Goal: Task Accomplishment & Management: Complete application form

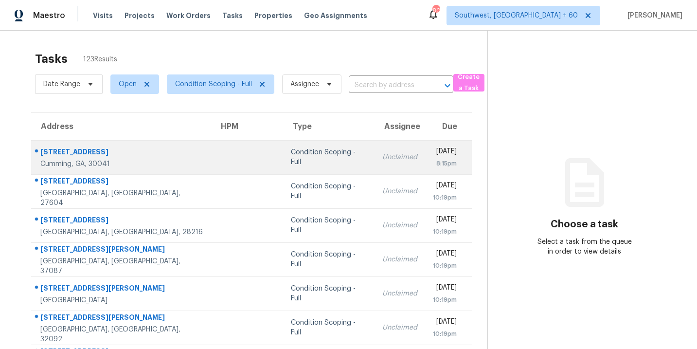
click at [283, 150] on td "Condition Scoping - Full" at bounding box center [328, 157] width 91 height 34
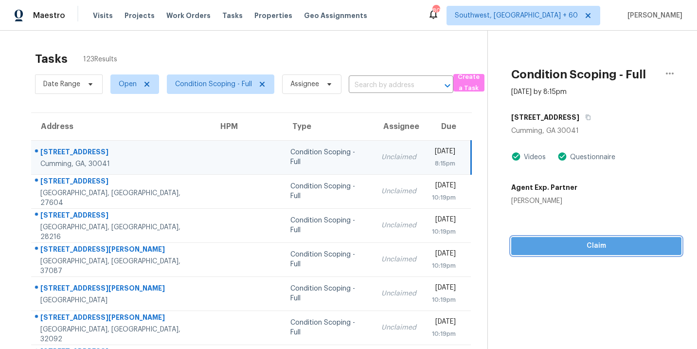
click at [595, 245] on span "Claim" at bounding box center [596, 246] width 155 height 12
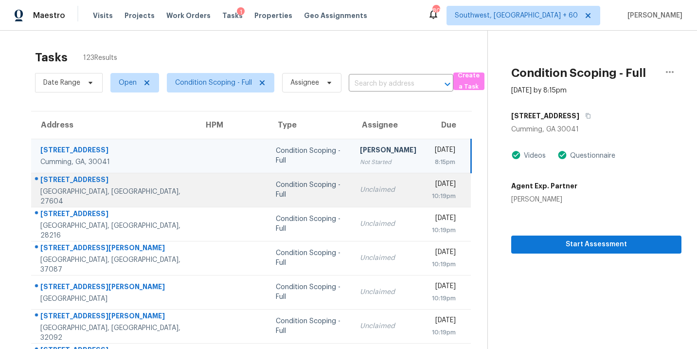
scroll to position [3, 0]
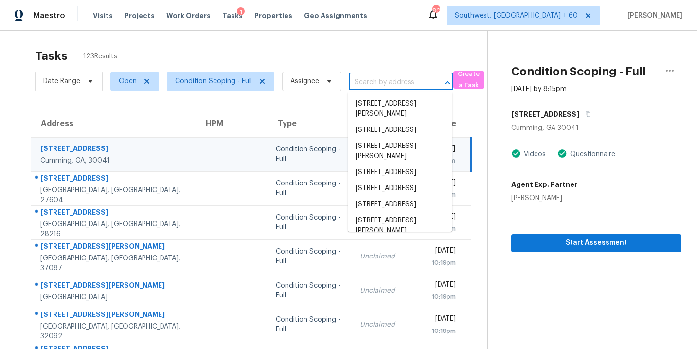
click at [373, 83] on input "text" at bounding box center [387, 82] width 77 height 15
paste input "127 Ruzelle Dr SE Atlanta, GA, 30354"
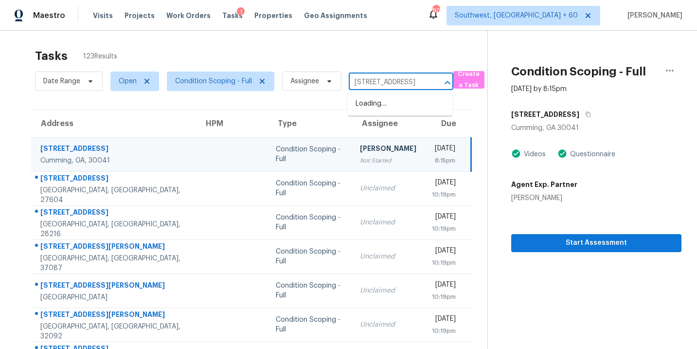
scroll to position [0, 46]
type input "127 Ruzelle Dr SE Atlanta, GA, 30354"
click at [368, 54] on div "Tasks 123 Results" at bounding box center [261, 55] width 452 height 25
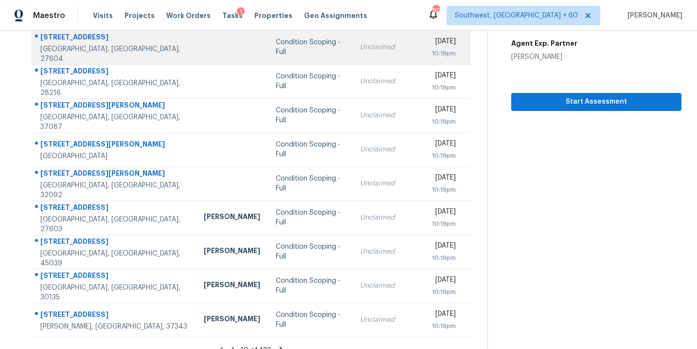
scroll to position [158, 0]
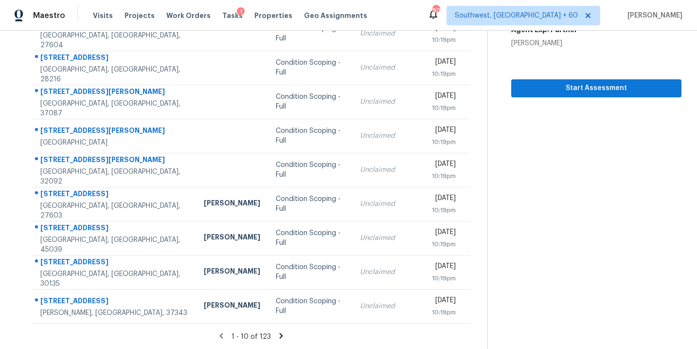
click at [280, 334] on icon at bounding box center [281, 335] width 3 height 5
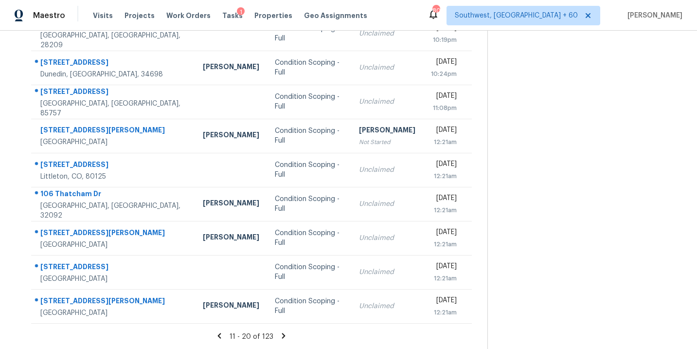
click at [282, 337] on icon at bounding box center [283, 335] width 3 height 5
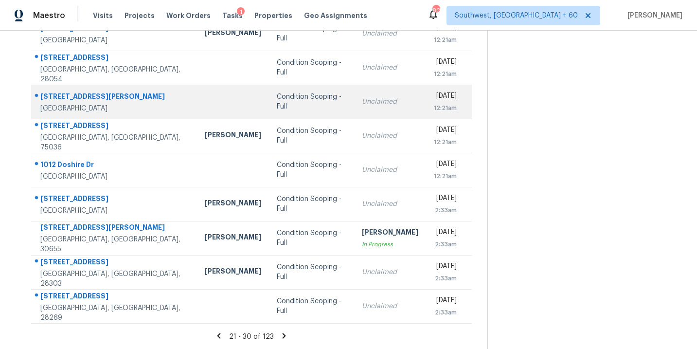
click at [282, 93] on td "Condition Scoping - Full" at bounding box center [311, 102] width 85 height 34
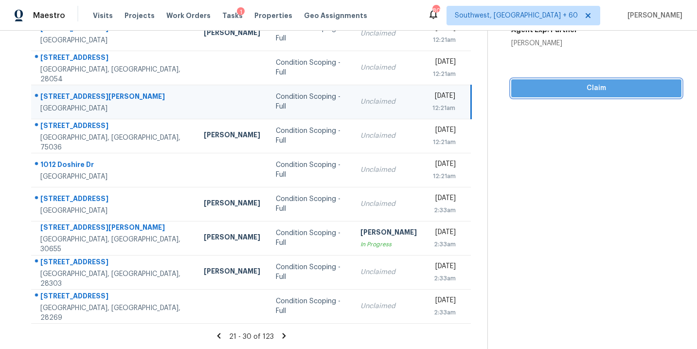
click at [615, 87] on span "Claim" at bounding box center [596, 88] width 155 height 12
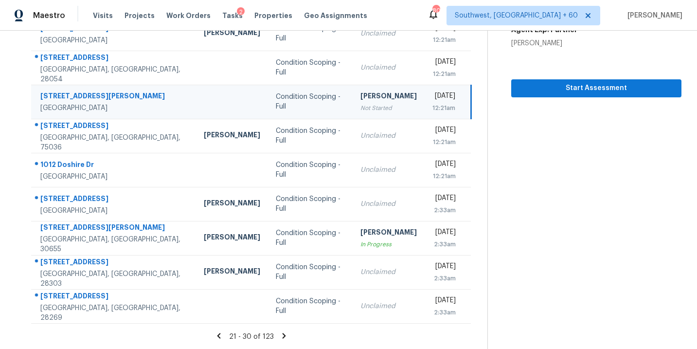
click at [283, 334] on icon at bounding box center [284, 335] width 3 height 5
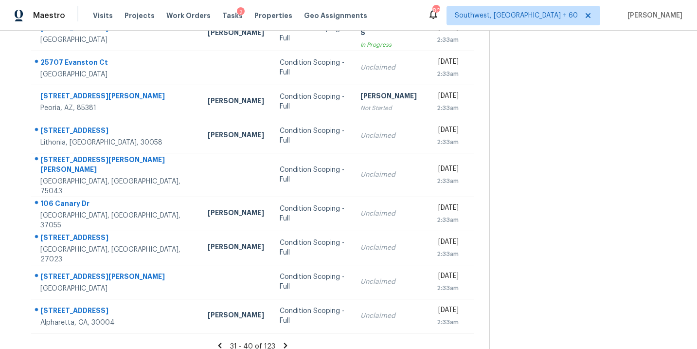
scroll to position [155, 0]
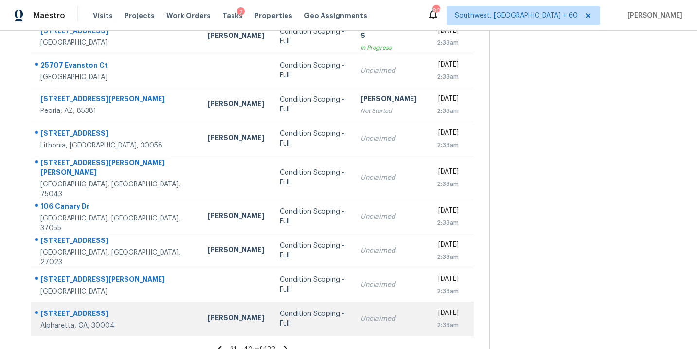
click at [280, 313] on div "Condition Scoping - Full" at bounding box center [312, 318] width 65 height 19
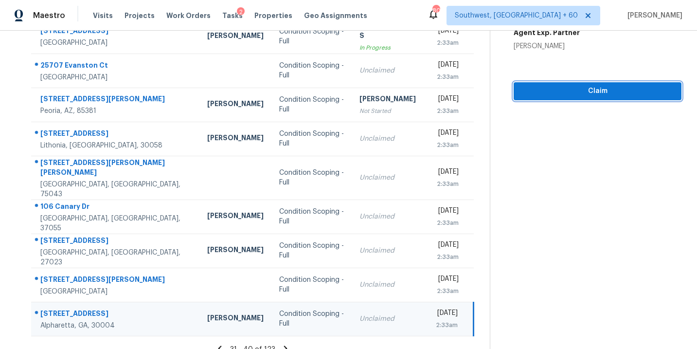
click at [609, 98] on button "Claim" at bounding box center [598, 91] width 168 height 18
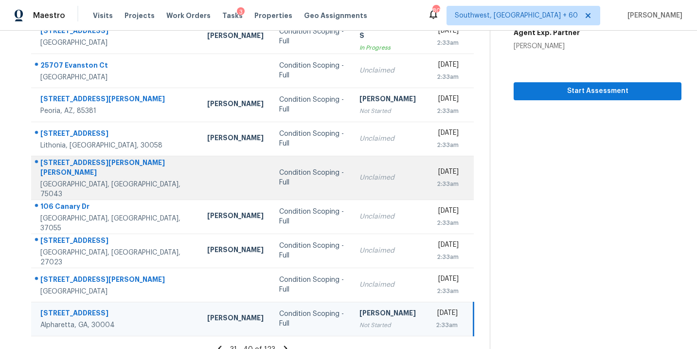
scroll to position [158, 0]
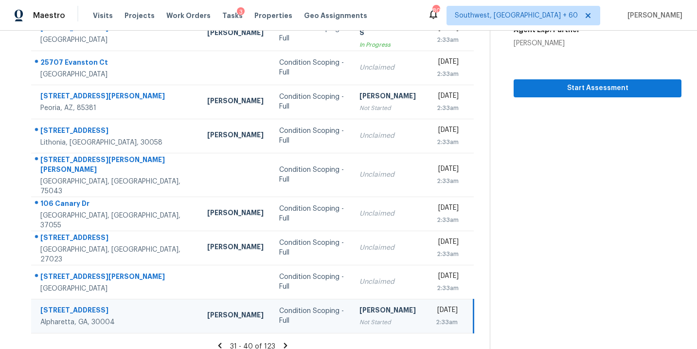
click at [284, 342] on icon at bounding box center [285, 344] width 3 height 5
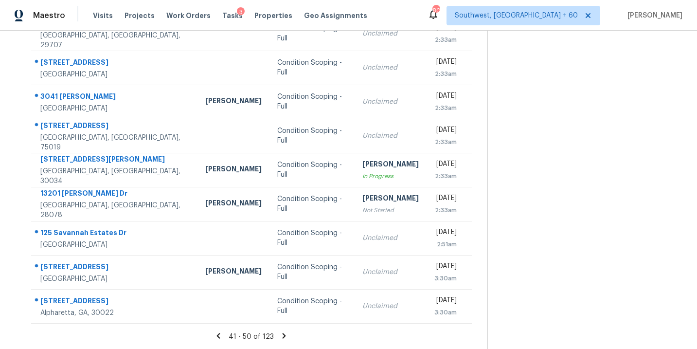
click at [284, 336] on icon at bounding box center [284, 335] width 9 height 9
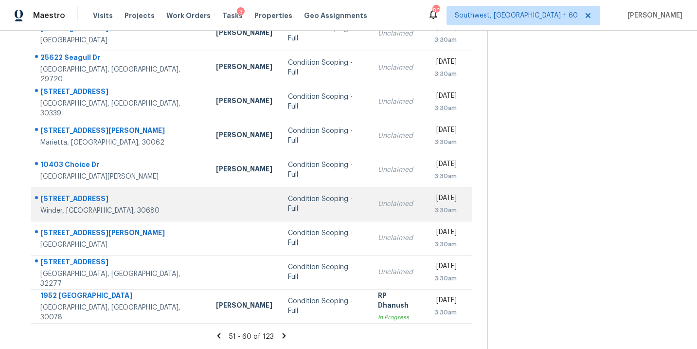
click at [288, 207] on div "Condition Scoping - Full" at bounding box center [325, 203] width 74 height 19
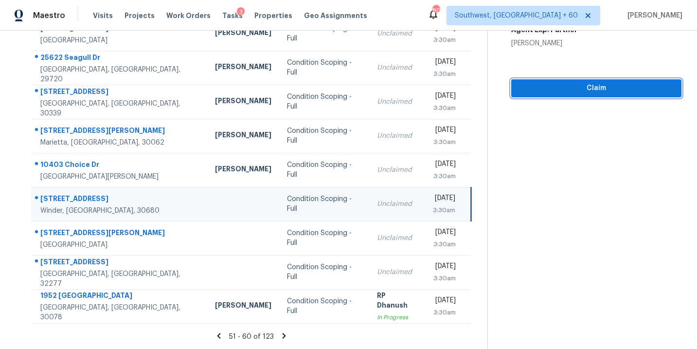
click at [611, 91] on span "Claim" at bounding box center [596, 88] width 155 height 12
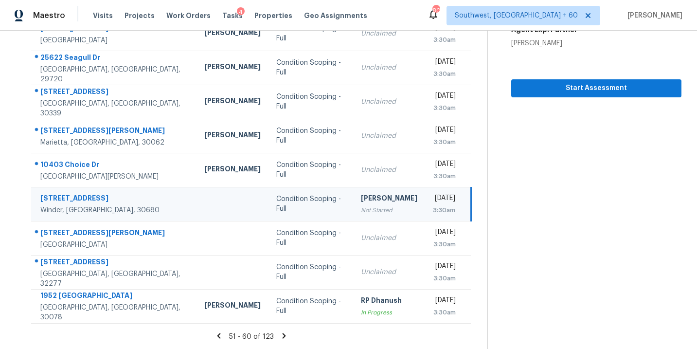
click at [283, 335] on icon at bounding box center [284, 335] width 3 height 5
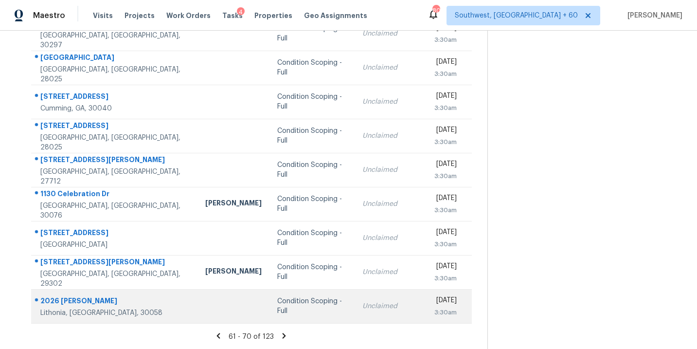
click at [284, 309] on div "Condition Scoping - Full" at bounding box center [312, 305] width 70 height 19
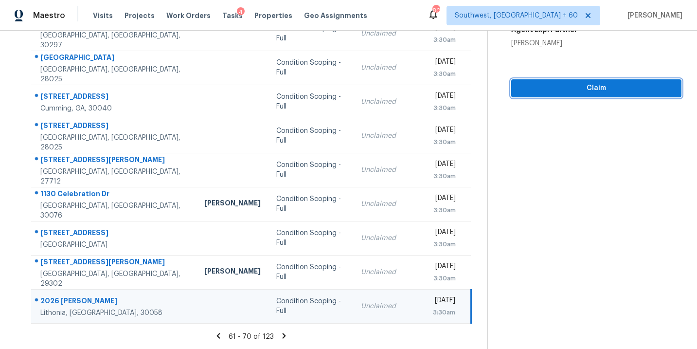
click at [571, 96] on button "Claim" at bounding box center [596, 88] width 170 height 18
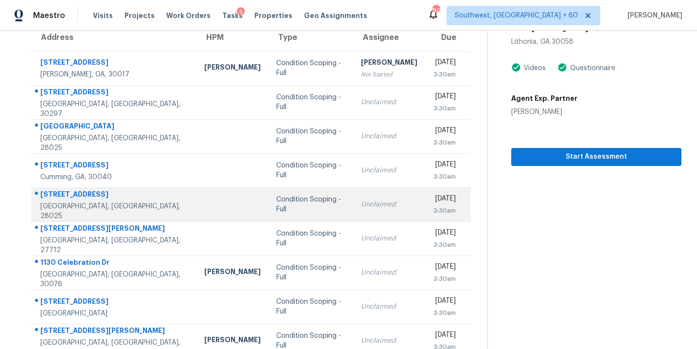
scroll to position [0, 0]
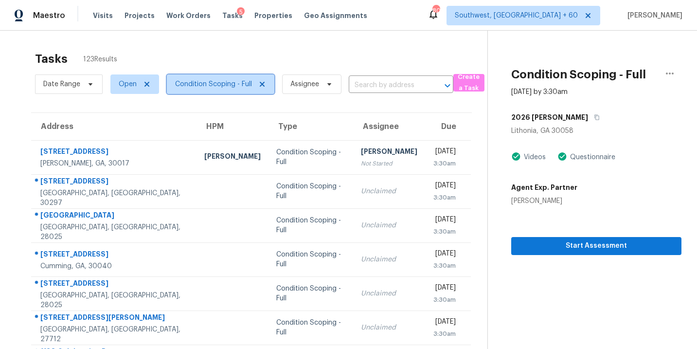
click at [215, 87] on span "Condition Scoping - Full" at bounding box center [213, 84] width 77 height 10
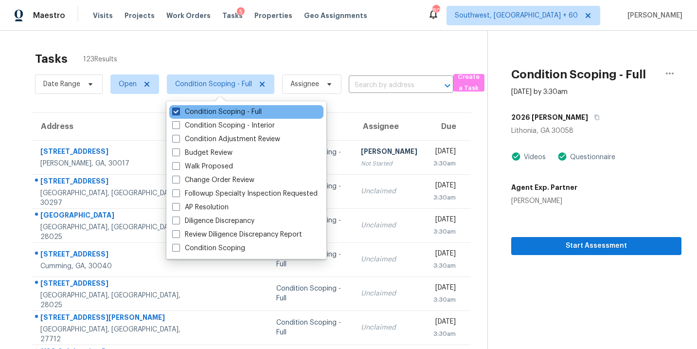
click at [215, 110] on label "Condition Scoping - Full" at bounding box center [216, 112] width 89 height 10
click at [178, 110] on input "Condition Scoping - Full" at bounding box center [175, 110] width 6 height 6
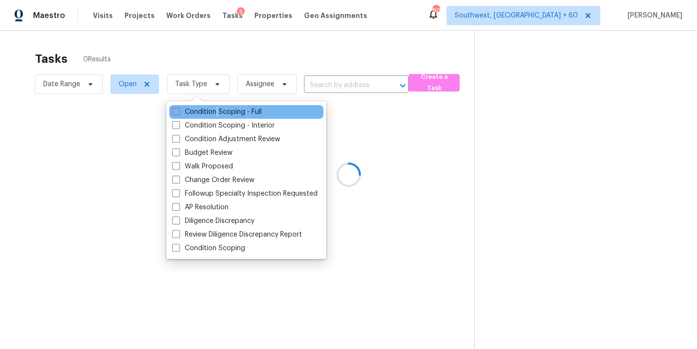
click at [215, 110] on label "Condition Scoping - Full" at bounding box center [216, 112] width 89 height 10
click at [178, 110] on input "Condition Scoping - Full" at bounding box center [175, 110] width 6 height 6
checkbox input "true"
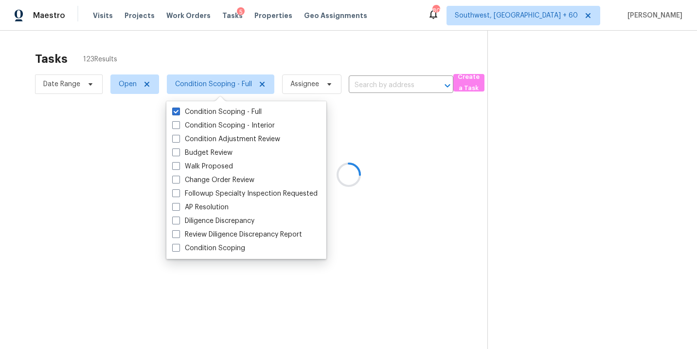
click at [521, 183] on div at bounding box center [348, 174] width 697 height 349
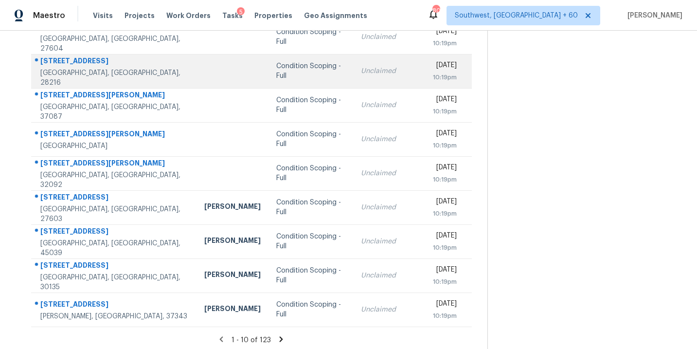
scroll to position [158, 0]
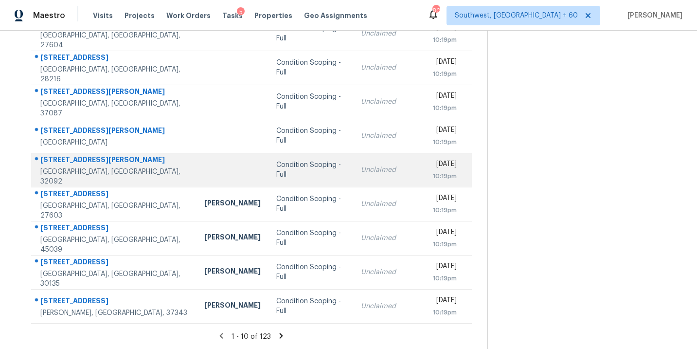
click at [353, 168] on td "Unclaimed" at bounding box center [389, 170] width 72 height 34
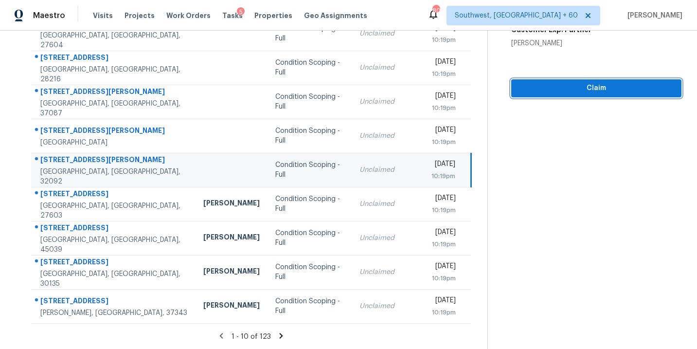
click at [615, 92] on span "Claim" at bounding box center [596, 88] width 155 height 12
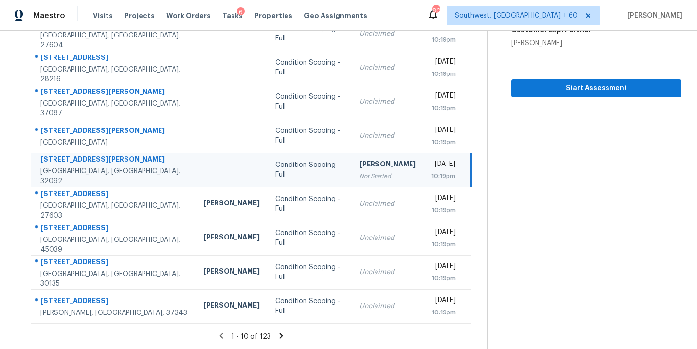
click at [280, 334] on icon at bounding box center [281, 335] width 3 height 5
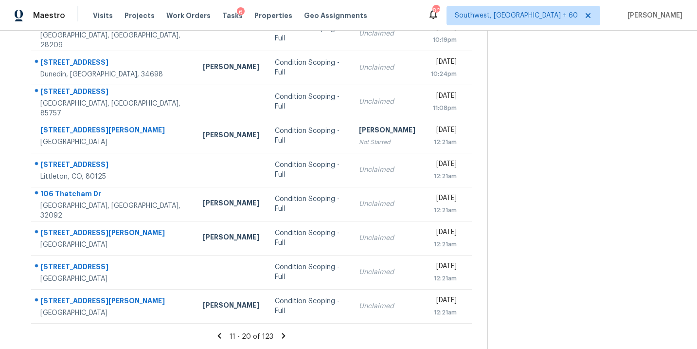
click at [280, 335] on icon at bounding box center [283, 335] width 9 height 9
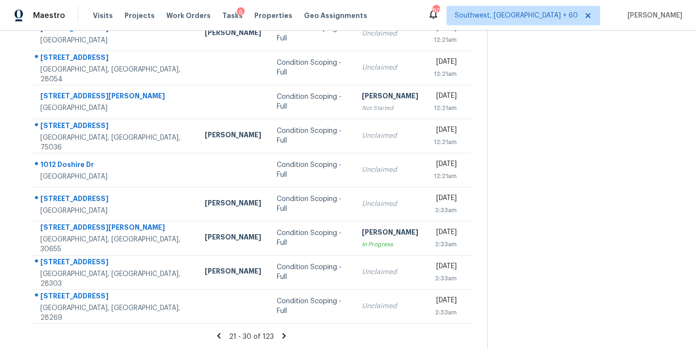
click at [283, 336] on icon at bounding box center [284, 335] width 3 height 5
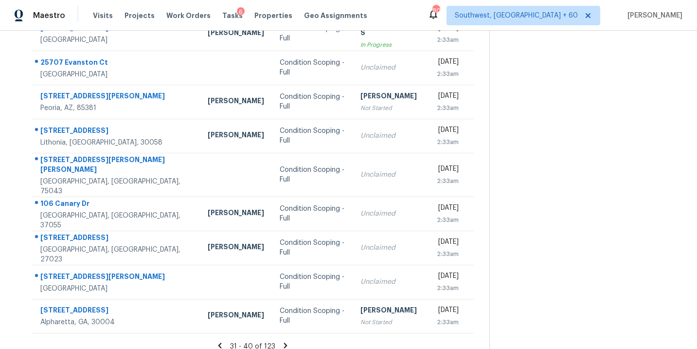
click at [282, 341] on icon at bounding box center [285, 345] width 9 height 9
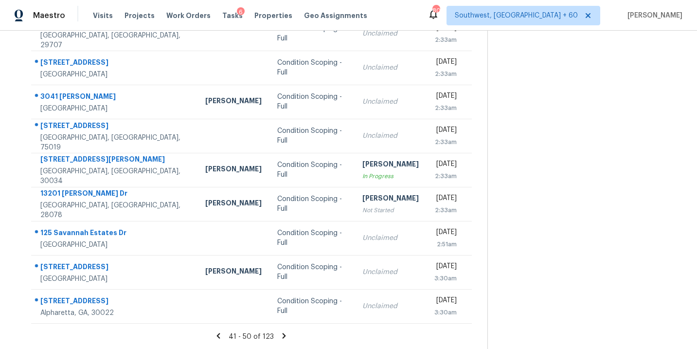
click at [284, 336] on icon at bounding box center [284, 335] width 3 height 5
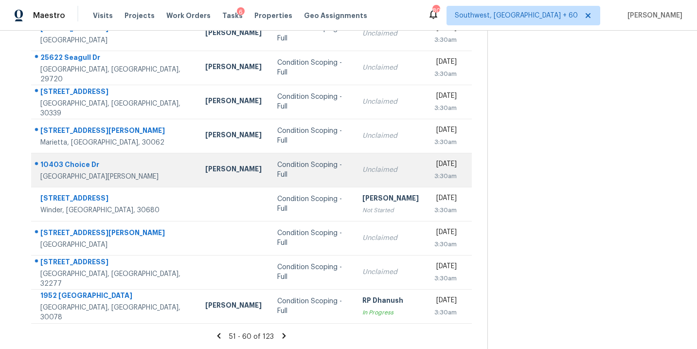
click at [277, 174] on div "Condition Scoping - Full" at bounding box center [312, 169] width 70 height 19
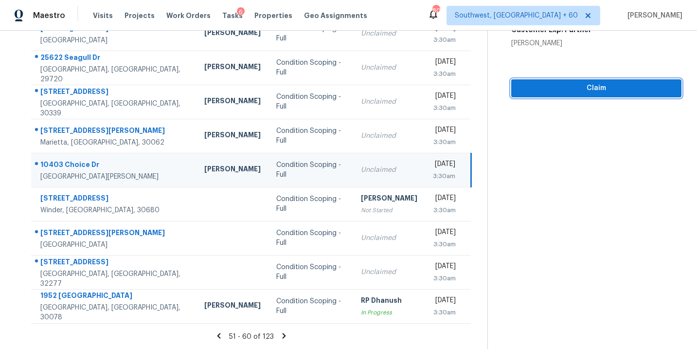
click at [627, 88] on span "Claim" at bounding box center [596, 88] width 155 height 12
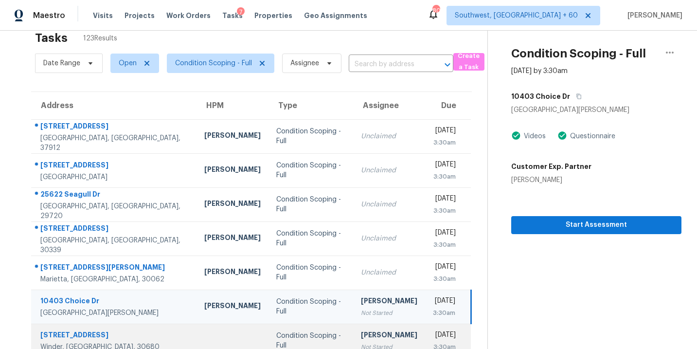
scroll to position [0, 0]
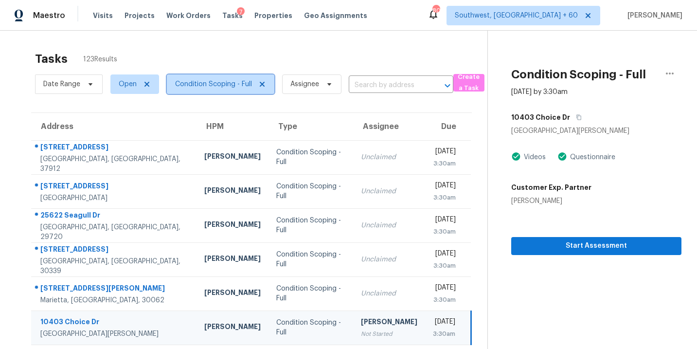
click at [226, 79] on span "Condition Scoping - Full" at bounding box center [220, 83] width 107 height 19
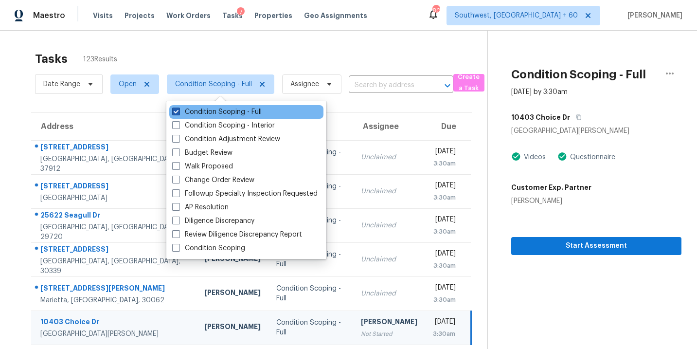
click at [230, 109] on label "Condition Scoping - Full" at bounding box center [216, 112] width 89 height 10
click at [178, 109] on input "Condition Scoping - Full" at bounding box center [175, 110] width 6 height 6
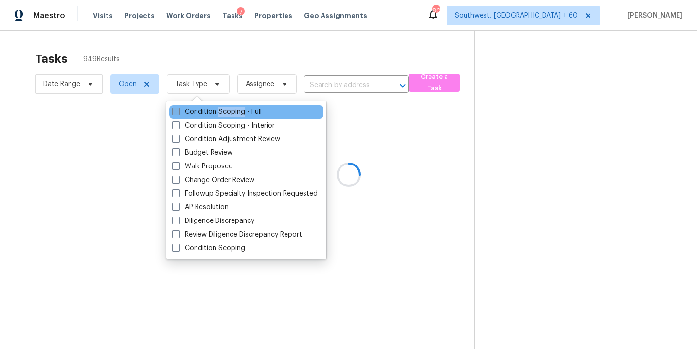
click at [230, 109] on label "Condition Scoping - Full" at bounding box center [216, 112] width 89 height 10
click at [178, 109] on input "Condition Scoping - Full" at bounding box center [175, 110] width 6 height 6
checkbox input "true"
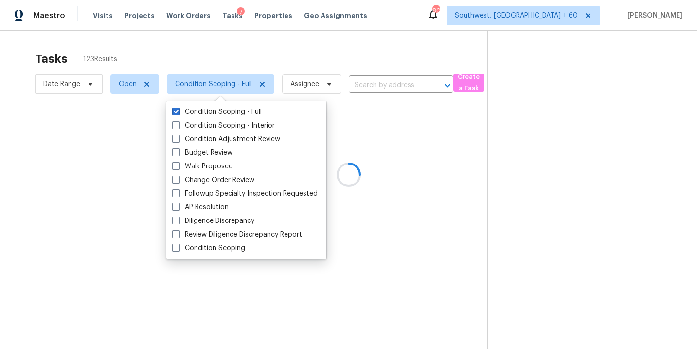
click at [448, 144] on div at bounding box center [348, 174] width 697 height 349
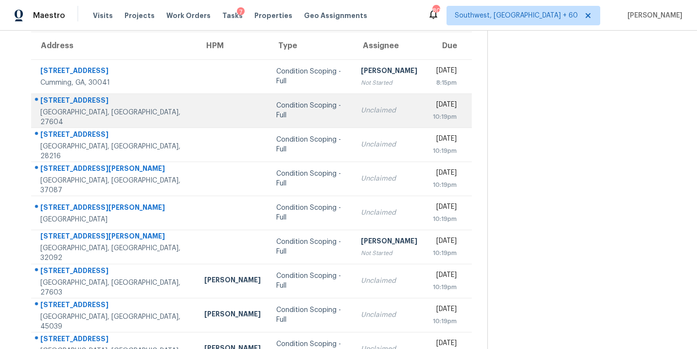
scroll to position [88, 0]
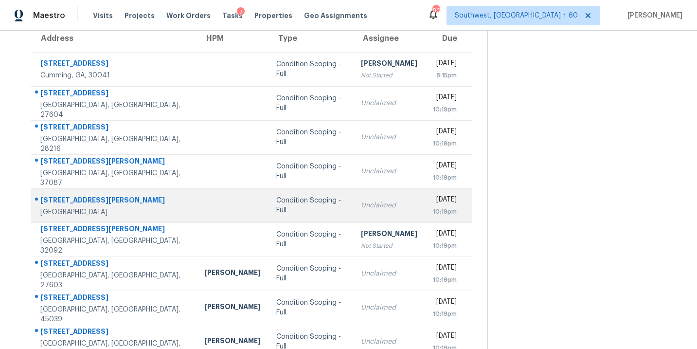
click at [294, 207] on div "Condition Scoping - Full" at bounding box center [310, 204] width 69 height 19
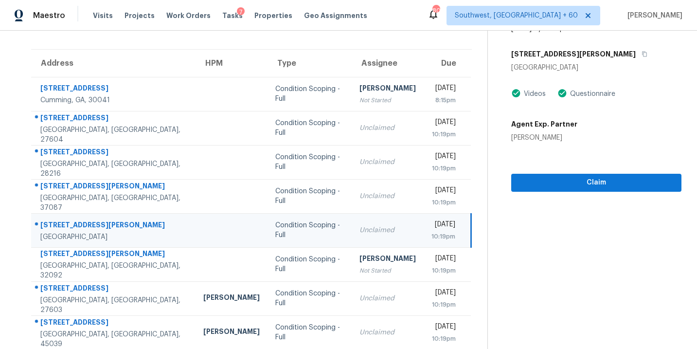
scroll to position [67, 0]
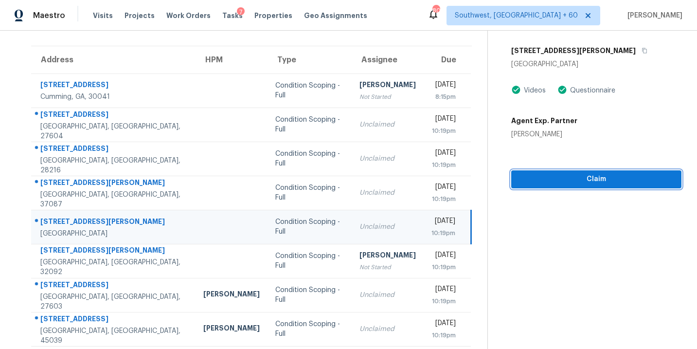
click at [607, 180] on span "Claim" at bounding box center [596, 179] width 155 height 12
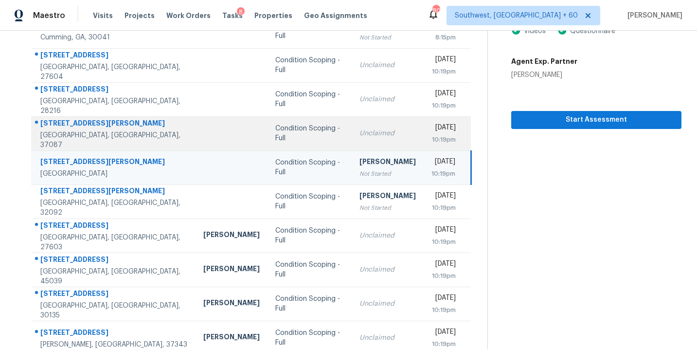
scroll to position [158, 0]
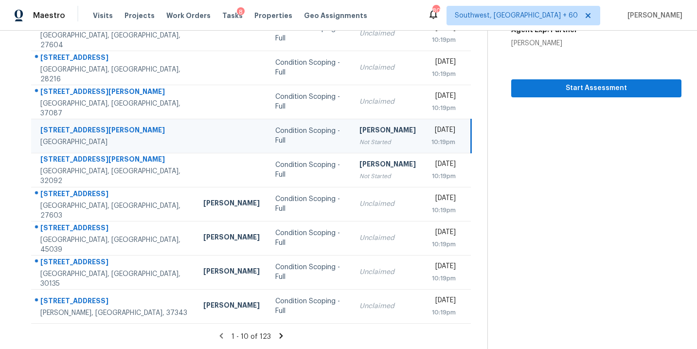
click at [280, 336] on icon at bounding box center [281, 335] width 3 height 5
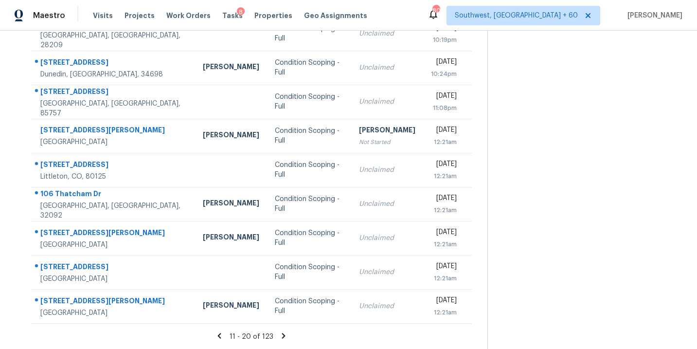
click at [283, 336] on icon at bounding box center [283, 335] width 9 height 9
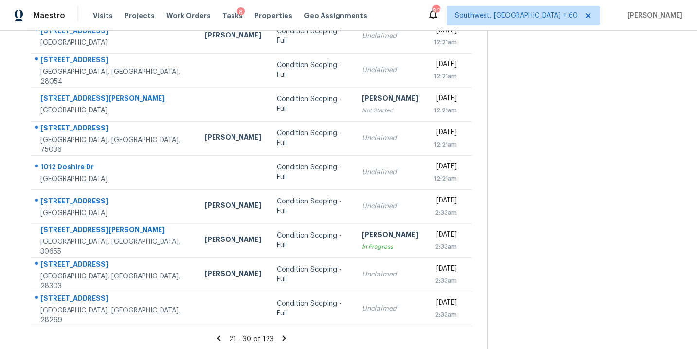
scroll to position [156, 0]
click at [283, 337] on icon at bounding box center [284, 336] width 3 height 5
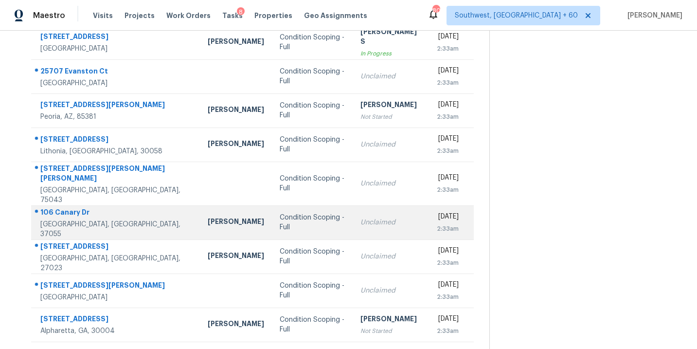
scroll to position [158, 0]
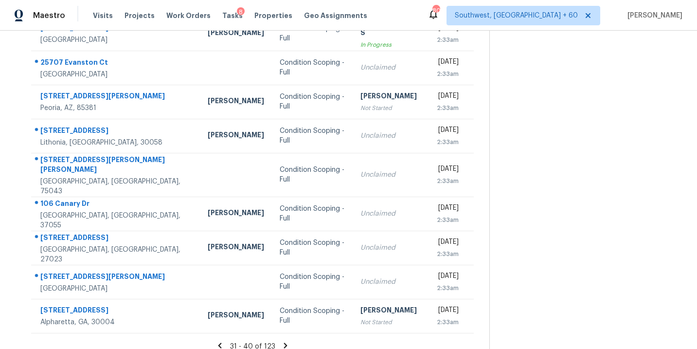
click at [284, 342] on icon at bounding box center [285, 344] width 3 height 5
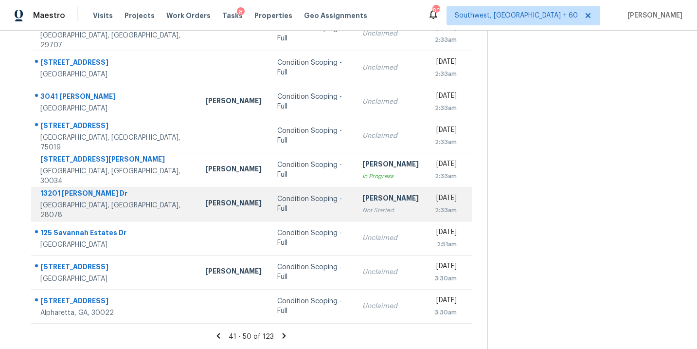
scroll to position [141, 0]
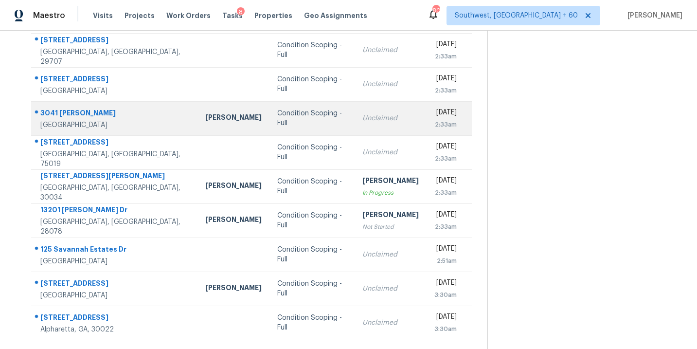
click at [277, 120] on div "Condition Scoping - Full" at bounding box center [312, 117] width 70 height 19
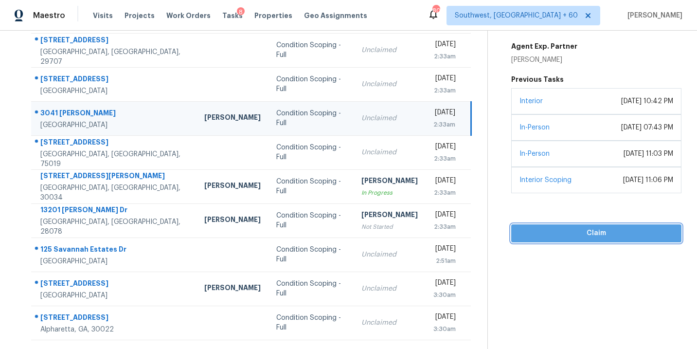
click at [571, 231] on span "Claim" at bounding box center [596, 233] width 155 height 12
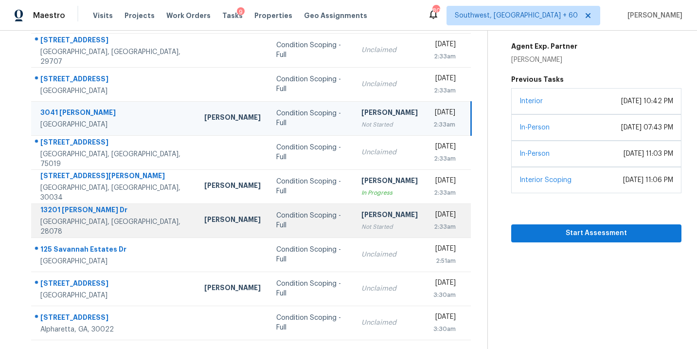
scroll to position [158, 0]
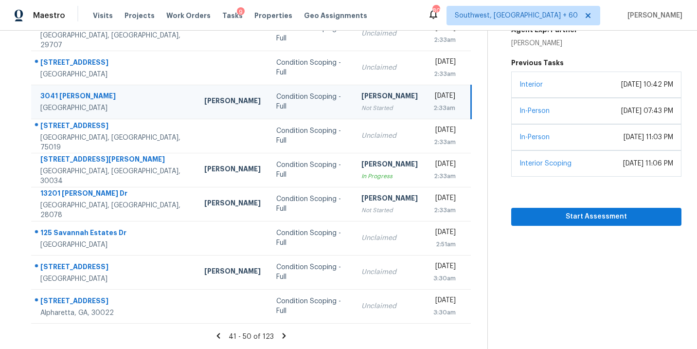
click at [283, 336] on icon at bounding box center [284, 335] width 3 height 5
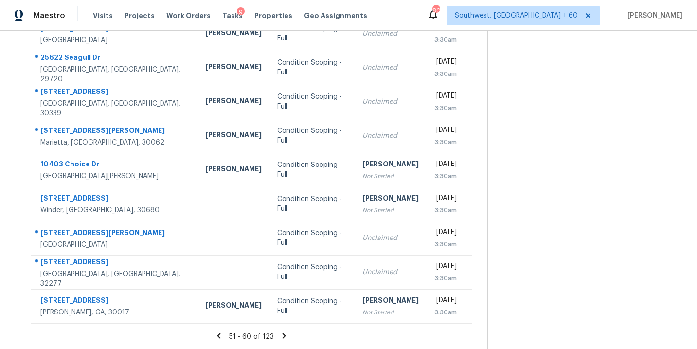
click at [284, 337] on icon at bounding box center [284, 335] width 9 height 9
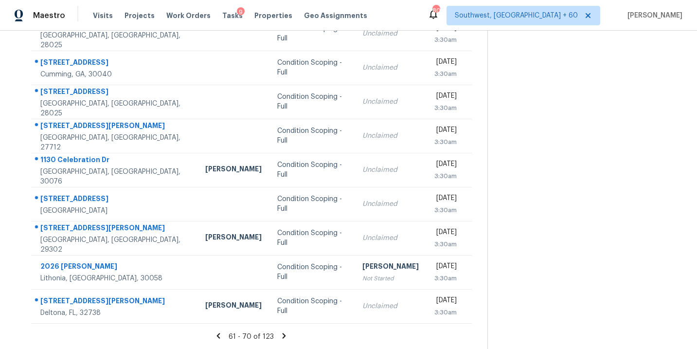
click at [283, 336] on icon at bounding box center [284, 335] width 9 height 9
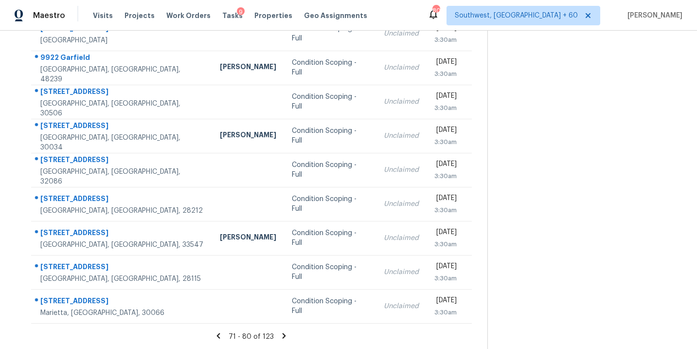
click at [283, 334] on icon at bounding box center [284, 335] width 3 height 5
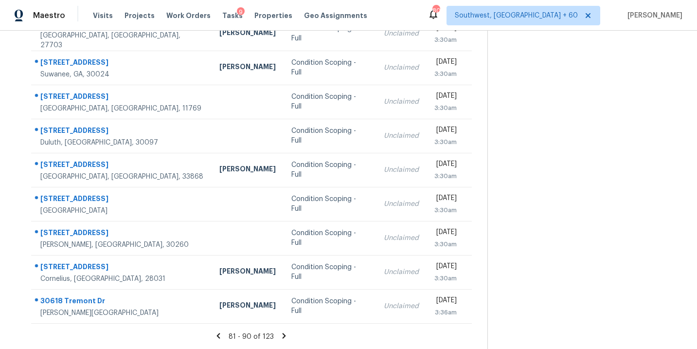
click at [284, 337] on icon at bounding box center [284, 335] width 9 height 9
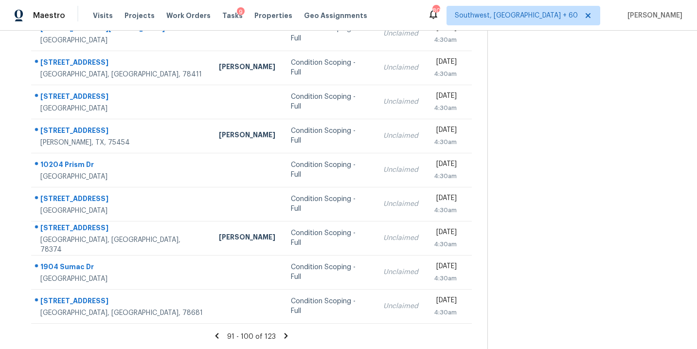
click at [286, 335] on icon at bounding box center [285, 335] width 3 height 5
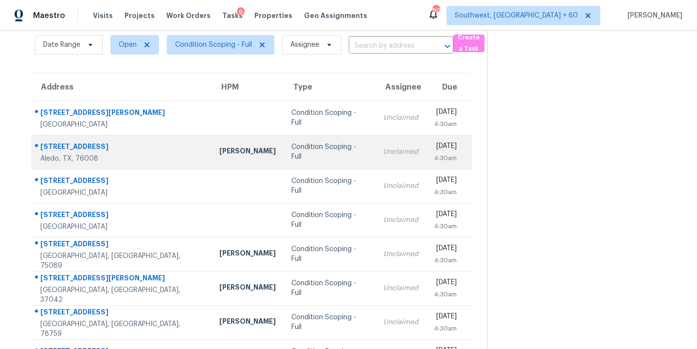
scroll to position [0, 0]
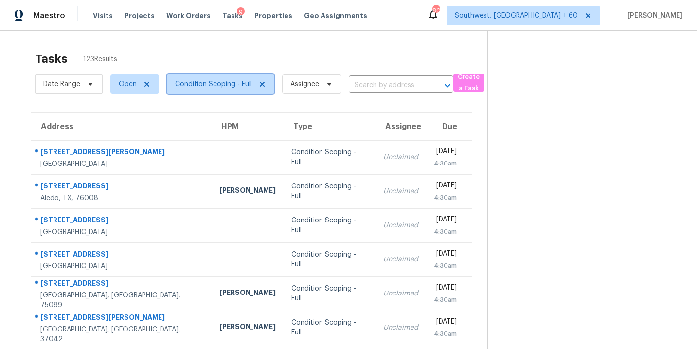
click at [232, 89] on span "Condition Scoping - Full" at bounding box center [213, 84] width 77 height 10
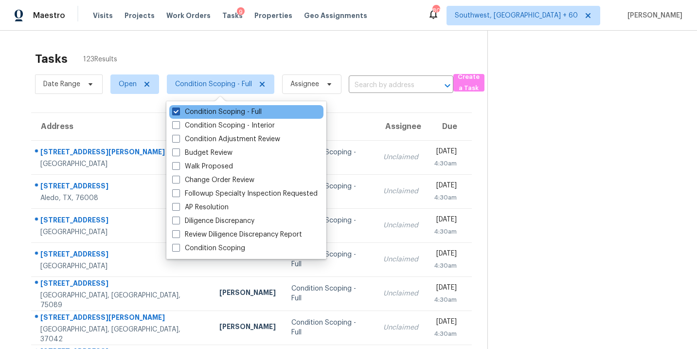
click at [233, 110] on label "Condition Scoping - Full" at bounding box center [216, 112] width 89 height 10
click at [178, 110] on input "Condition Scoping - Full" at bounding box center [175, 110] width 6 height 6
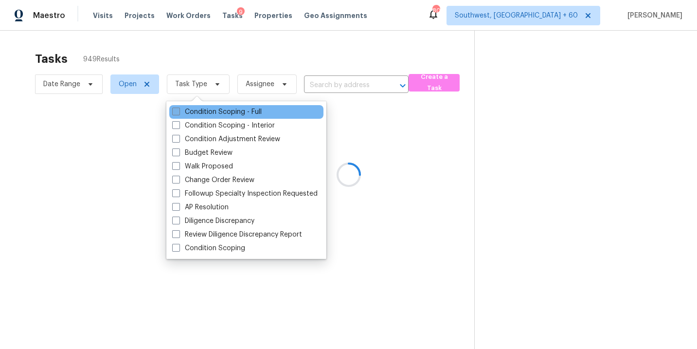
click at [233, 110] on label "Condition Scoping - Full" at bounding box center [216, 112] width 89 height 10
click at [178, 110] on input "Condition Scoping - Full" at bounding box center [175, 110] width 6 height 6
checkbox input "true"
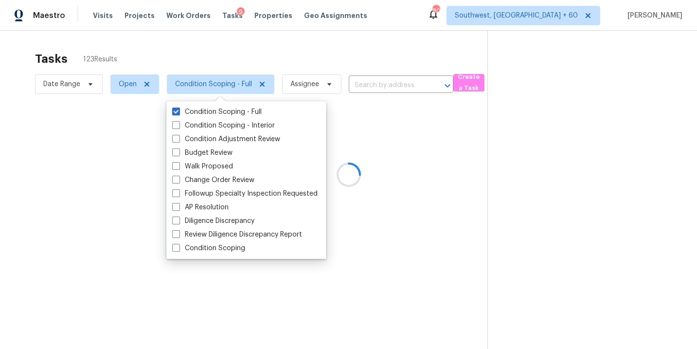
click at [429, 126] on div at bounding box center [348, 174] width 697 height 349
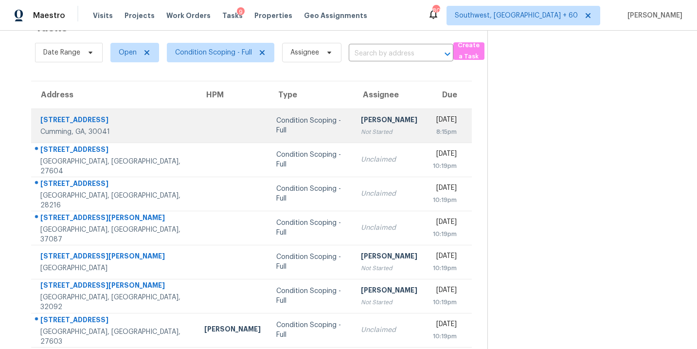
scroll to position [72, 0]
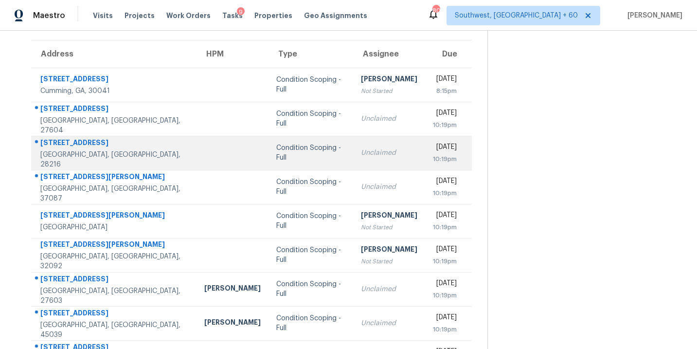
click at [302, 163] on td "Condition Scoping - Full" at bounding box center [310, 153] width 85 height 34
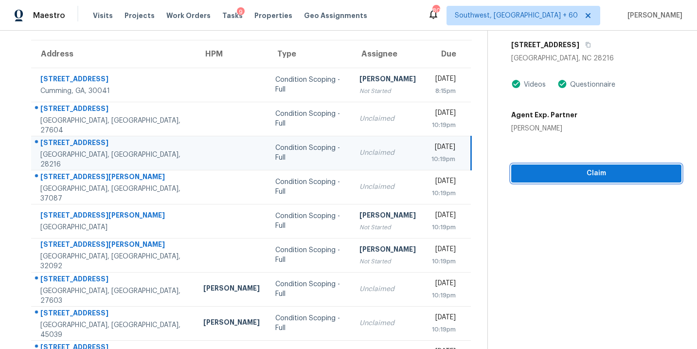
click at [579, 175] on span "Claim" at bounding box center [596, 173] width 155 height 12
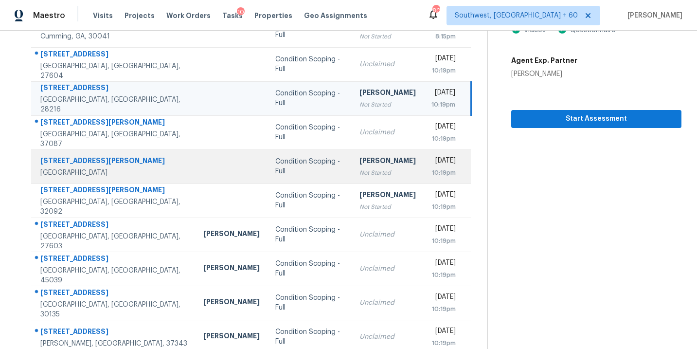
scroll to position [158, 0]
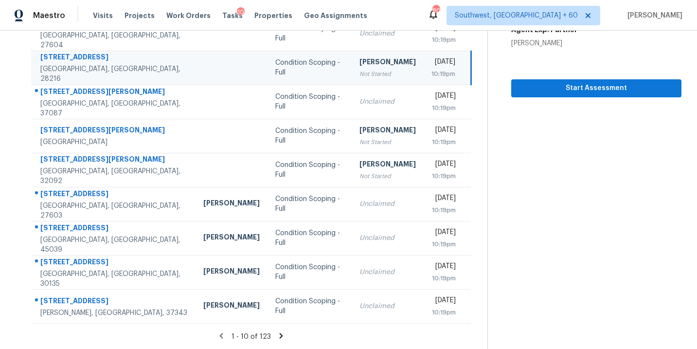
click at [280, 334] on icon at bounding box center [281, 335] width 3 height 5
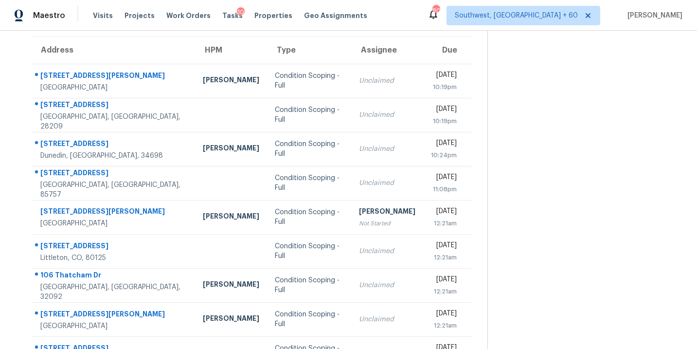
scroll to position [76, 0]
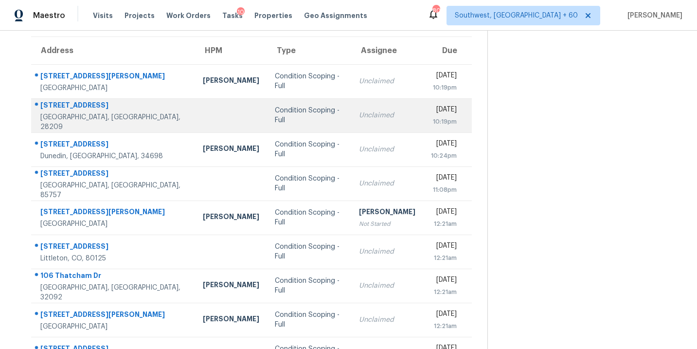
click at [275, 119] on div "Condition Scoping - Full" at bounding box center [309, 115] width 69 height 19
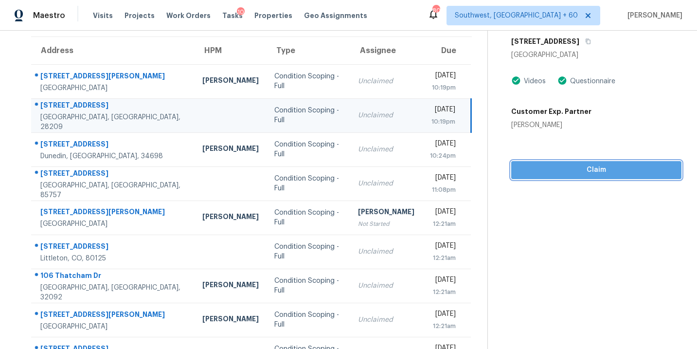
click at [525, 166] on span "Claim" at bounding box center [596, 170] width 155 height 12
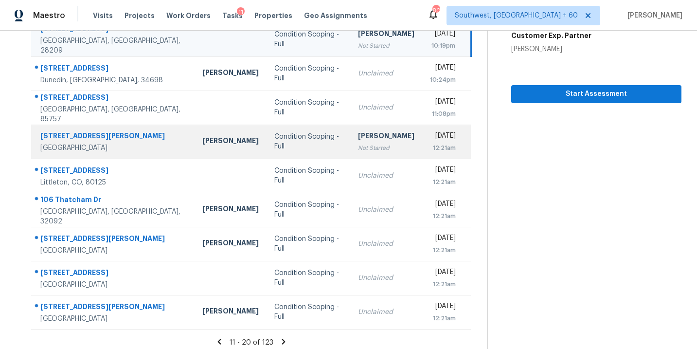
scroll to position [158, 0]
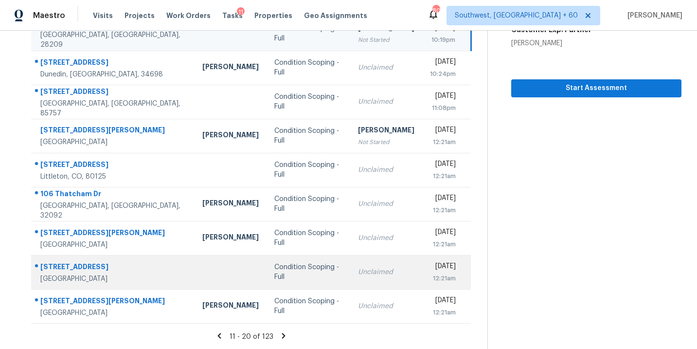
click at [297, 276] on td "Condition Scoping - Full" at bounding box center [308, 272] width 84 height 34
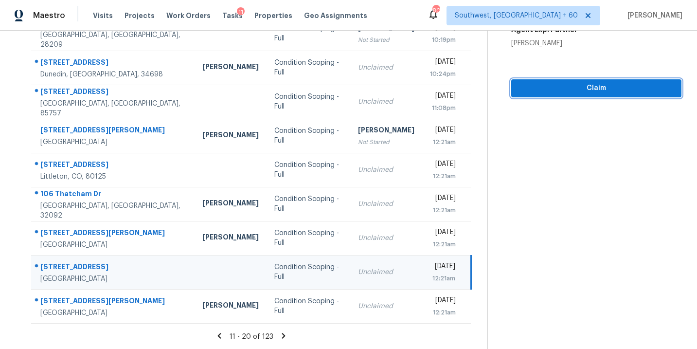
click at [568, 95] on button "Claim" at bounding box center [596, 88] width 170 height 18
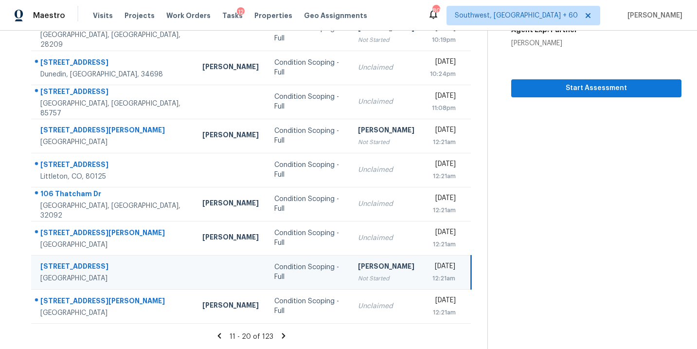
click at [283, 332] on icon at bounding box center [283, 335] width 9 height 9
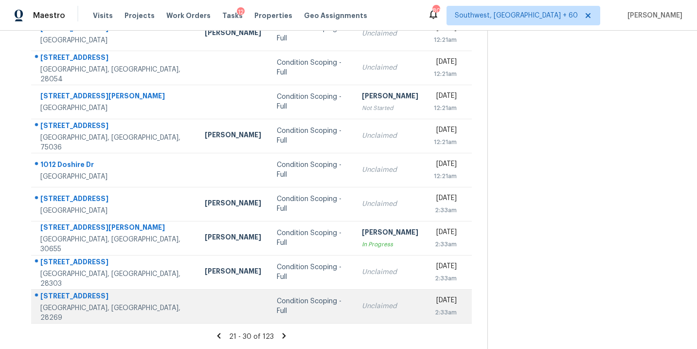
click at [280, 307] on div "Condition Scoping - Full" at bounding box center [312, 305] width 70 height 19
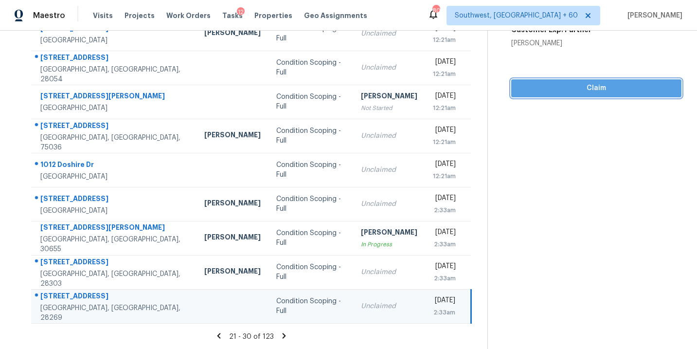
click at [595, 88] on span "Claim" at bounding box center [596, 88] width 155 height 12
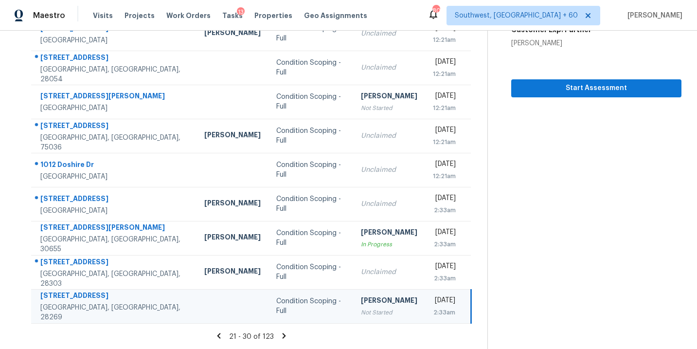
click at [283, 334] on icon at bounding box center [284, 335] width 3 height 5
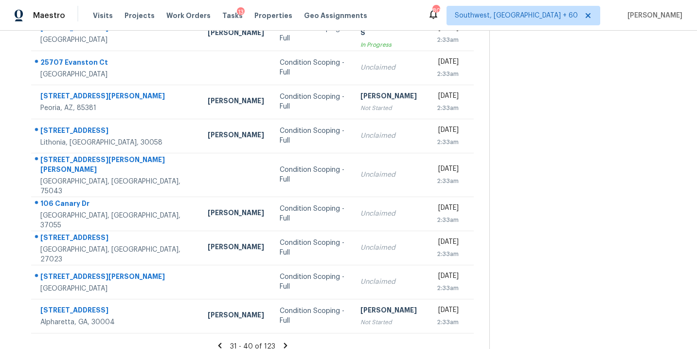
click at [284, 342] on icon at bounding box center [285, 344] width 3 height 5
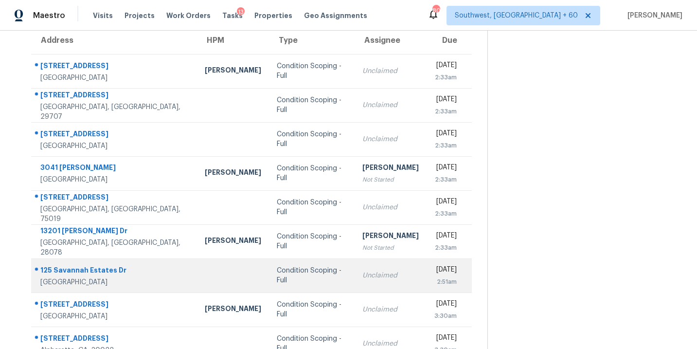
scroll to position [80, 0]
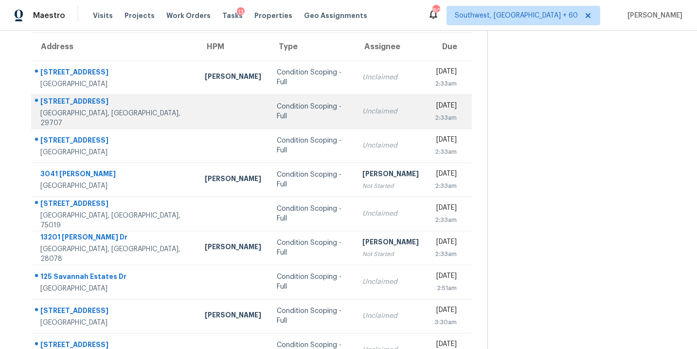
click at [362, 116] on div "Unclaimed" at bounding box center [390, 112] width 56 height 10
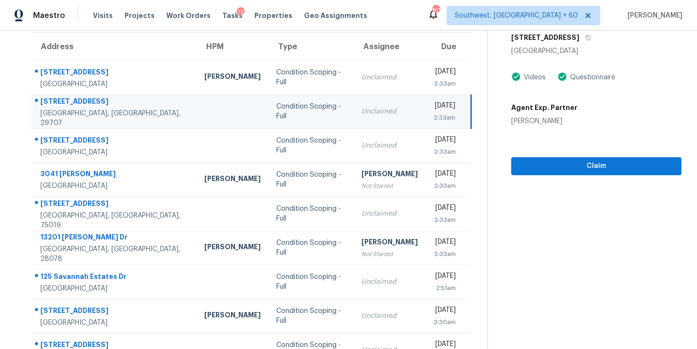
click at [426, 111] on td "Thu, Aug 28th 2025 2:33am" at bounding box center [449, 111] width 46 height 34
click at [544, 159] on button "Claim" at bounding box center [596, 166] width 170 height 18
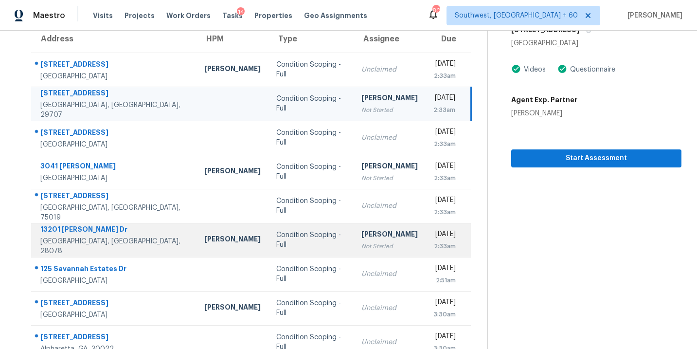
scroll to position [158, 0]
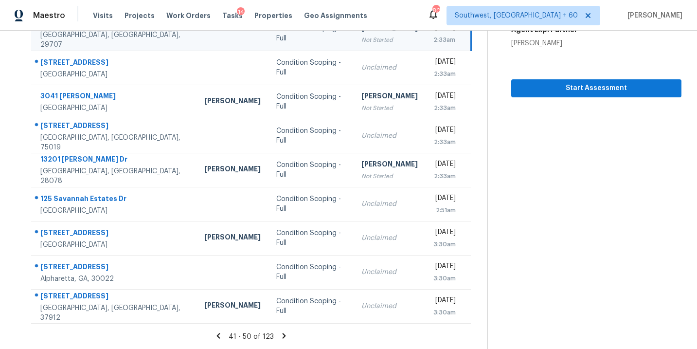
click at [283, 332] on icon at bounding box center [284, 335] width 9 height 9
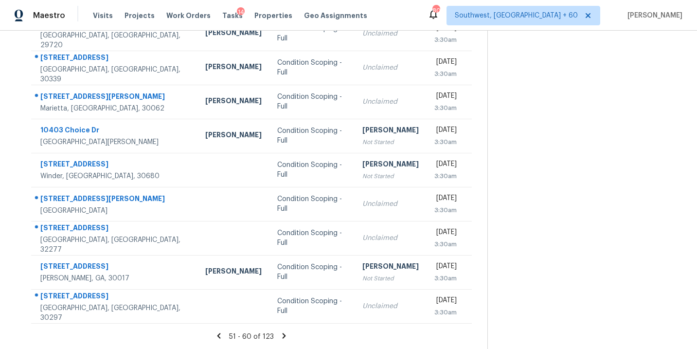
click at [282, 332] on icon at bounding box center [284, 335] width 9 height 9
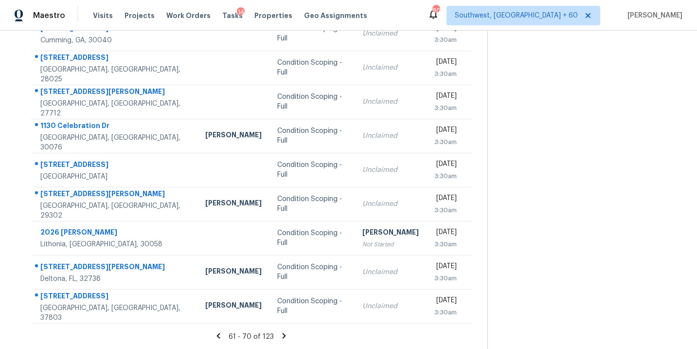
scroll to position [124, 0]
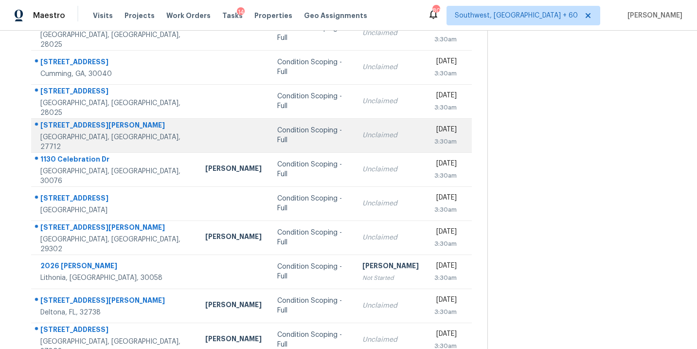
click at [269, 143] on td "Condition Scoping - Full" at bounding box center [311, 135] width 85 height 34
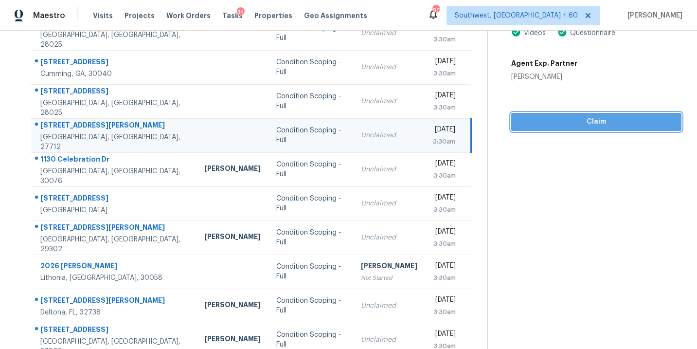
click at [569, 121] on span "Claim" at bounding box center [596, 122] width 155 height 12
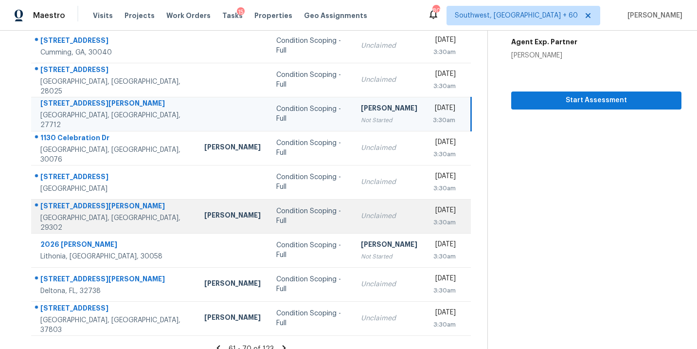
scroll to position [158, 0]
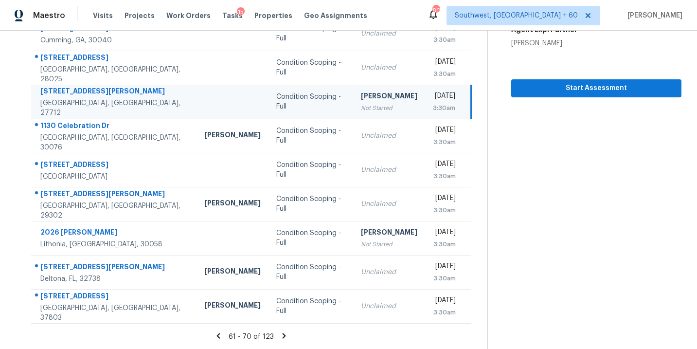
click at [284, 336] on icon at bounding box center [284, 335] width 9 height 9
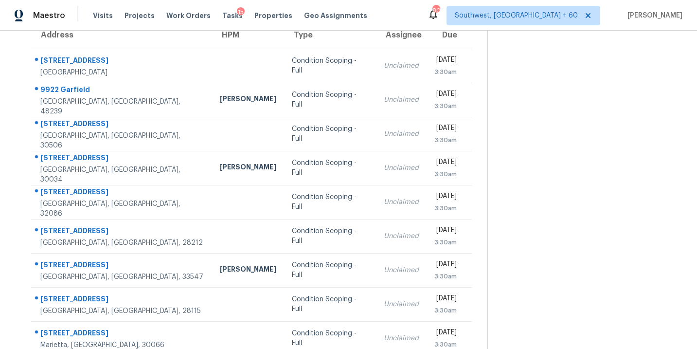
scroll to position [94, 0]
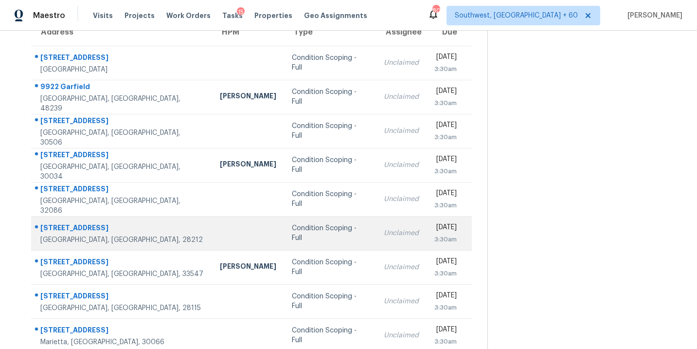
click at [292, 234] on div "Condition Scoping - Full" at bounding box center [330, 232] width 76 height 19
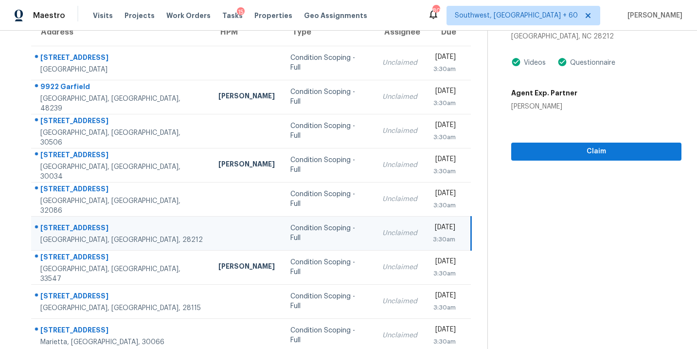
click at [382, 234] on div "Unclaimed" at bounding box center [399, 233] width 35 height 10
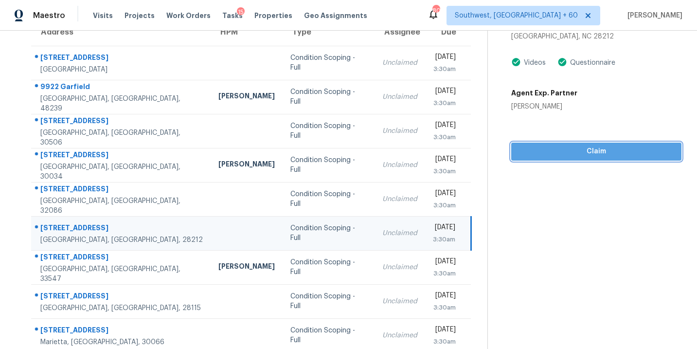
click at [574, 154] on span "Claim" at bounding box center [596, 151] width 155 height 12
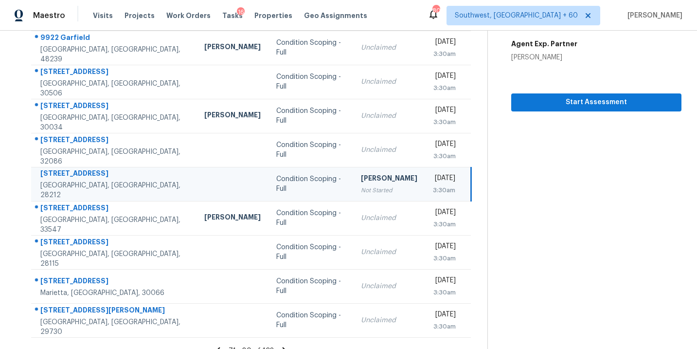
scroll to position [158, 0]
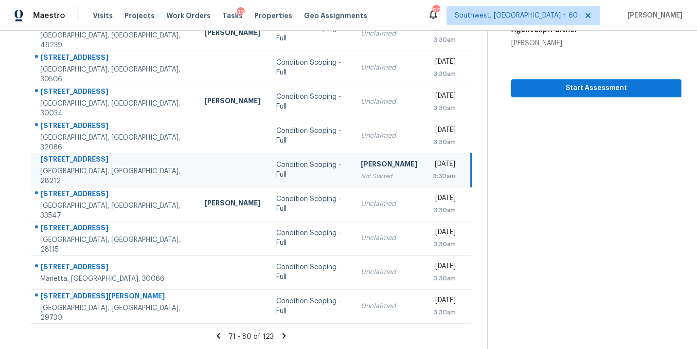
click at [284, 337] on icon at bounding box center [284, 335] width 9 height 9
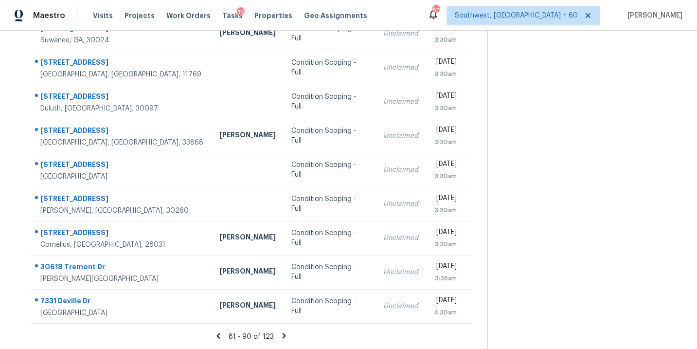
click at [283, 336] on icon at bounding box center [284, 335] width 3 height 5
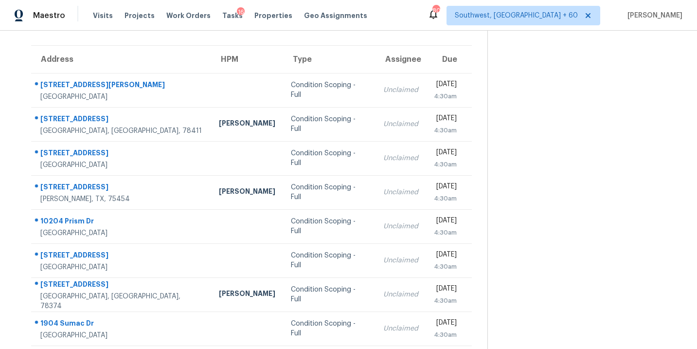
scroll to position [57, 0]
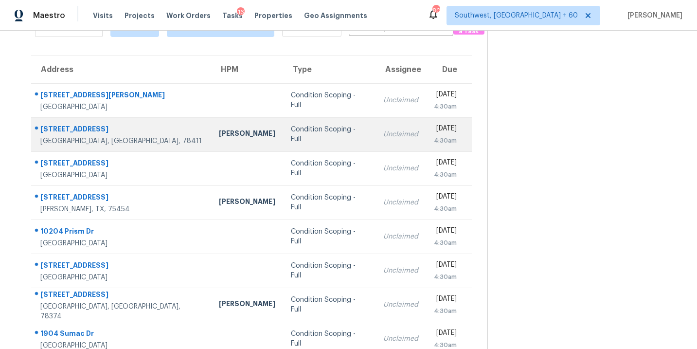
click at [283, 141] on td "Condition Scoping - Full" at bounding box center [329, 134] width 92 height 34
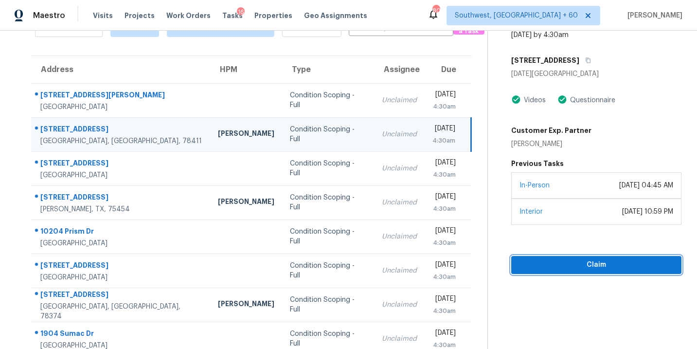
click at [560, 266] on span "Claim" at bounding box center [596, 265] width 155 height 12
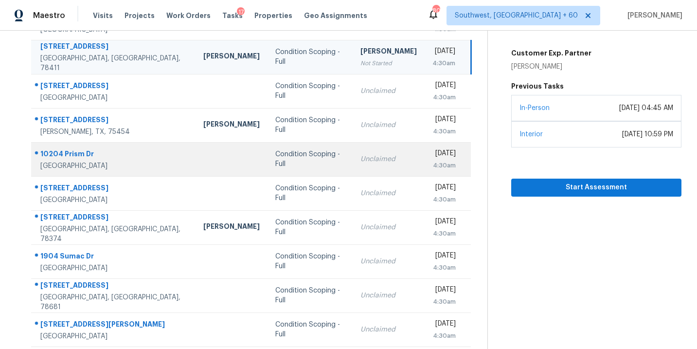
scroll to position [158, 0]
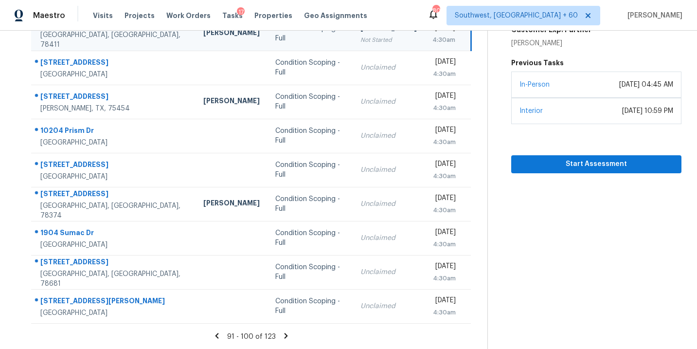
click at [286, 336] on icon at bounding box center [286, 335] width 9 height 9
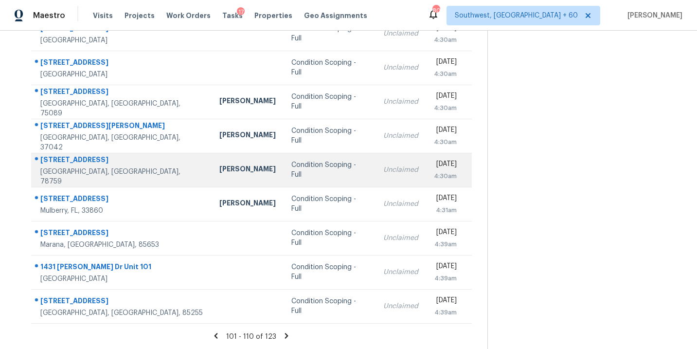
click at [284, 181] on td "Condition Scoping - Full" at bounding box center [330, 170] width 92 height 34
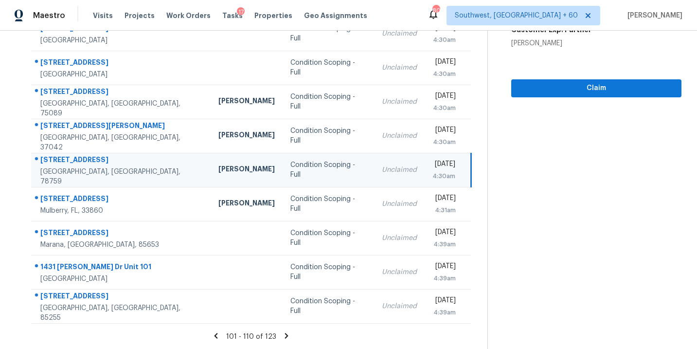
click at [374, 178] on td "Unclaimed" at bounding box center [399, 170] width 51 height 34
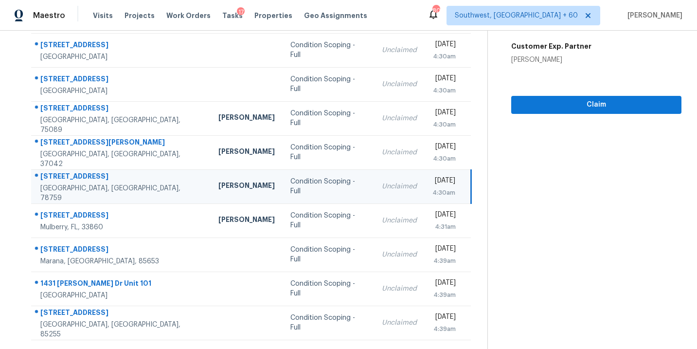
scroll to position [138, 0]
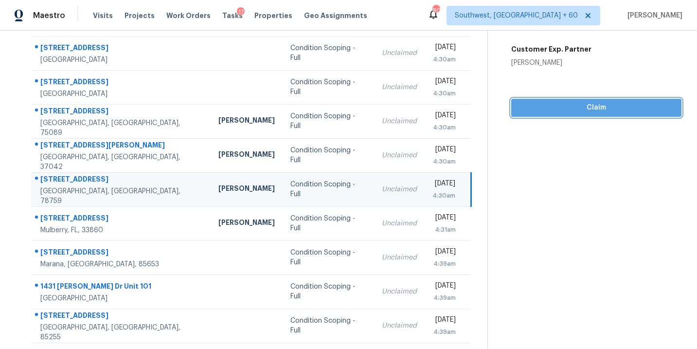
click at [567, 104] on span "Claim" at bounding box center [596, 108] width 155 height 12
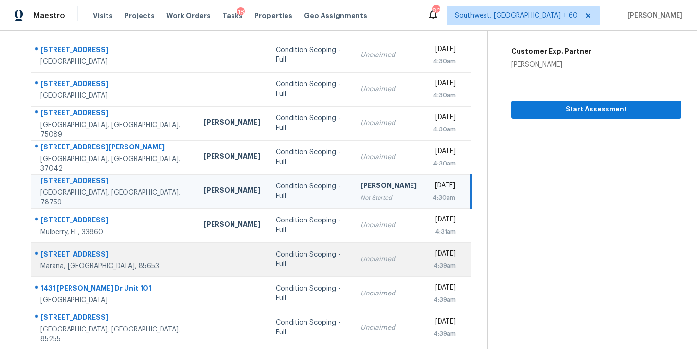
scroll to position [158, 0]
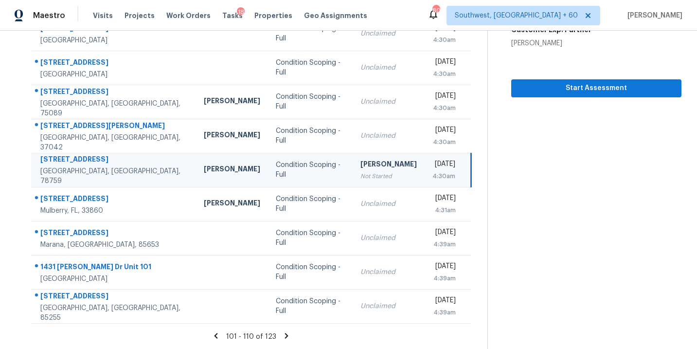
click at [283, 332] on icon at bounding box center [286, 335] width 9 height 9
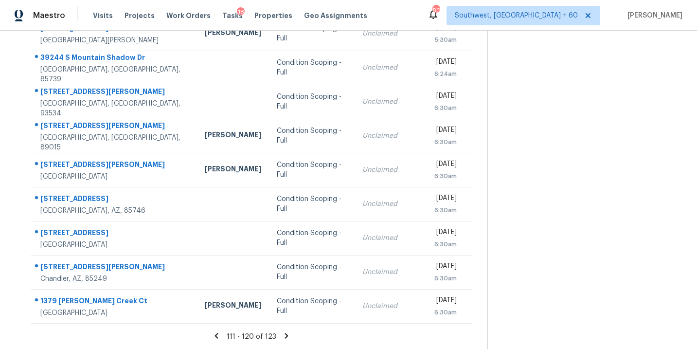
scroll to position [136, 0]
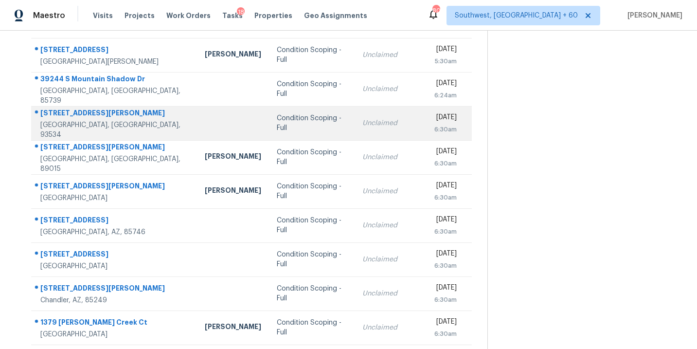
click at [286, 124] on div "Condition Scoping - Full" at bounding box center [312, 122] width 70 height 19
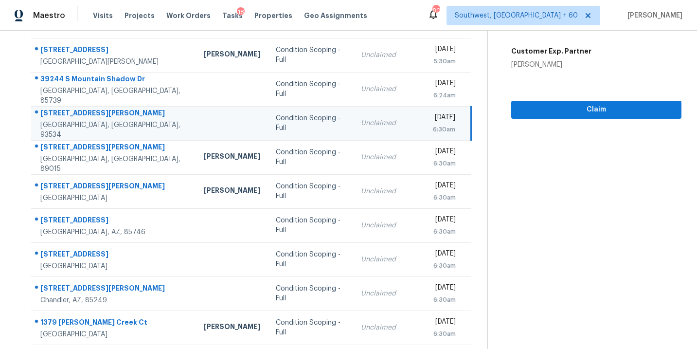
click at [353, 124] on td "Unclaimed" at bounding box center [389, 123] width 72 height 34
click at [569, 115] on button "Claim" at bounding box center [596, 110] width 170 height 18
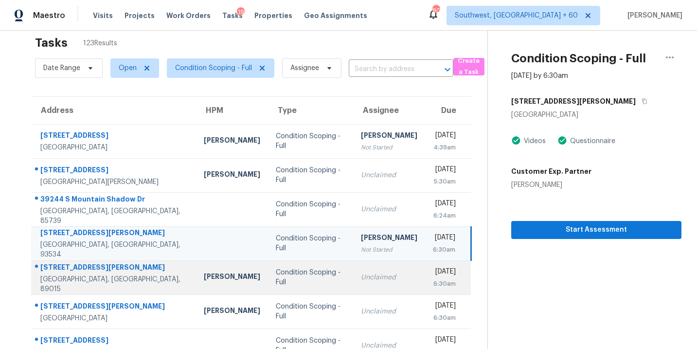
scroll to position [0, 0]
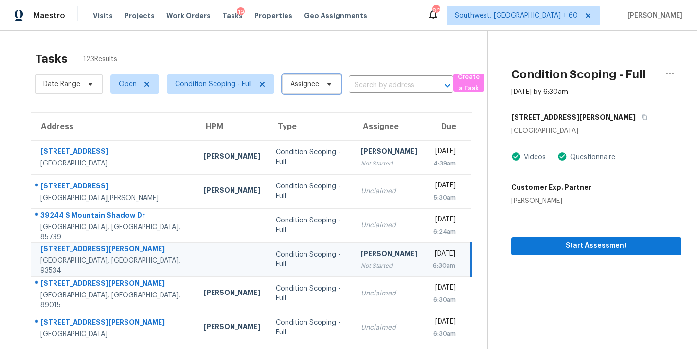
click at [312, 80] on span "Assignee" at bounding box center [304, 84] width 29 height 10
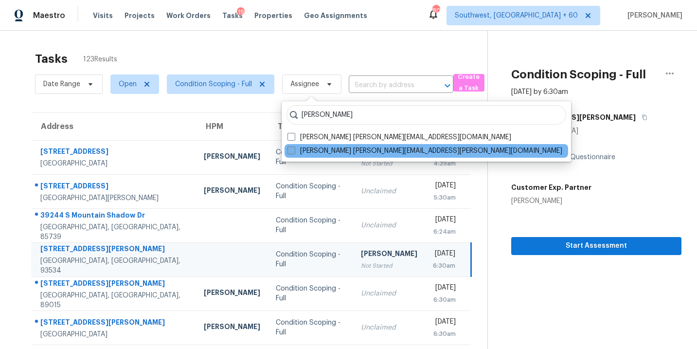
type input "sakthivel"
click at [309, 149] on label "Sakthivel Chandran sakthivel.chandran@opendoor.com" at bounding box center [424, 151] width 275 height 10
click at [294, 149] on input "Sakthivel Chandran sakthivel.chandran@opendoor.com" at bounding box center [290, 149] width 6 height 6
checkbox input "true"
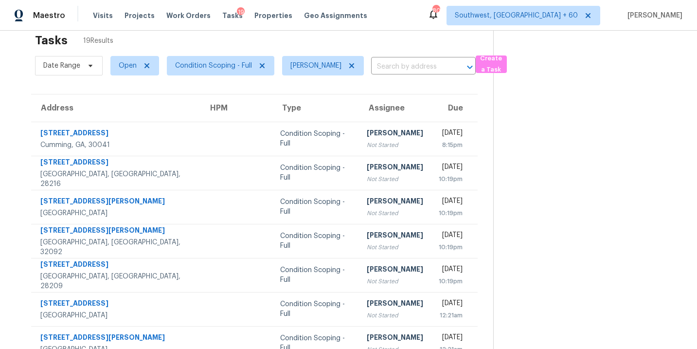
scroll to position [18, 0]
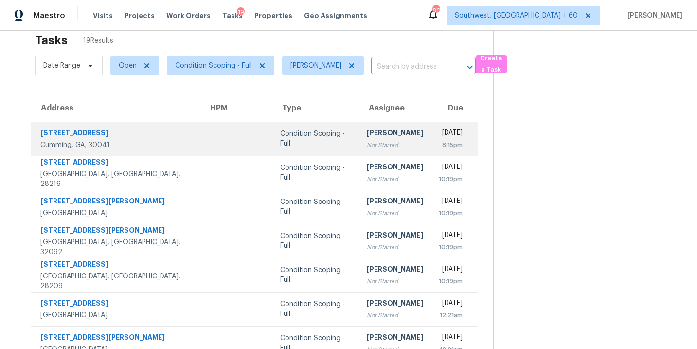
click at [367, 142] on div "Not Started" at bounding box center [395, 145] width 56 height 10
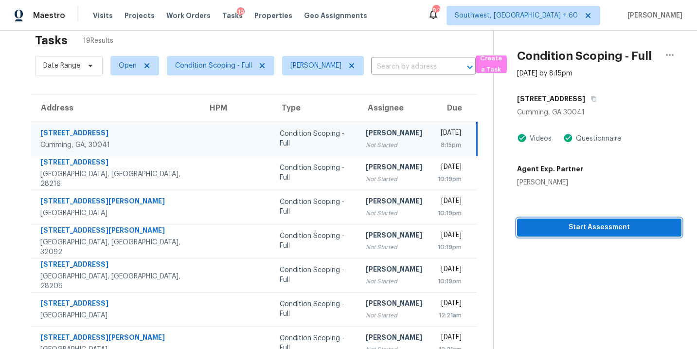
click at [574, 230] on span "Start Assessment" at bounding box center [599, 227] width 149 height 12
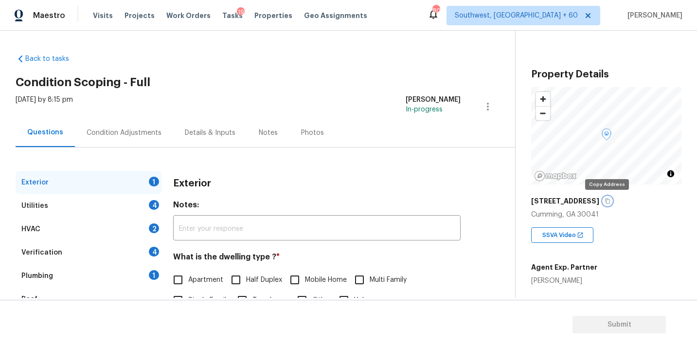
click at [608, 201] on icon "button" at bounding box center [607, 201] width 6 height 6
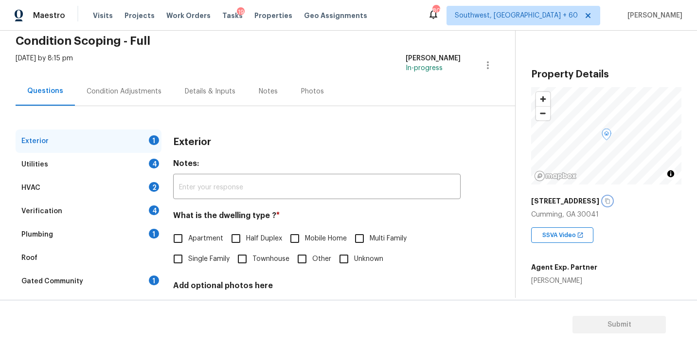
scroll to position [47, 0]
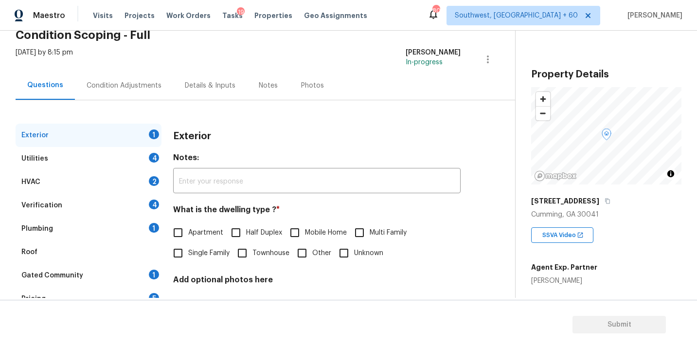
click at [207, 259] on label "Single Family" at bounding box center [199, 253] width 62 height 20
click at [188, 259] on input "Single Family" at bounding box center [178, 253] width 20 height 20
checkbox input "true"
click at [65, 163] on div "Utilities 4" at bounding box center [89, 158] width 146 height 23
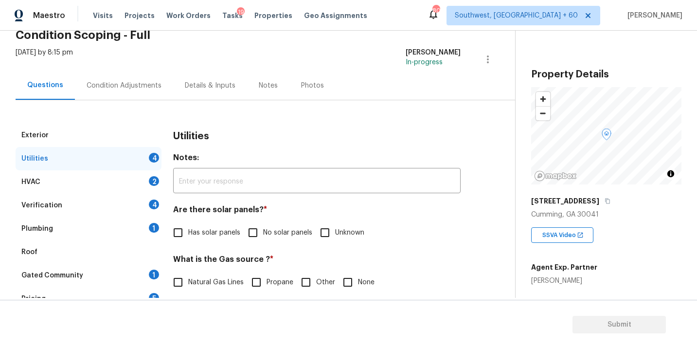
click at [272, 238] on label "No solar panels" at bounding box center [278, 232] width 70 height 20
click at [263, 238] on input "No solar panels" at bounding box center [253, 232] width 20 height 20
checkbox input "true"
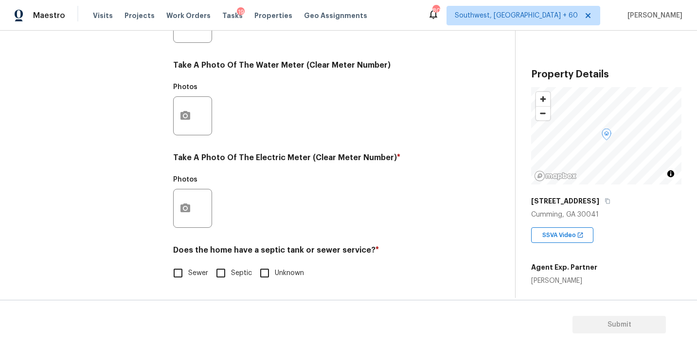
click at [202, 277] on span "Sewer" at bounding box center [198, 273] width 20 height 10
click at [188, 277] on input "Sewer" at bounding box center [178, 273] width 20 height 20
checkbox input "true"
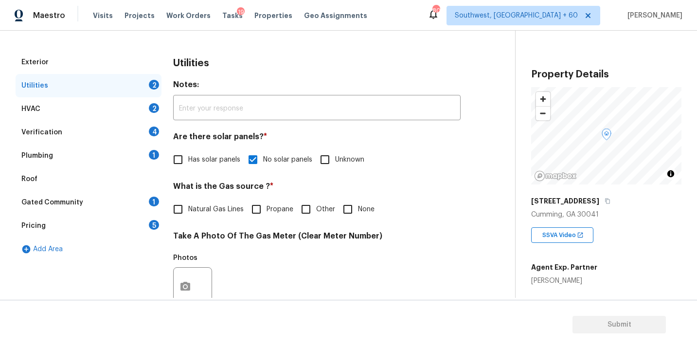
scroll to position [51, 0]
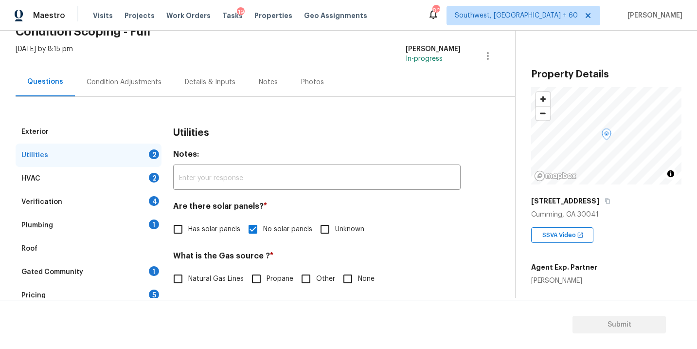
click at [84, 216] on div "Plumbing 1" at bounding box center [89, 224] width 146 height 23
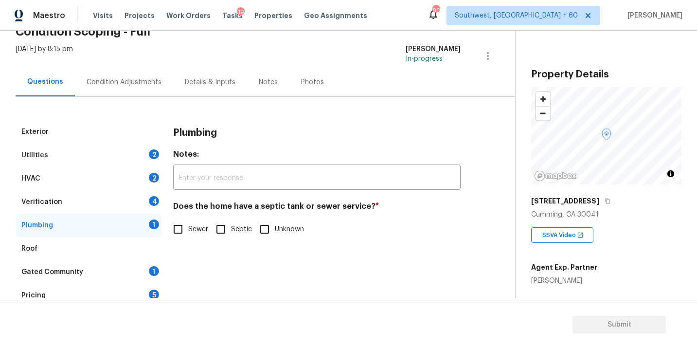
click at [204, 232] on span "Sewer" at bounding box center [198, 229] width 20 height 10
click at [188, 232] on input "Sewer" at bounding box center [178, 229] width 20 height 20
checkbox input "true"
click at [113, 268] on div "Gated Community 1" at bounding box center [89, 271] width 146 height 23
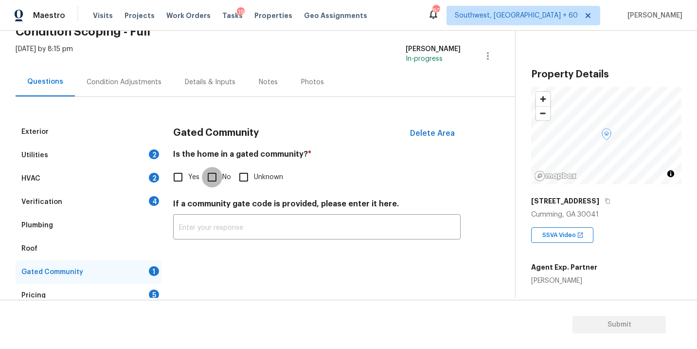
click at [215, 174] on input "No" at bounding box center [212, 177] width 20 height 20
checkbox input "true"
click at [129, 92] on div "Condition Adjustments" at bounding box center [124, 82] width 98 height 29
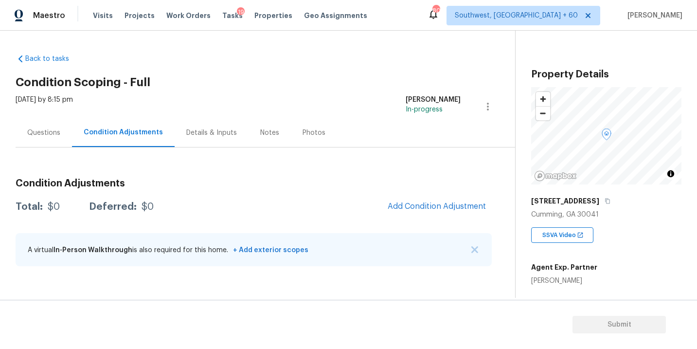
click at [50, 133] on div "Questions" at bounding box center [43, 133] width 33 height 10
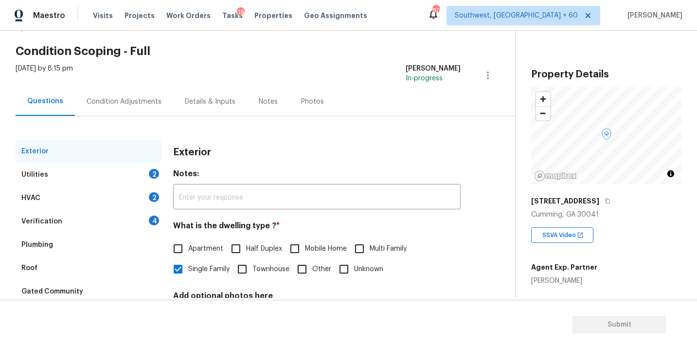
scroll to position [43, 0]
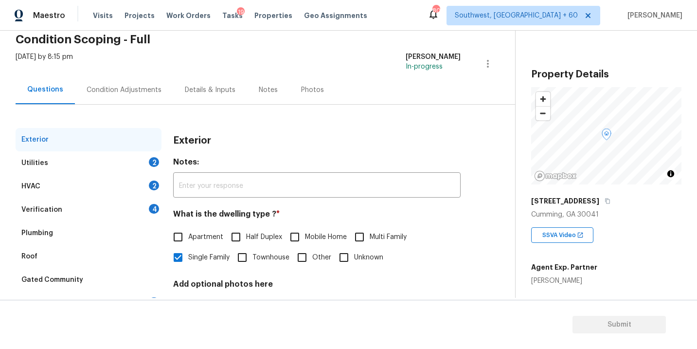
click at [322, 136] on div "Exterior" at bounding box center [316, 140] width 287 height 25
click at [607, 202] on icon "button" at bounding box center [607, 200] width 5 height 5
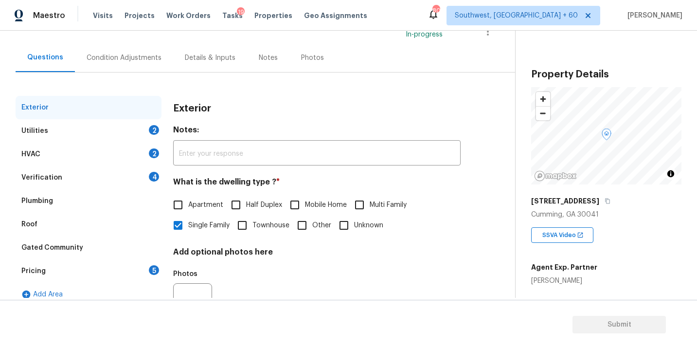
click at [135, 66] on div "Condition Adjustments" at bounding box center [124, 57] width 98 height 29
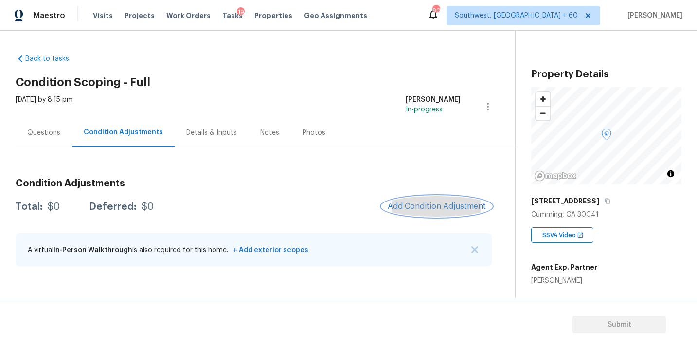
click at [424, 207] on span "Add Condition Adjustment" at bounding box center [437, 206] width 98 height 9
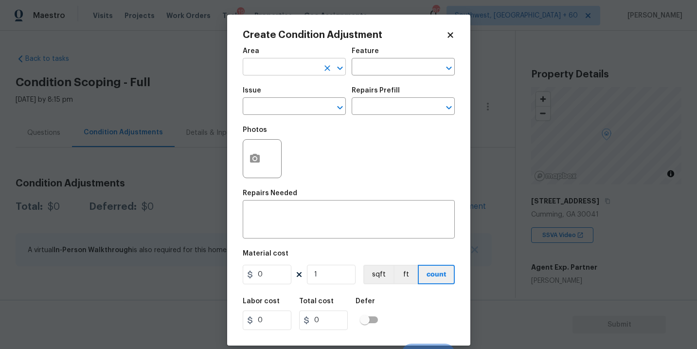
click at [246, 63] on input "text" at bounding box center [281, 67] width 76 height 15
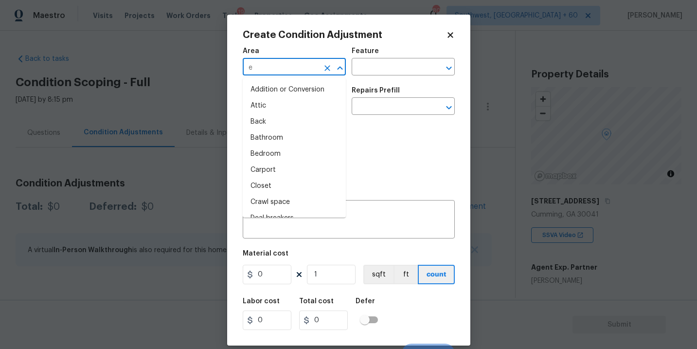
type input "ex"
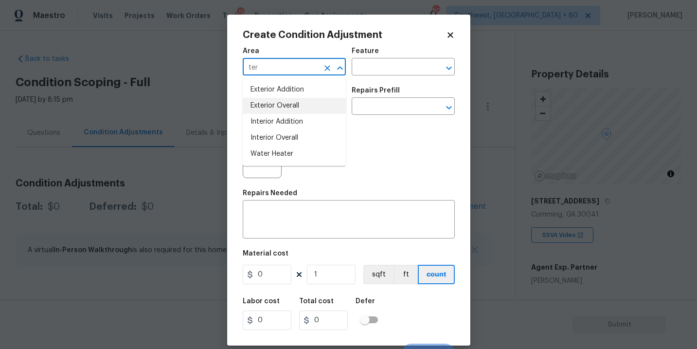
click at [298, 107] on li "Exterior Overall" at bounding box center [294, 106] width 103 height 16
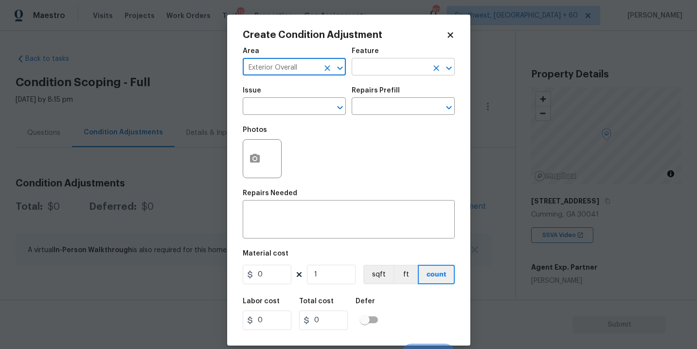
type input "Exterior Overall"
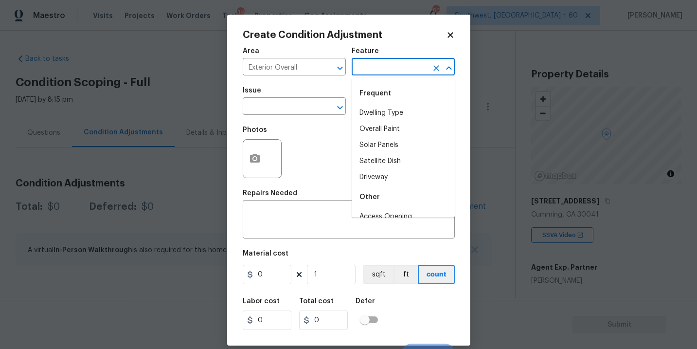
click at [377, 75] on input "text" at bounding box center [390, 67] width 76 height 15
click at [384, 114] on li "Deck" at bounding box center [403, 113] width 103 height 16
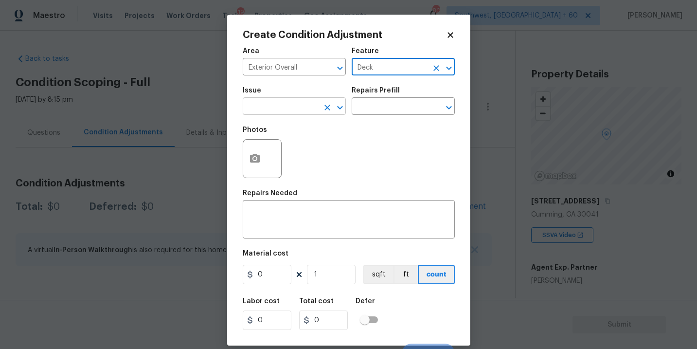
click at [318, 114] on div "​" at bounding box center [294, 107] width 103 height 15
type input "Deck"
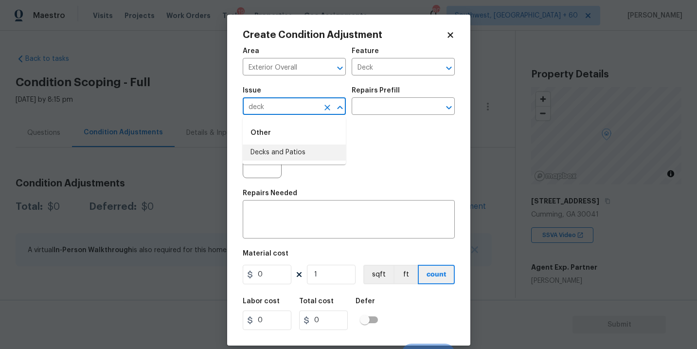
click at [302, 152] on li "Decks and Patios" at bounding box center [294, 152] width 103 height 16
type input "Decks and Patios"
click at [288, 223] on textarea at bounding box center [349, 220] width 200 height 20
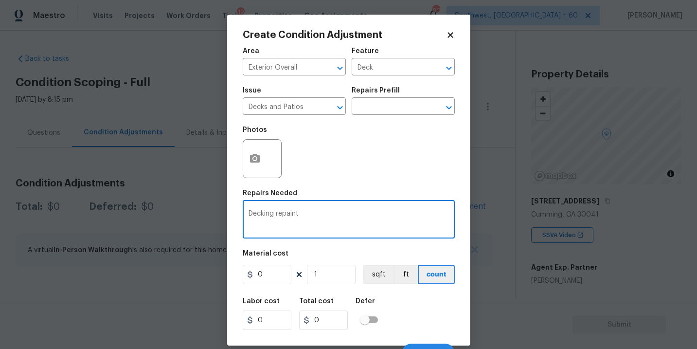
type textarea "Decking repaint"
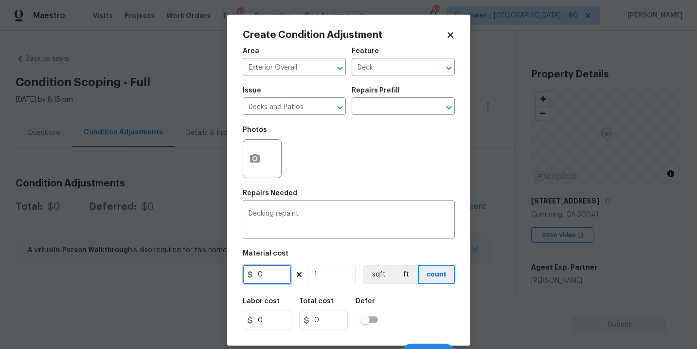
drag, startPoint x: 273, startPoint y: 273, endPoint x: 220, endPoint y: 275, distance: 53.0
click at [220, 275] on div "Create Condition Adjustment Area Exterior Overall ​ Feature Deck ​ Issue Decks …" at bounding box center [348, 174] width 697 height 349
type input "800"
click at [252, 162] on icon "button" at bounding box center [255, 158] width 10 height 9
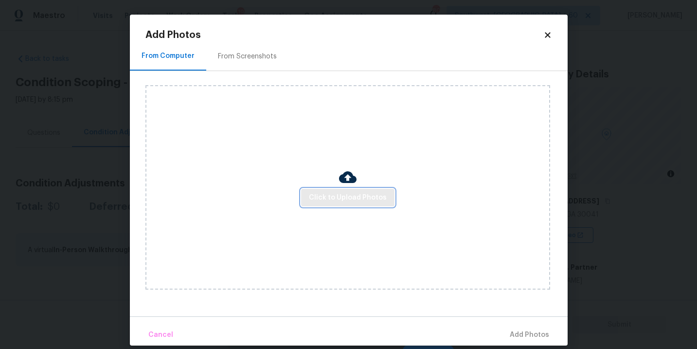
click at [332, 199] on span "Click to Upload Photos" at bounding box center [348, 198] width 78 height 12
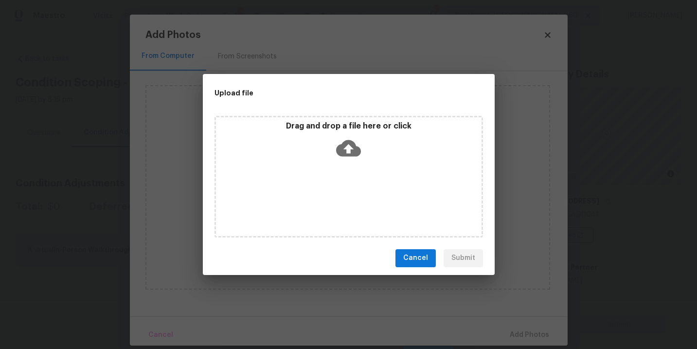
click at [337, 156] on icon at bounding box center [348, 148] width 25 height 25
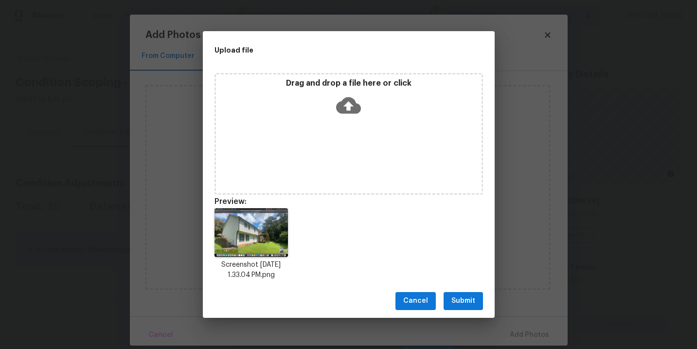
click at [466, 301] on span "Submit" at bounding box center [463, 301] width 24 height 12
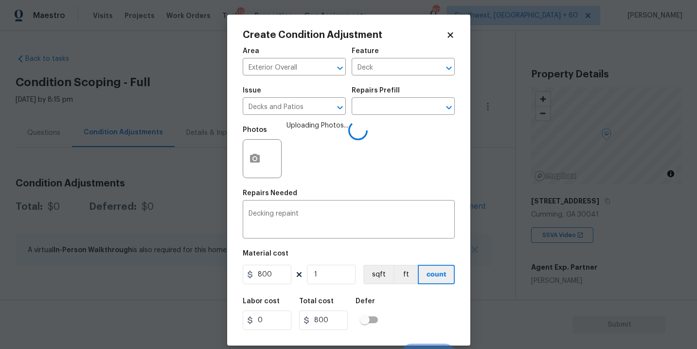
scroll to position [15, 0]
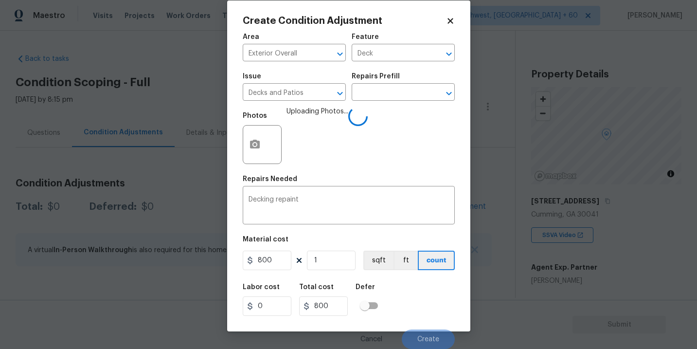
click at [423, 315] on div "Labor cost 0 Total cost 800 Defer" at bounding box center [349, 300] width 212 height 44
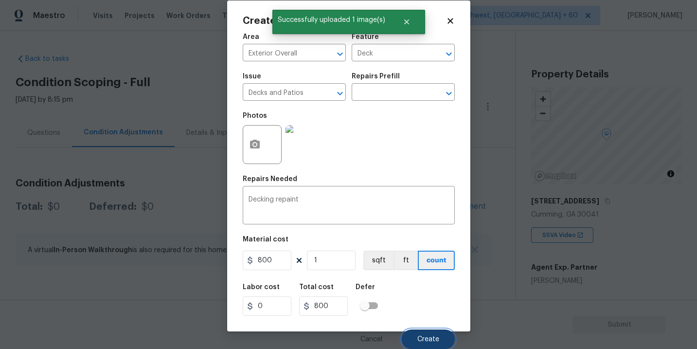
click at [429, 339] on span "Create" at bounding box center [428, 339] width 22 height 7
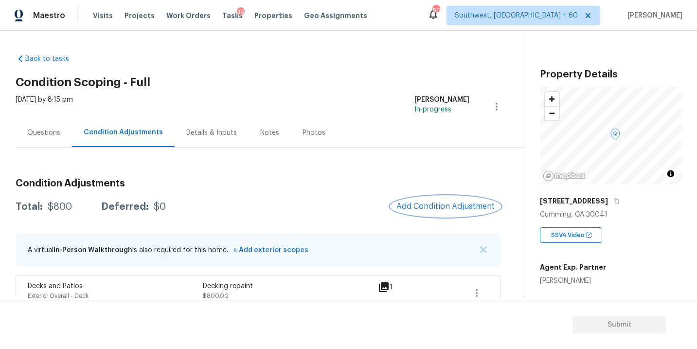
scroll to position [16, 0]
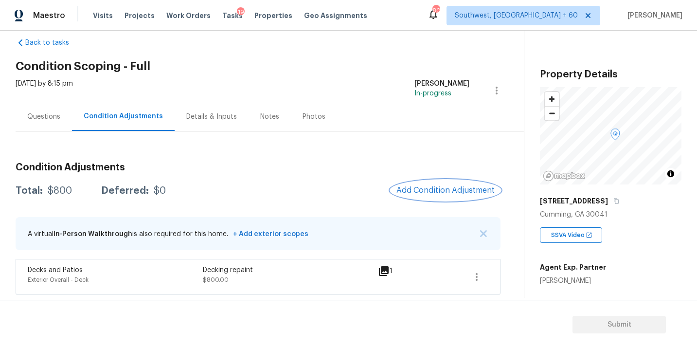
click at [420, 193] on span "Add Condition Adjustment" at bounding box center [445, 190] width 98 height 9
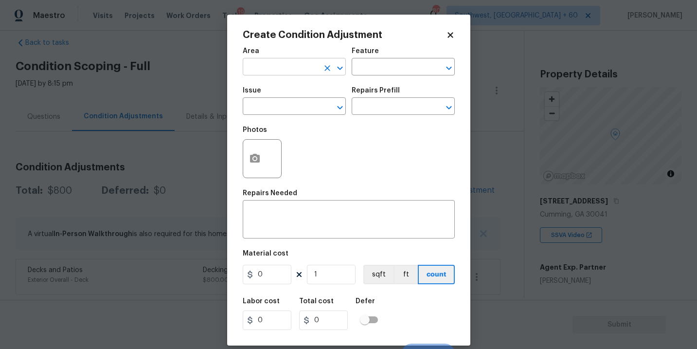
click at [289, 67] on input "text" at bounding box center [281, 67] width 76 height 15
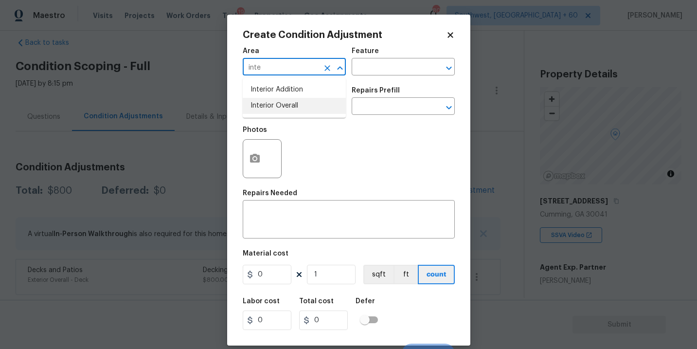
click at [306, 107] on li "Interior Overall" at bounding box center [294, 106] width 103 height 16
type input "Interior Overall"
click at [389, 64] on input "text" at bounding box center [390, 67] width 76 height 15
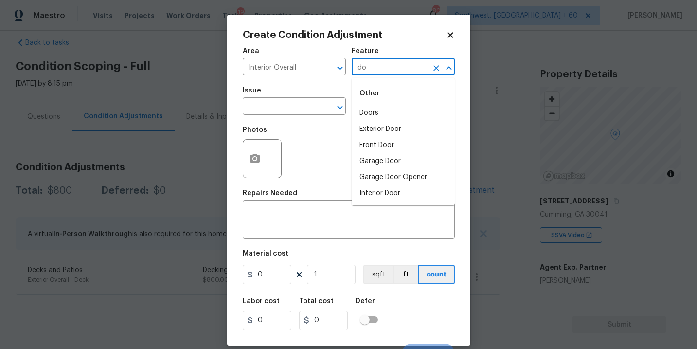
type input "d"
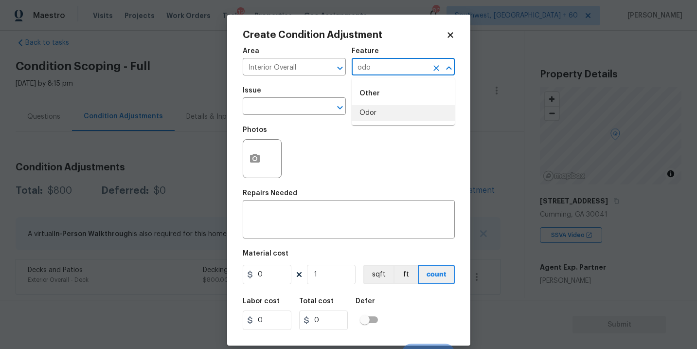
click at [384, 116] on li "Odor" at bounding box center [403, 113] width 103 height 16
type input "Odor"
click at [297, 113] on input "text" at bounding box center [281, 107] width 76 height 15
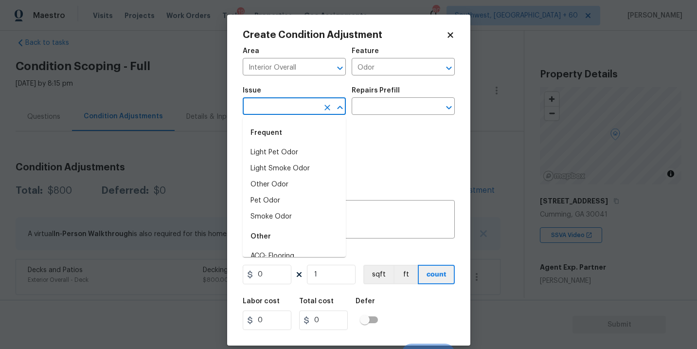
click at [292, 143] on div "Frequent" at bounding box center [294, 132] width 103 height 23
click at [292, 152] on li "Light Pet Odor" at bounding box center [294, 152] width 103 height 16
type input "Light Pet Odor"
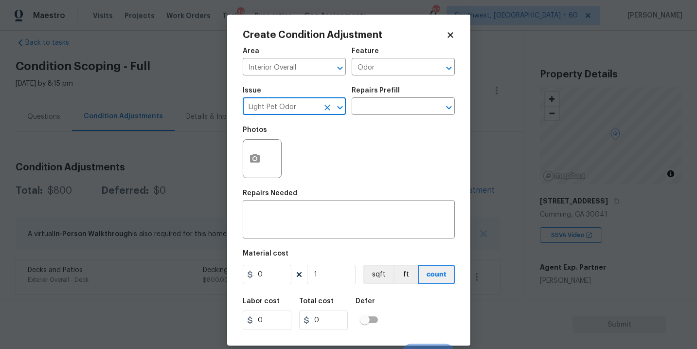
click at [369, 121] on div "Photos" at bounding box center [349, 152] width 212 height 63
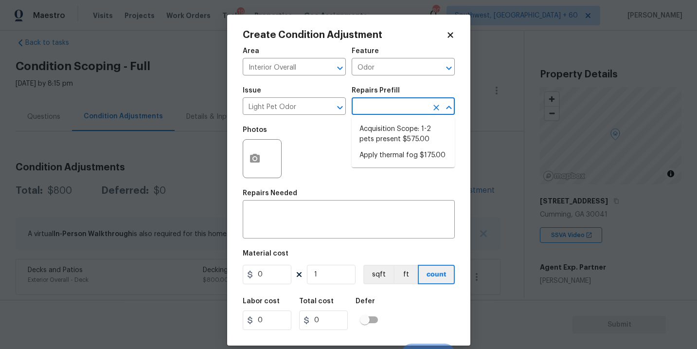
click at [395, 111] on input "text" at bounding box center [390, 107] width 76 height 15
click at [395, 134] on li "Acquisition Scope: 1-2 pets present $575.00" at bounding box center [403, 134] width 103 height 26
type textarea "Acquisition Scope: 1-2 pets present"
type input "575"
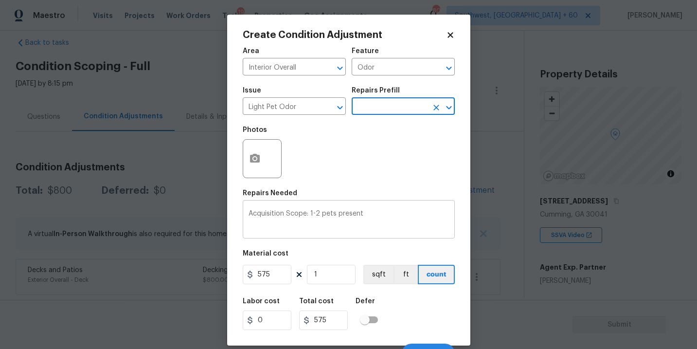
scroll to position [15, 0]
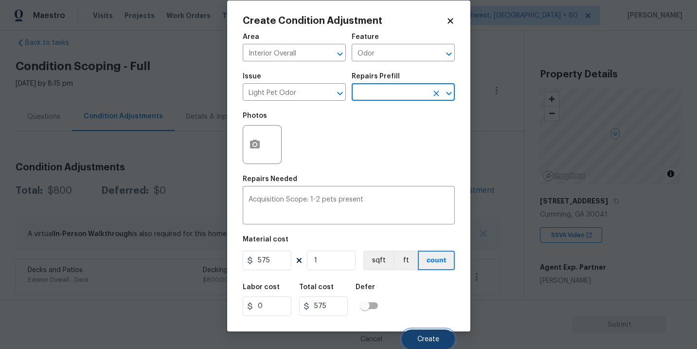
click at [417, 335] on button "Create" at bounding box center [428, 338] width 53 height 19
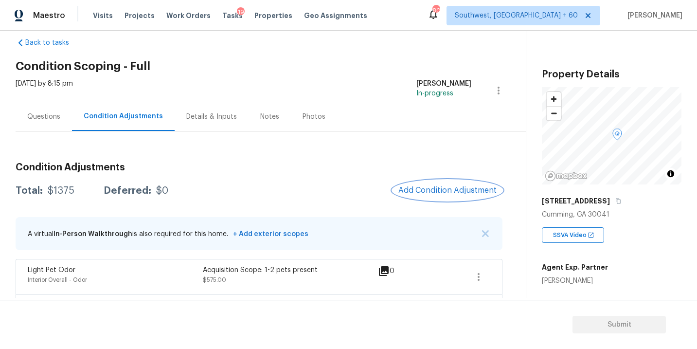
scroll to position [52, 0]
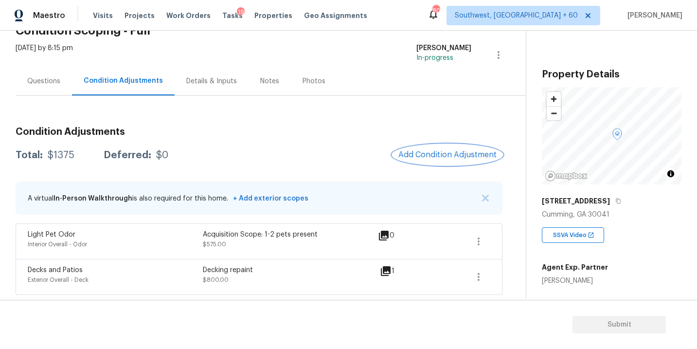
click at [441, 157] on span "Add Condition Adjustment" at bounding box center [447, 154] width 98 height 9
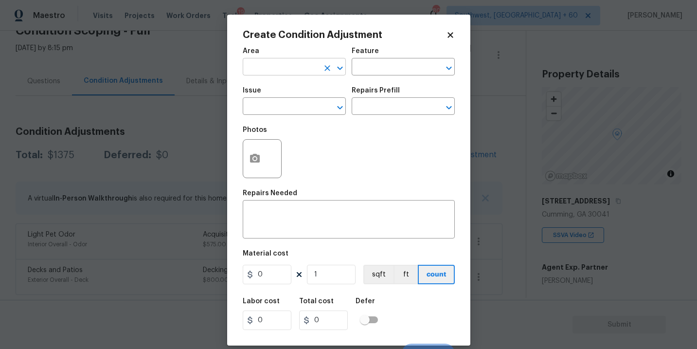
click at [307, 68] on input "text" at bounding box center [281, 67] width 76 height 15
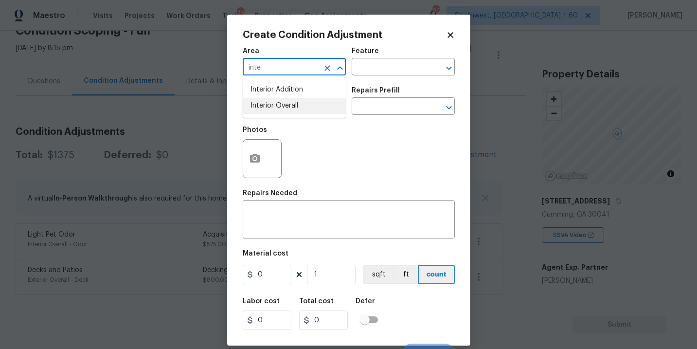
click at [315, 111] on li "Interior Overall" at bounding box center [294, 106] width 103 height 16
type input "Interior Overall"
click at [315, 111] on input "text" at bounding box center [281, 107] width 76 height 15
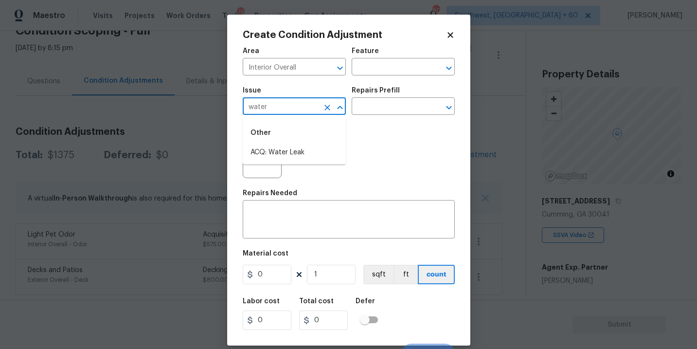
click at [304, 143] on div "Other" at bounding box center [294, 132] width 103 height 23
click at [302, 151] on li "ACQ: Water Leak" at bounding box center [294, 152] width 103 height 16
type input "ACQ: Water Leak"
click at [376, 99] on div "Repairs Prefill" at bounding box center [403, 93] width 103 height 13
click at [376, 116] on div "Issue ACQ: Water Leak ​ Repairs Prefill ​" at bounding box center [349, 100] width 212 height 39
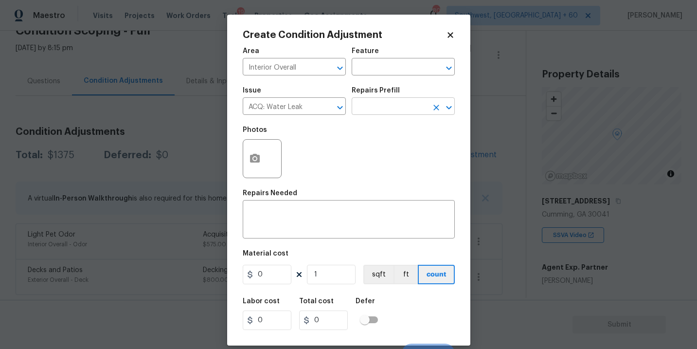
click at [391, 102] on input "text" at bounding box center [390, 107] width 76 height 15
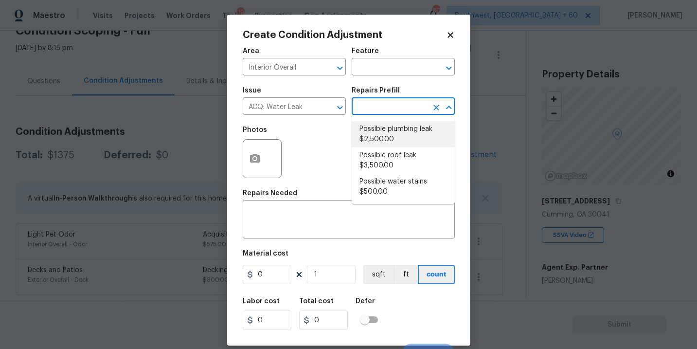
click at [391, 134] on li "Possible plumbing leak $2,500.00" at bounding box center [403, 134] width 103 height 26
type input "Acquisition"
type textarea "Acquisition Scope: Possible plumbing leak"
type input "2500"
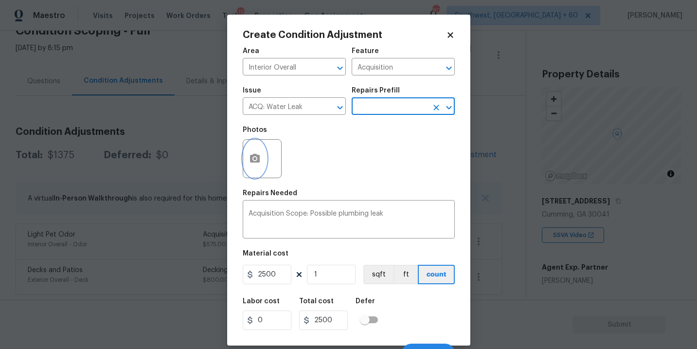
click at [260, 165] on button "button" at bounding box center [254, 159] width 23 height 38
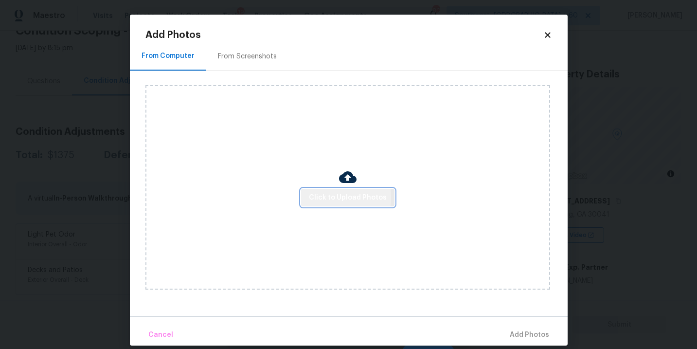
click at [321, 197] on span "Click to Upload Photos" at bounding box center [348, 198] width 78 height 12
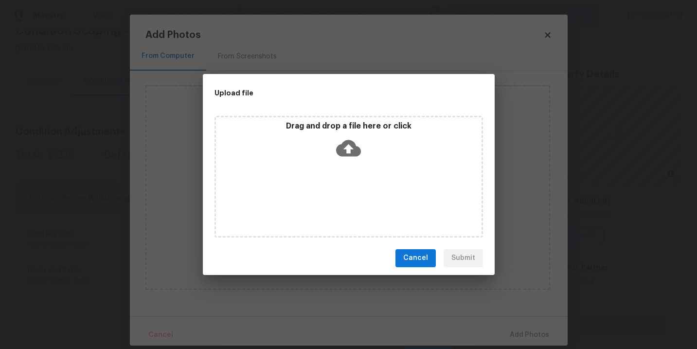
drag, startPoint x: 321, startPoint y: 197, endPoint x: 344, endPoint y: 164, distance: 39.9
click at [344, 164] on div "Drag and drop a file here or click" at bounding box center [348, 177] width 268 height 122
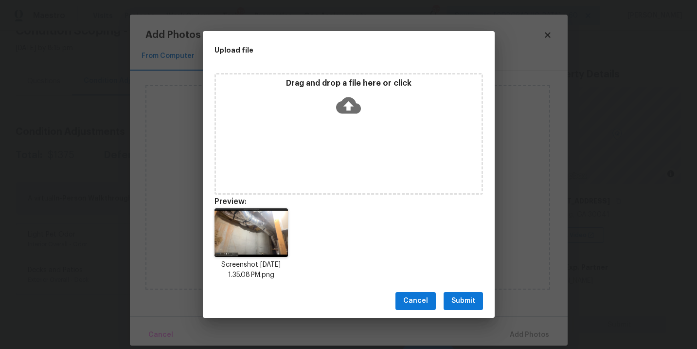
click at [467, 302] on span "Submit" at bounding box center [463, 301] width 24 height 12
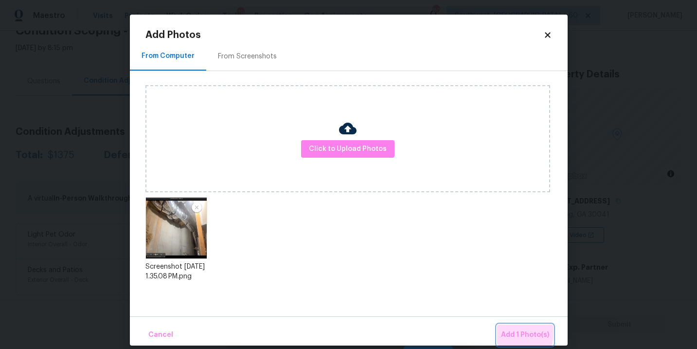
click at [518, 333] on span "Add 1 Photo(s)" at bounding box center [525, 335] width 48 height 12
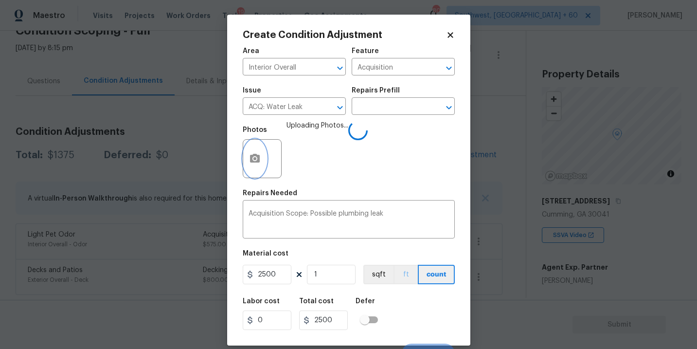
scroll to position [15, 0]
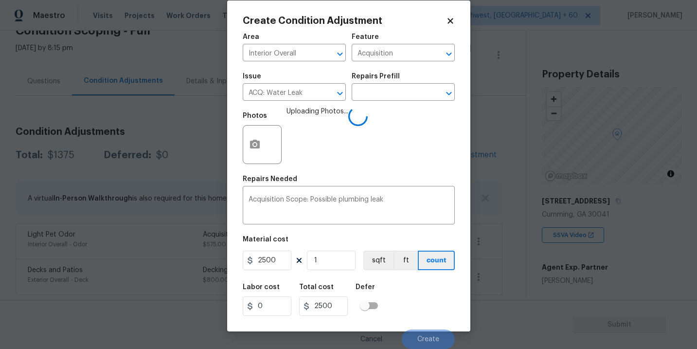
click at [416, 305] on div "Labor cost 0 Total cost 2500 Defer" at bounding box center [349, 300] width 212 height 44
click at [432, 313] on div "Labor cost 0 Total cost 2500 Defer" at bounding box center [349, 300] width 212 height 44
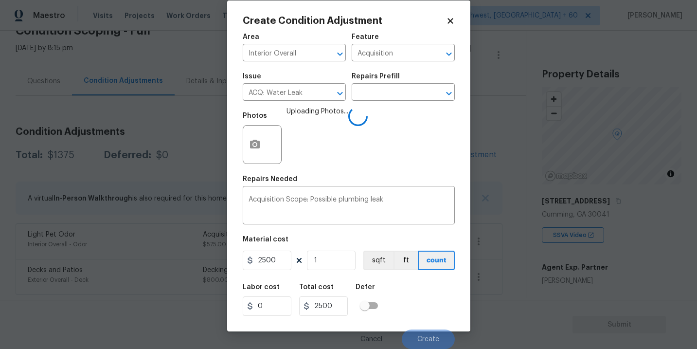
click at [432, 320] on div "Labor cost 0 Total cost 2500 Defer" at bounding box center [349, 300] width 212 height 44
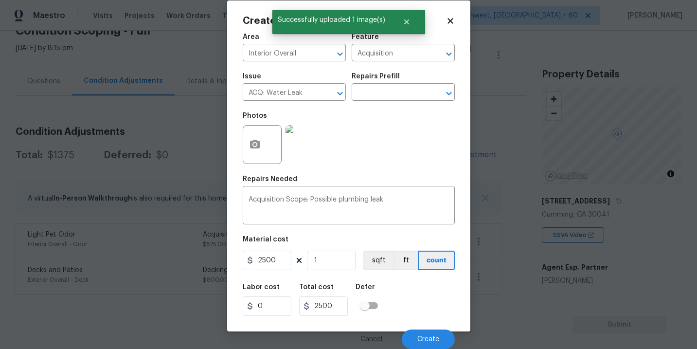
click at [427, 304] on div "Labor cost 0 Total cost 2500 Defer" at bounding box center [349, 300] width 212 height 44
click at [428, 336] on span "Create" at bounding box center [428, 339] width 22 height 7
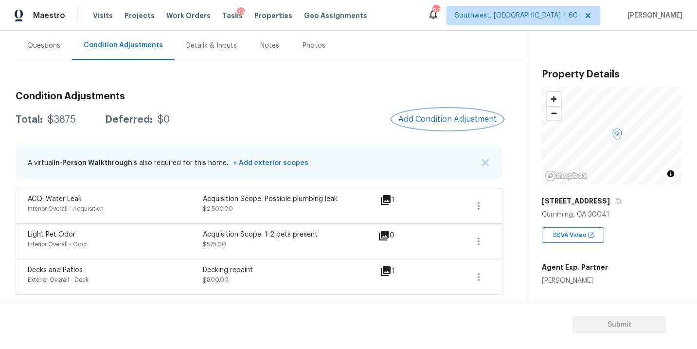
scroll to position [52, 0]
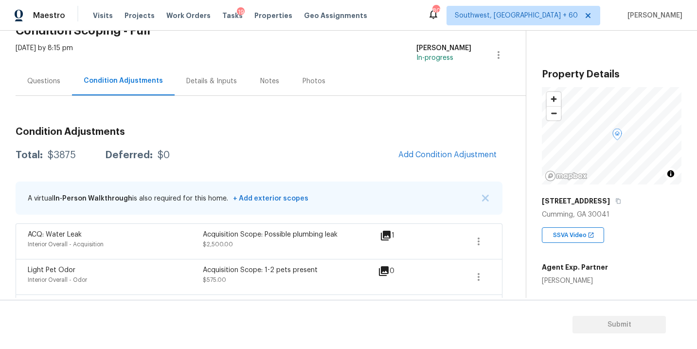
click at [37, 90] on div "Questions" at bounding box center [44, 81] width 56 height 29
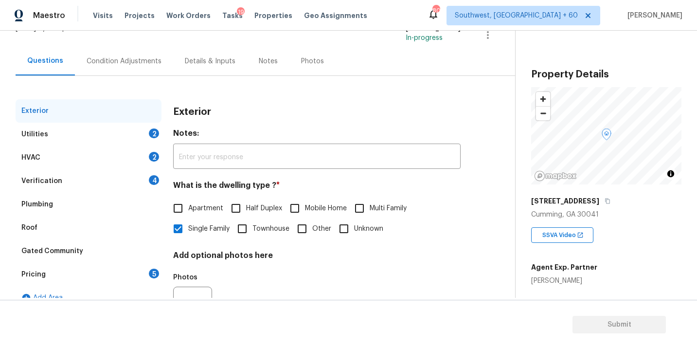
click at [110, 137] on div "Utilities 2" at bounding box center [89, 134] width 146 height 23
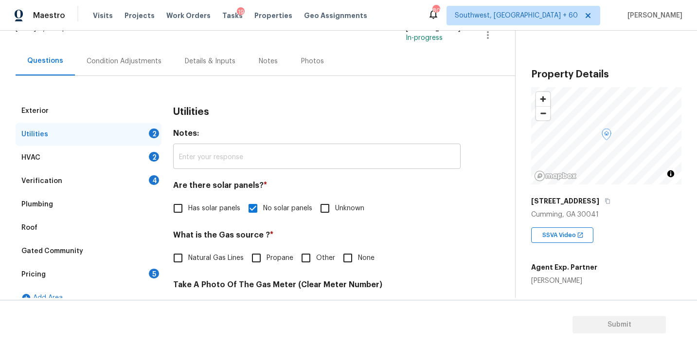
scroll to position [134, 0]
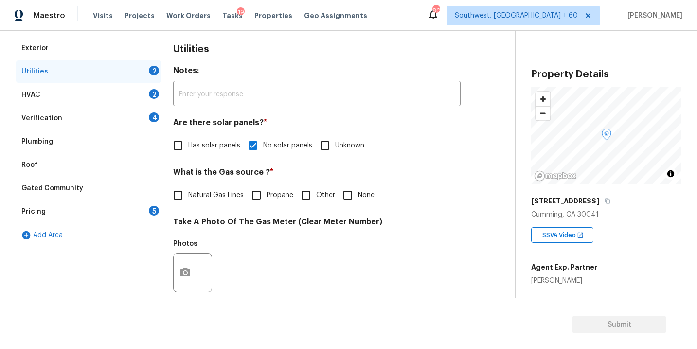
click at [226, 202] on label "Natural Gas Lines" at bounding box center [206, 195] width 76 height 20
click at [188, 202] on input "Natural Gas Lines" at bounding box center [178, 195] width 20 height 20
checkbox input "true"
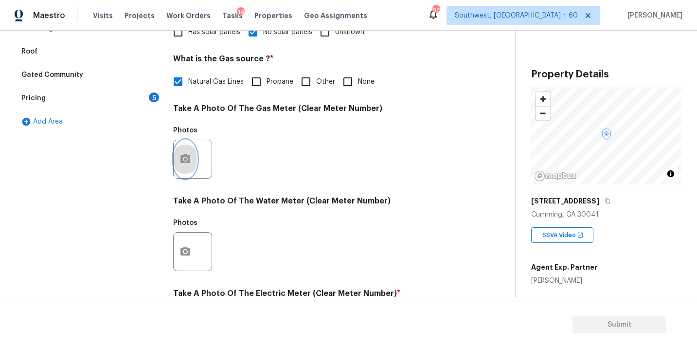
click at [191, 171] on button "button" at bounding box center [185, 159] width 23 height 38
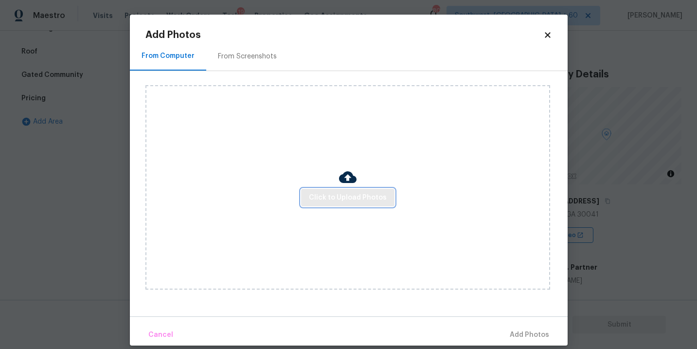
click at [317, 199] on span "Click to Upload Photos" at bounding box center [348, 198] width 78 height 12
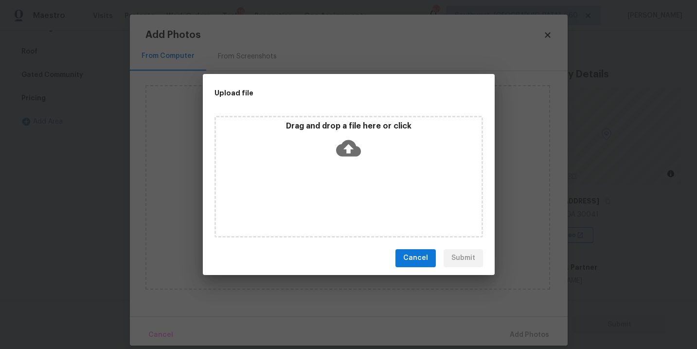
click at [342, 166] on div "Drag and drop a file here or click" at bounding box center [348, 177] width 268 height 122
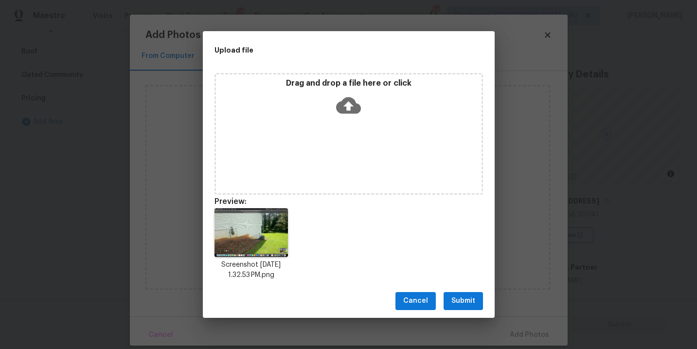
click at [463, 297] on span "Submit" at bounding box center [463, 301] width 24 height 12
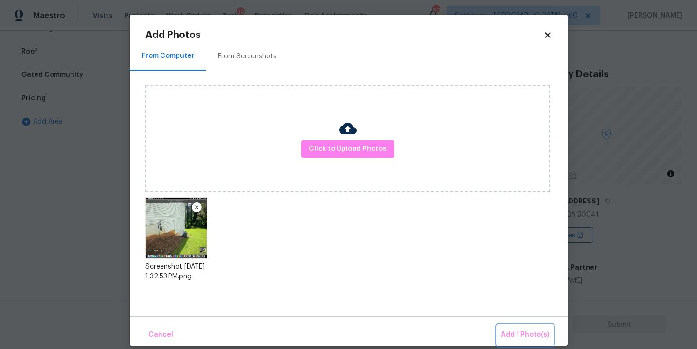
click at [517, 332] on span "Add 1 Photo(s)" at bounding box center [525, 335] width 48 height 12
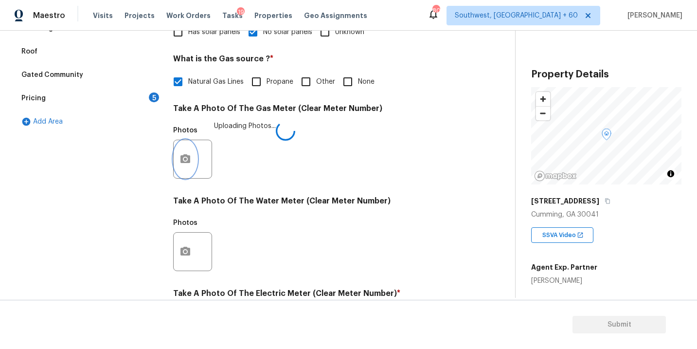
scroll to position [383, 0]
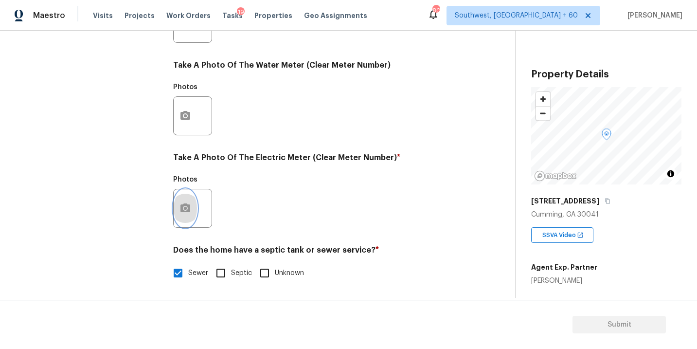
click at [187, 213] on icon "button" at bounding box center [185, 208] width 12 height 12
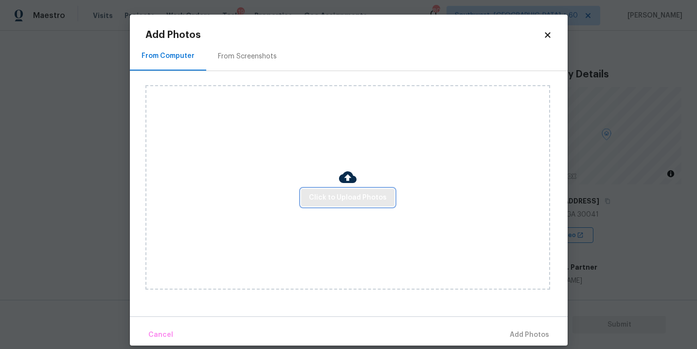
click at [315, 196] on span "Click to Upload Photos" at bounding box center [348, 198] width 78 height 12
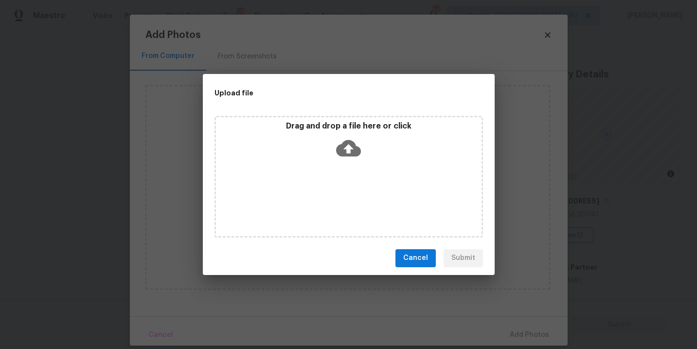
click at [350, 155] on icon at bounding box center [348, 148] width 25 height 25
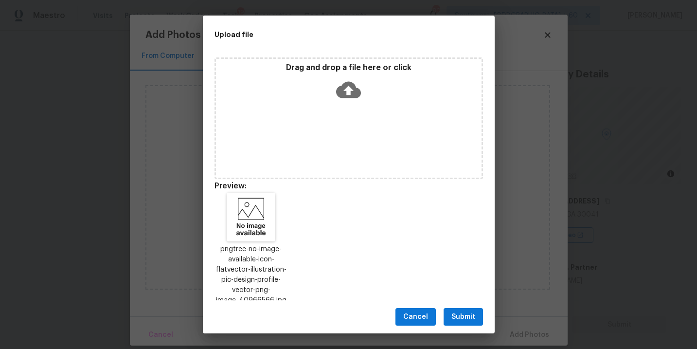
click at [451, 307] on div "Cancel Submit" at bounding box center [349, 317] width 292 height 34
click at [451, 313] on span "Submit" at bounding box center [463, 317] width 24 height 12
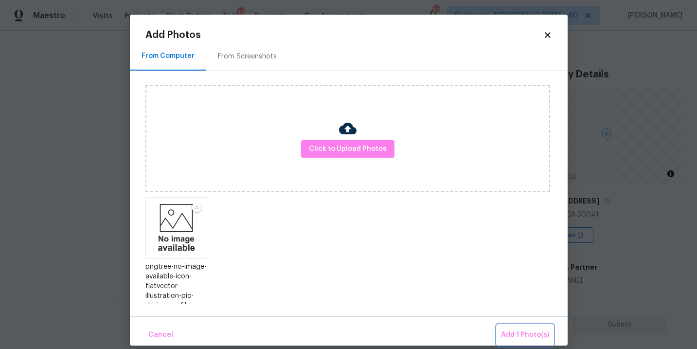
click at [511, 332] on span "Add 1 Photo(s)" at bounding box center [525, 335] width 48 height 12
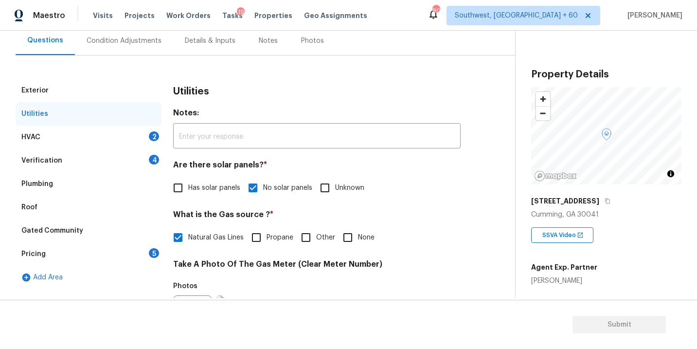
click at [107, 144] on div "HVAC 2" at bounding box center [89, 136] width 146 height 23
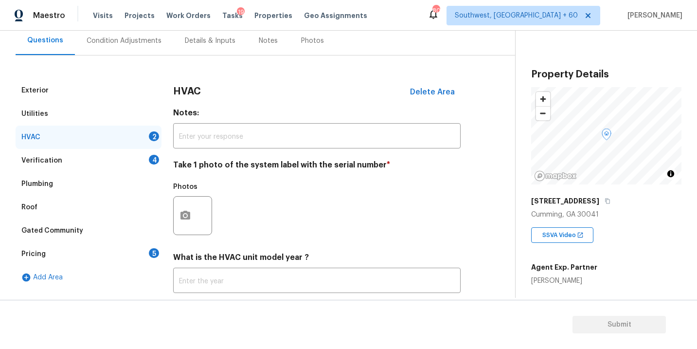
scroll to position [119, 0]
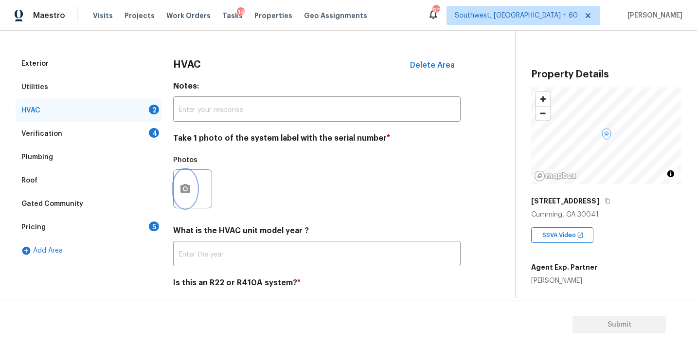
click at [182, 190] on icon "button" at bounding box center [185, 188] width 10 height 9
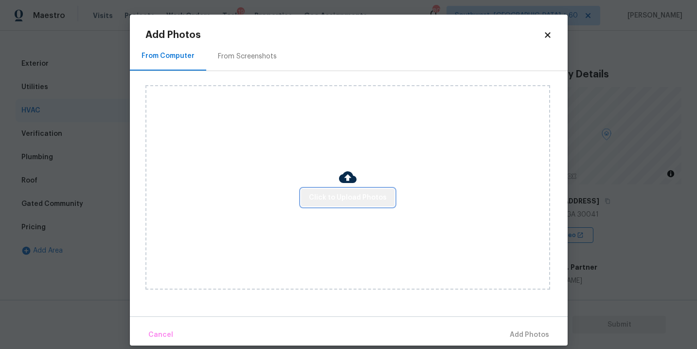
click at [364, 193] on span "Click to Upload Photos" at bounding box center [348, 198] width 78 height 12
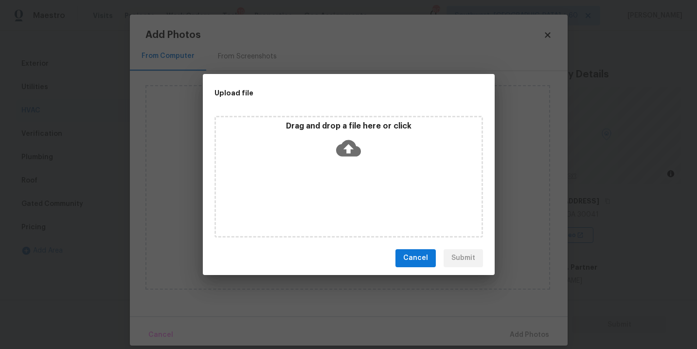
click at [345, 155] on icon at bounding box center [348, 148] width 25 height 17
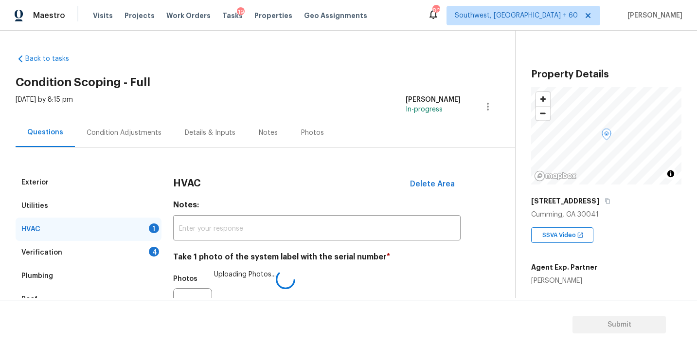
scroll to position [152, 0]
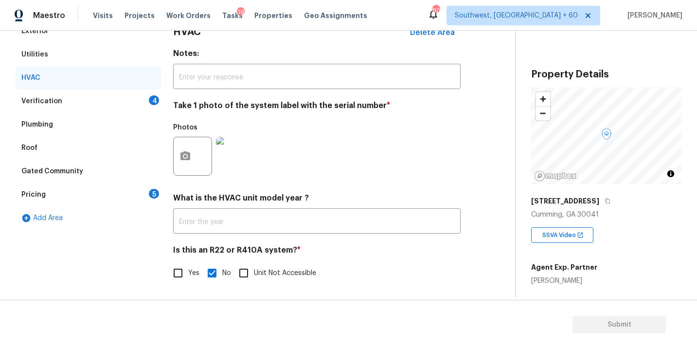
click at [107, 103] on div "Verification 4" at bounding box center [89, 100] width 146 height 23
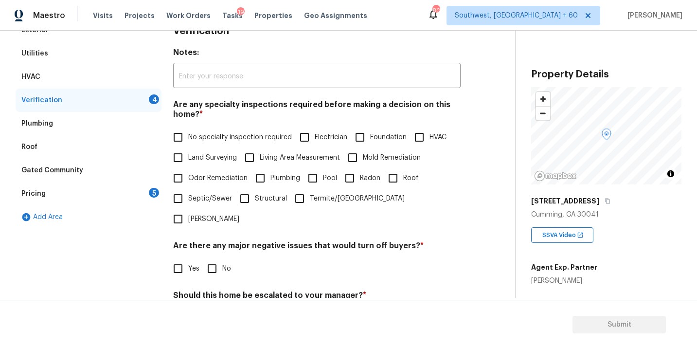
click at [211, 139] on span "No specialty inspection required" at bounding box center [240, 137] width 104 height 10
click at [188, 139] on input "No specialty inspection required" at bounding box center [178, 137] width 20 height 20
checkbox input "true"
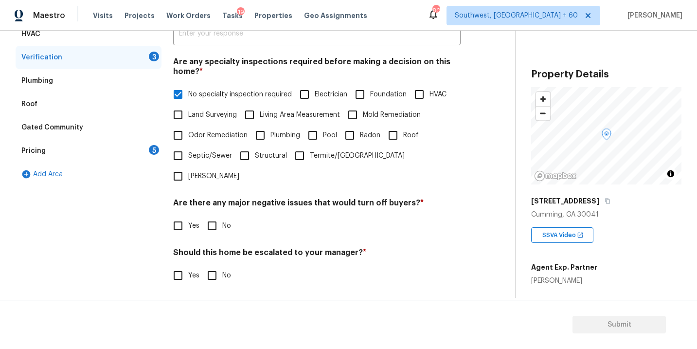
click at [216, 215] on input "No" at bounding box center [212, 225] width 20 height 20
checkbox input "true"
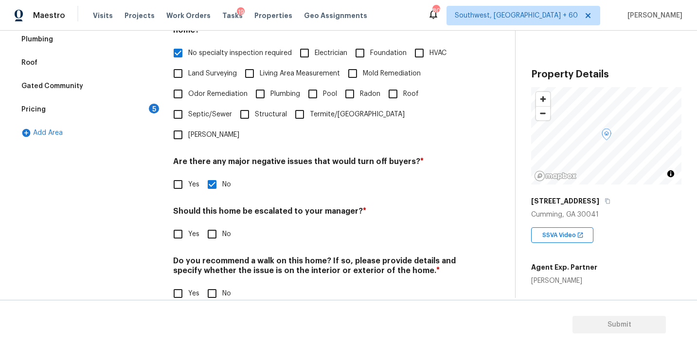
click at [214, 224] on input "No" at bounding box center [212, 234] width 20 height 20
checkbox input "true"
click at [213, 284] on input "No" at bounding box center [212, 294] width 20 height 20
checkbox input "true"
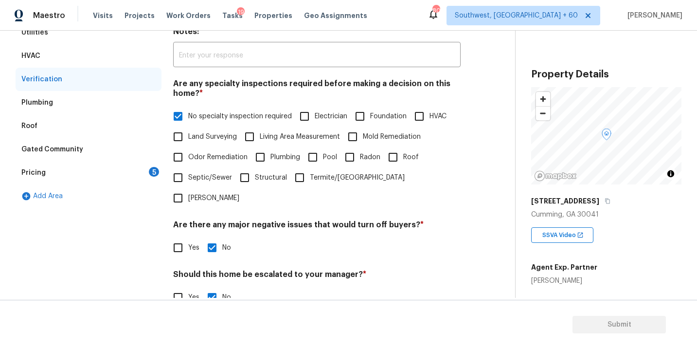
click at [122, 168] on div "Pricing 5" at bounding box center [89, 172] width 146 height 23
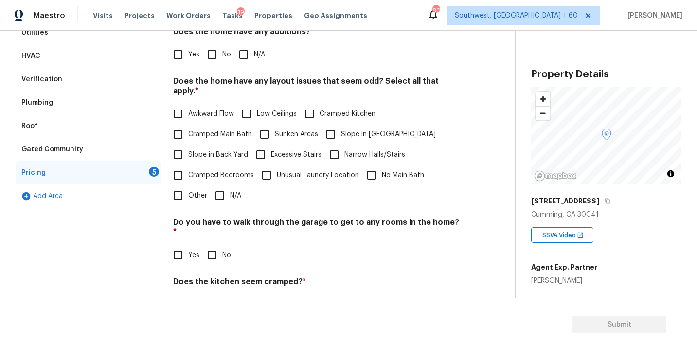
scroll to position [142, 0]
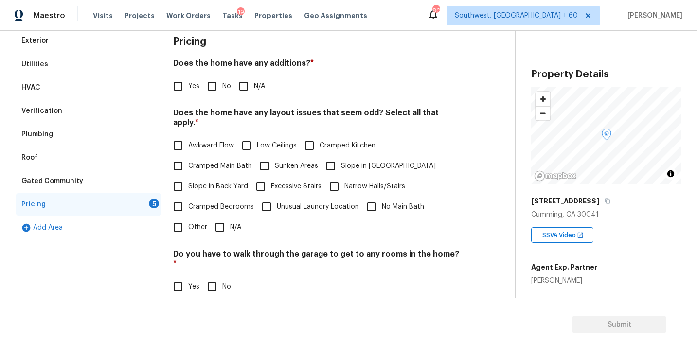
click at [246, 81] on input "N/A" at bounding box center [243, 86] width 20 height 20
checkbox input "true"
click at [346, 161] on span "Slope in Front Yard" at bounding box center [388, 166] width 95 height 10
click at [341, 156] on input "Slope in Front Yard" at bounding box center [330, 166] width 20 height 20
checkbox input "true"
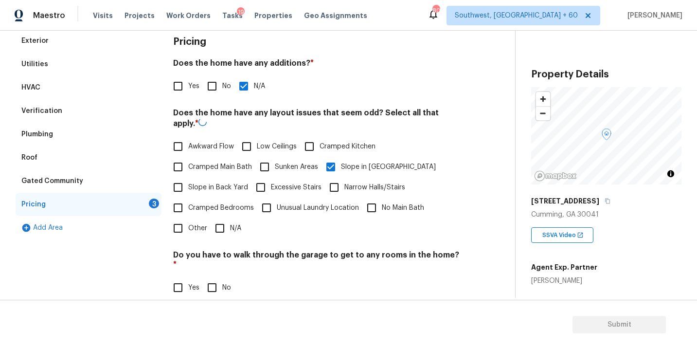
scroll to position [204, 0]
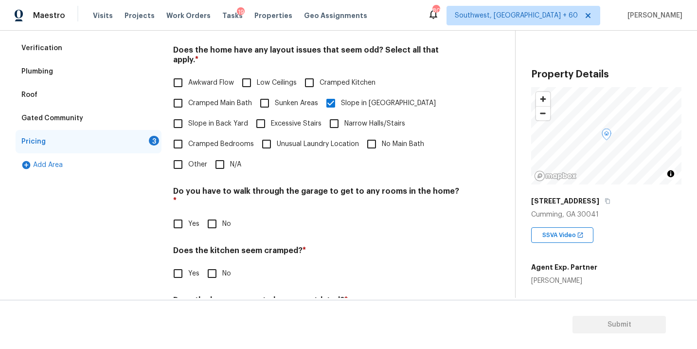
click at [219, 216] on div "Pricing Does the home have any additions? * Yes No N/A Does the home have any l…" at bounding box center [316, 155] width 287 height 378
click at [219, 213] on input "No" at bounding box center [212, 223] width 20 height 20
checkbox input "true"
click at [213, 264] on input "No" at bounding box center [212, 274] width 20 height 20
checkbox input "true"
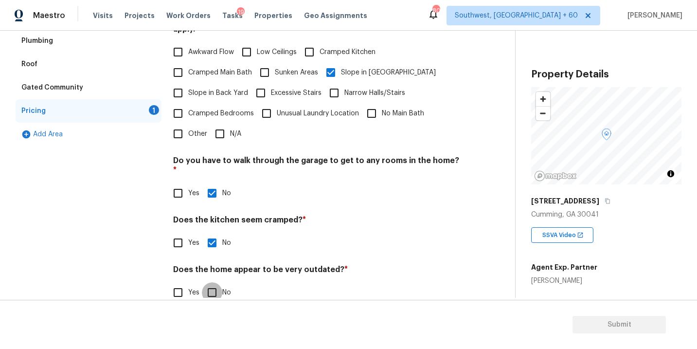
click at [209, 282] on input "No" at bounding box center [212, 292] width 20 height 20
checkbox input "true"
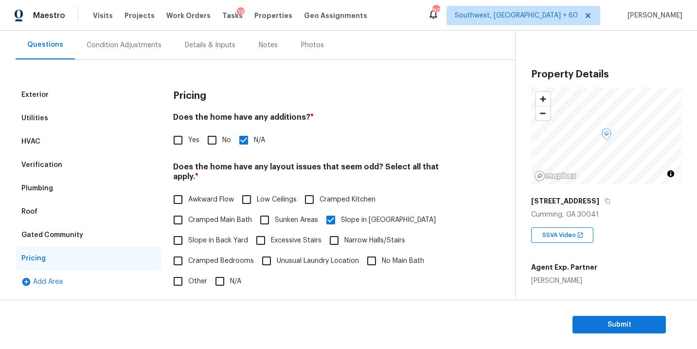
scroll to position [78, 0]
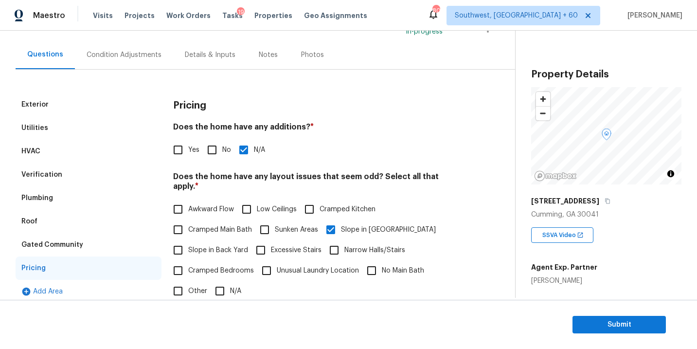
click at [146, 64] on div "Condition Adjustments" at bounding box center [124, 54] width 98 height 29
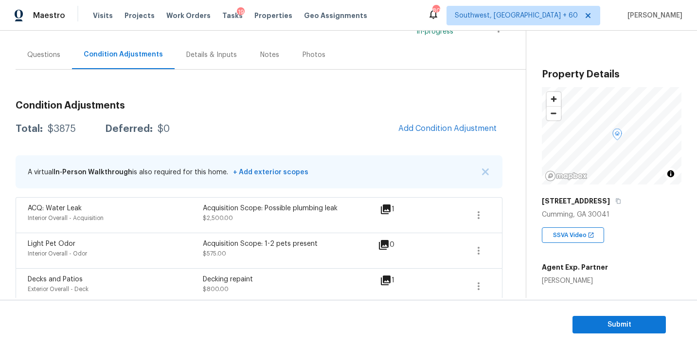
scroll to position [87, 0]
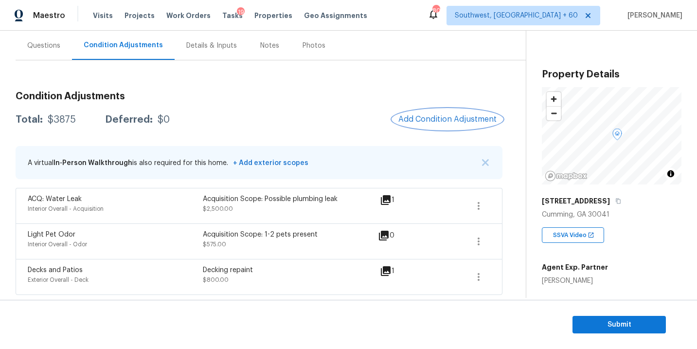
click at [454, 119] on span "Add Condition Adjustment" at bounding box center [447, 119] width 98 height 9
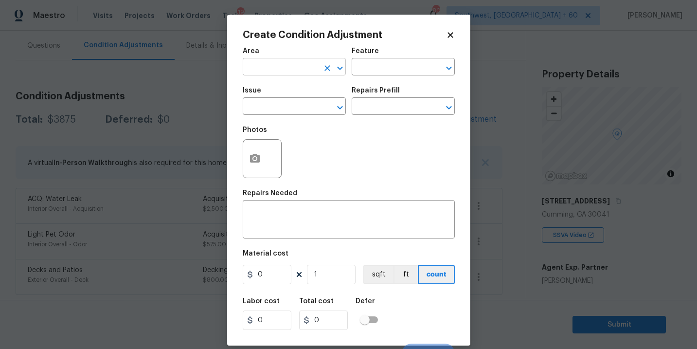
click at [284, 62] on input "text" at bounding box center [281, 67] width 76 height 15
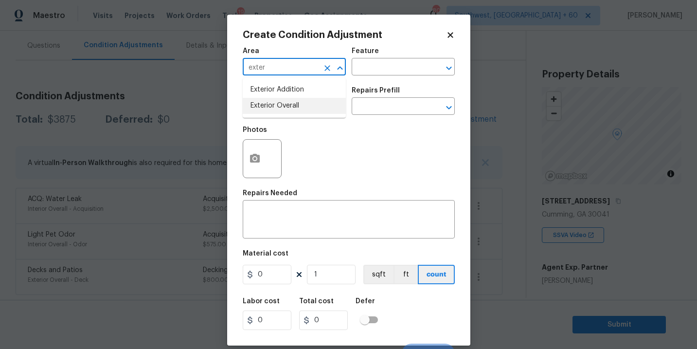
click at [295, 103] on li "Exterior Overall" at bounding box center [294, 106] width 103 height 16
type input "Exterior Overall"
click at [351, 83] on div "Issue ​ Repairs Prefill ​" at bounding box center [349, 100] width 212 height 39
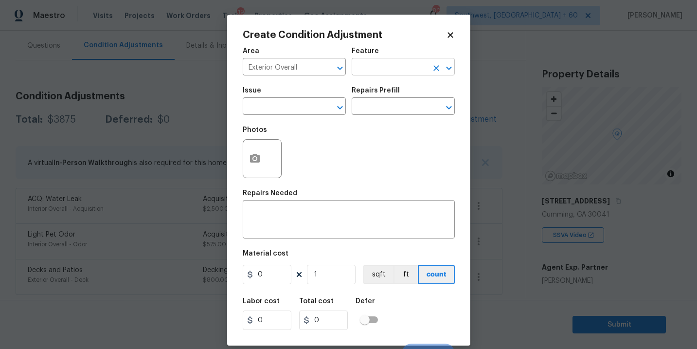
click at [371, 73] on input "text" at bounding box center [390, 67] width 76 height 15
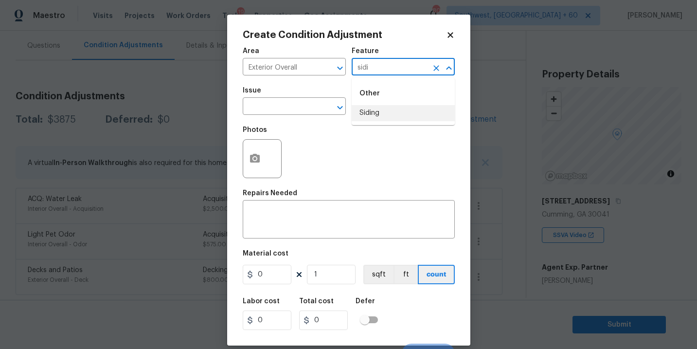
click at [367, 117] on li "Siding" at bounding box center [403, 113] width 103 height 16
type input "Siding"
click at [368, 117] on div "Issue ​ Repairs Prefill ​" at bounding box center [349, 100] width 212 height 39
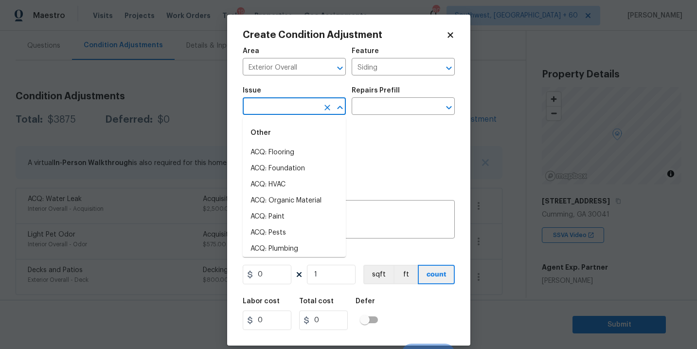
click at [298, 105] on input "text" at bounding box center [281, 107] width 76 height 15
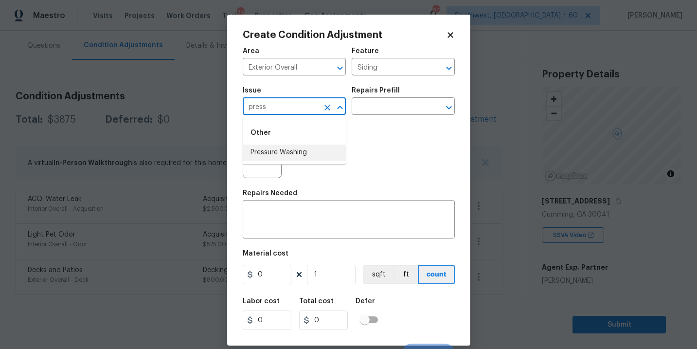
click at [299, 149] on li "Pressure Washing" at bounding box center [294, 152] width 103 height 16
type input "Pressure Washing"
click at [394, 114] on input "text" at bounding box center [390, 107] width 76 height 15
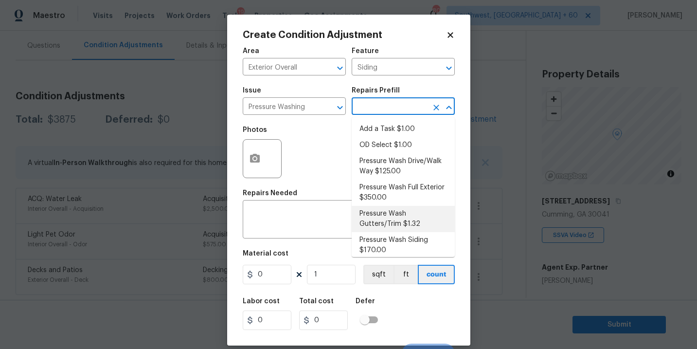
scroll to position [5, 0]
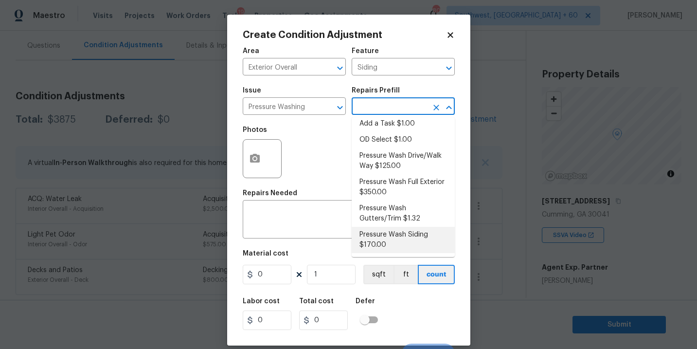
click at [378, 231] on li "Pressure Wash Siding $170.00" at bounding box center [403, 240] width 103 height 26
type textarea "Protect areas as needed for pressure washing. Pressure wash the siding on the h…"
type input "170"
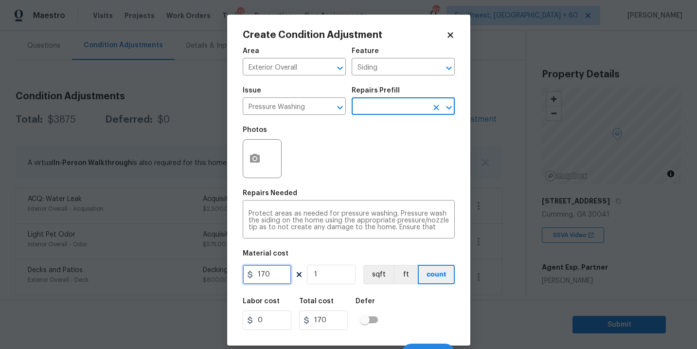
drag, startPoint x: 271, startPoint y: 274, endPoint x: 174, endPoint y: 266, distance: 98.0
click at [174, 266] on div "Create Condition Adjustment Area Exterior Overall ​ Feature Siding ​ Issue Pres…" at bounding box center [348, 174] width 697 height 349
type input "200"
click at [250, 165] on button "button" at bounding box center [254, 159] width 23 height 38
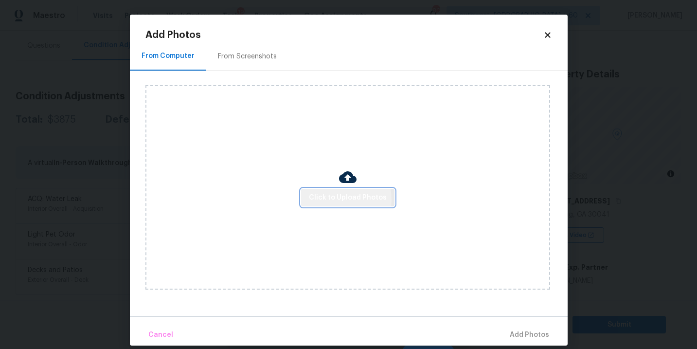
click at [333, 200] on span "Click to Upload Photos" at bounding box center [348, 198] width 78 height 12
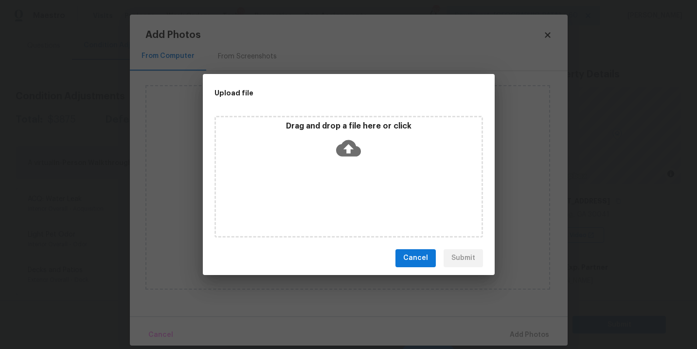
click at [348, 167] on div "Drag and drop a file here or click" at bounding box center [348, 177] width 268 height 122
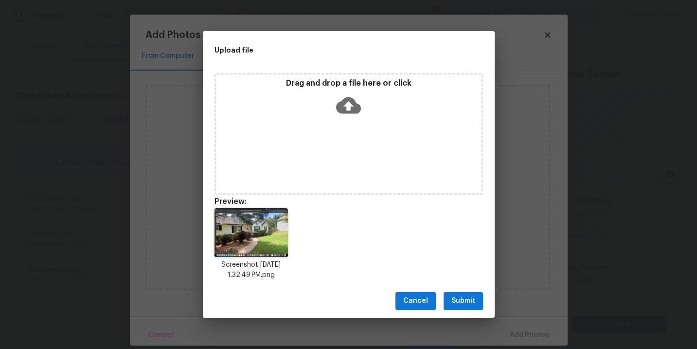
click at [462, 307] on button "Submit" at bounding box center [463, 301] width 39 height 18
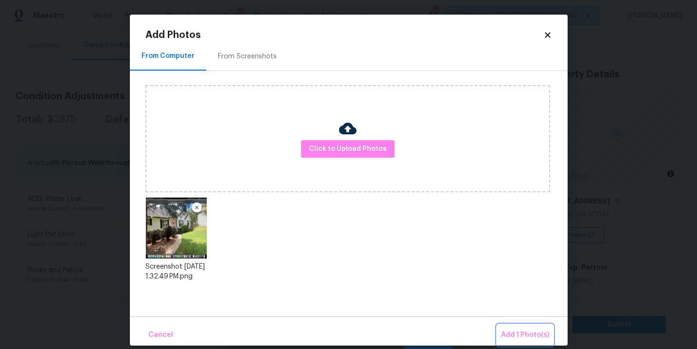
click at [505, 327] on button "Add 1 Photo(s)" at bounding box center [525, 334] width 56 height 21
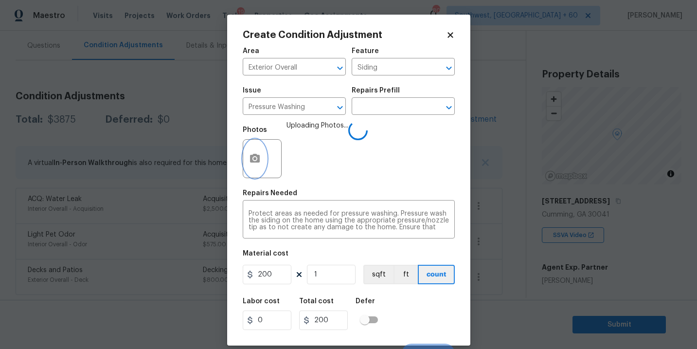
scroll to position [15, 0]
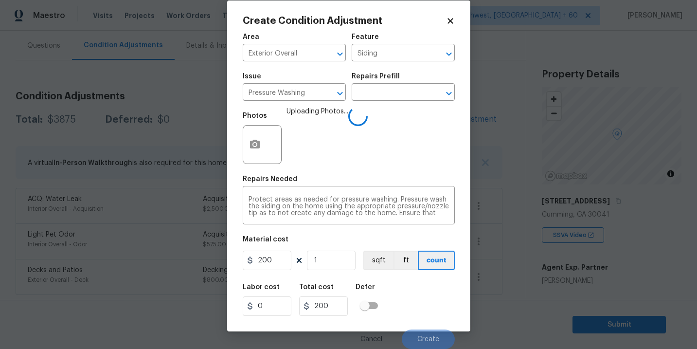
click at [431, 286] on div "Labor cost 0 Total cost 200 Defer" at bounding box center [349, 300] width 212 height 44
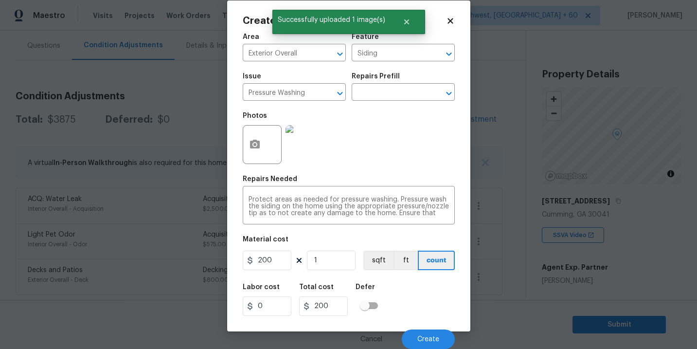
click at [415, 294] on div "Labor cost 0 Total cost 200 Defer" at bounding box center [349, 300] width 212 height 44
click at [421, 331] on button "Create" at bounding box center [428, 338] width 53 height 19
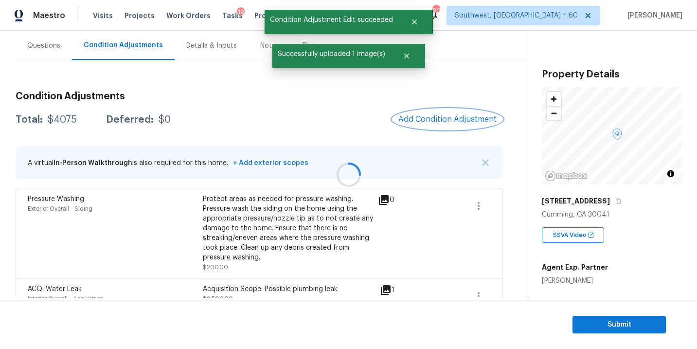
scroll to position [0, 0]
click at [450, 125] on button "Add Condition Adjustment" at bounding box center [447, 119] width 110 height 20
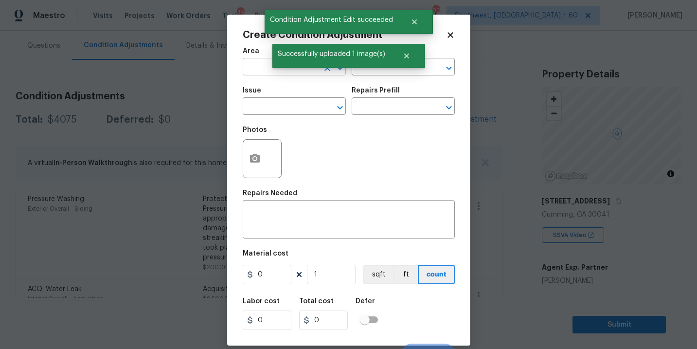
click at [265, 75] on input "text" at bounding box center [281, 67] width 76 height 15
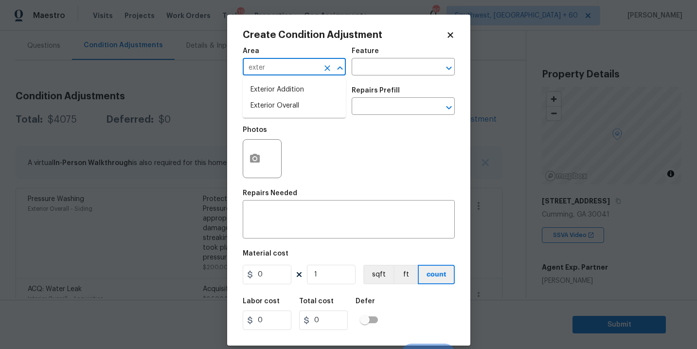
click at [321, 112] on li "Exterior Overall" at bounding box center [294, 106] width 103 height 16
type input "Exterior Overall"
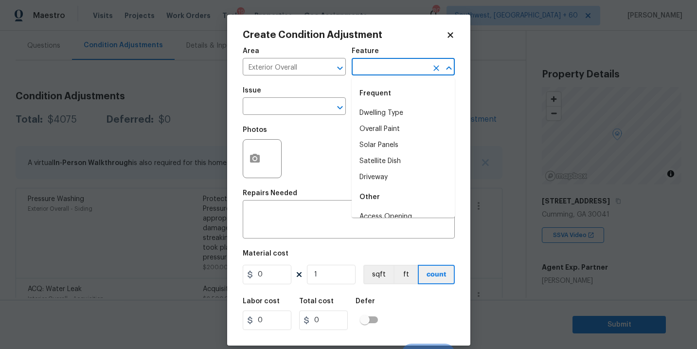
click at [379, 74] on input "text" at bounding box center [390, 67] width 76 height 15
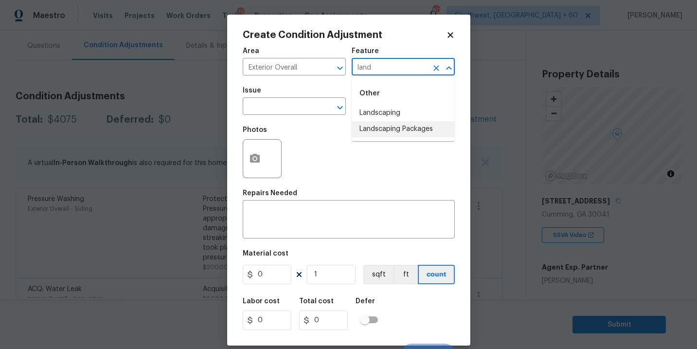
click at [382, 126] on li "Landscaping Packages" at bounding box center [403, 129] width 103 height 16
type input "Landscaping Packages"
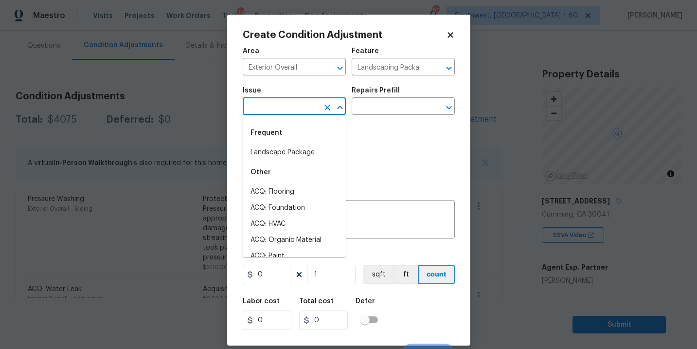
click at [294, 111] on input "text" at bounding box center [281, 107] width 76 height 15
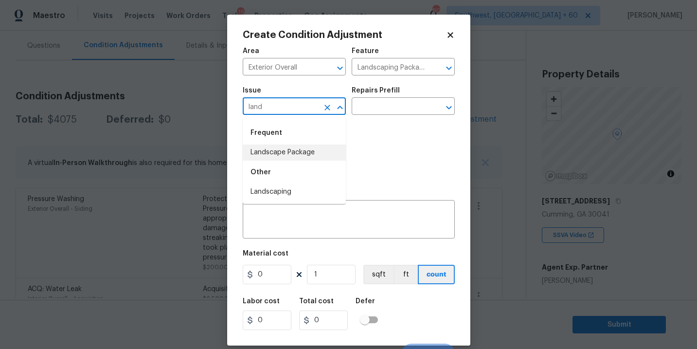
click at [299, 152] on li "Landscape Package" at bounding box center [294, 152] width 103 height 16
type input "Landscape Package"
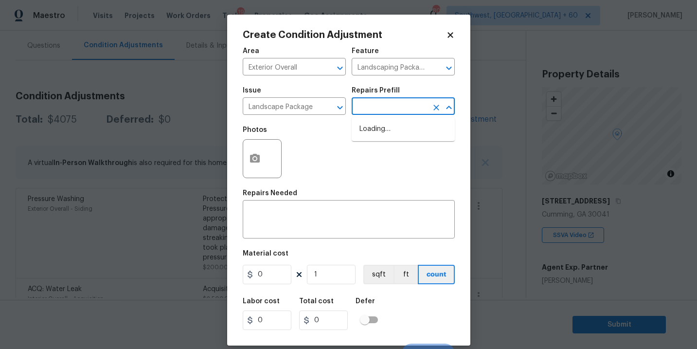
click at [383, 106] on input "text" at bounding box center [390, 107] width 76 height 15
click at [392, 135] on li "Initial landscaping package $70.00" at bounding box center [403, 134] width 103 height 26
type input "Home Readiness Packages"
type textarea "Mowing of grass up to 6" in height. Mow, edge along driveways & sidewalks, trim…"
type input "70"
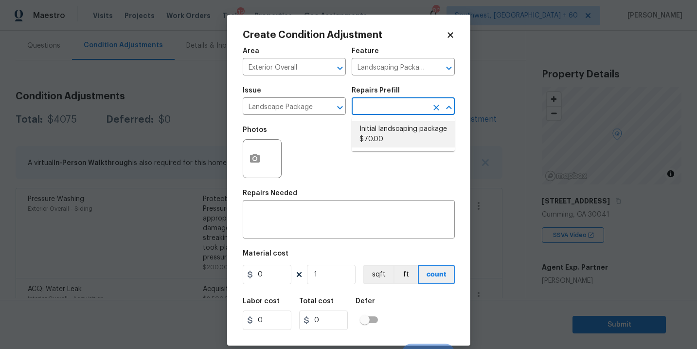
type input "70"
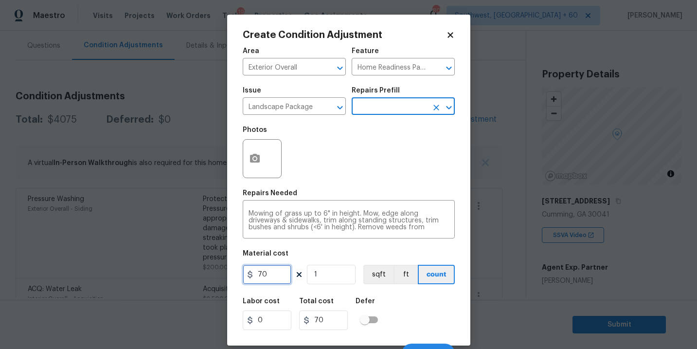
drag, startPoint x: 265, startPoint y: 275, endPoint x: 228, endPoint y: 278, distance: 36.6
click at [228, 278] on div "Create Condition Adjustment Area Exterior Overall ​ Feature Home Readiness Pack…" at bounding box center [348, 180] width 243 height 331
type input "300"
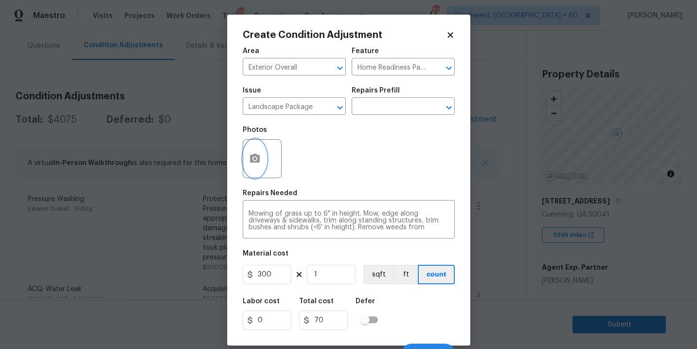
type input "300"
click at [256, 169] on button "button" at bounding box center [254, 159] width 23 height 38
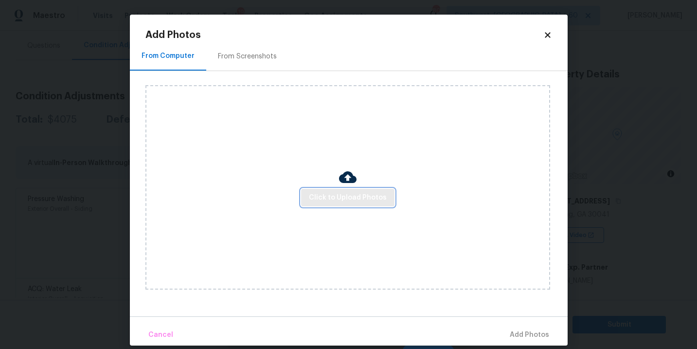
click at [317, 195] on span "Click to Upload Photos" at bounding box center [348, 198] width 78 height 12
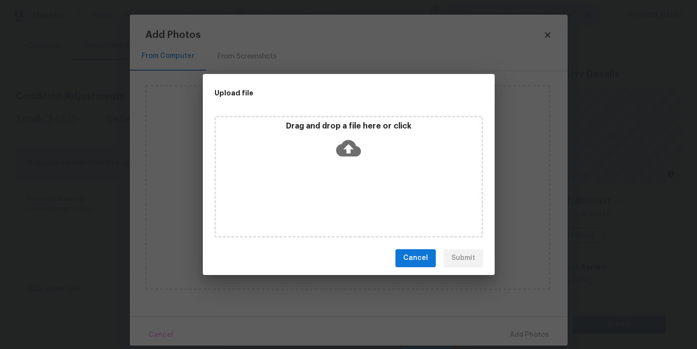
click at [343, 159] on icon at bounding box center [348, 148] width 25 height 25
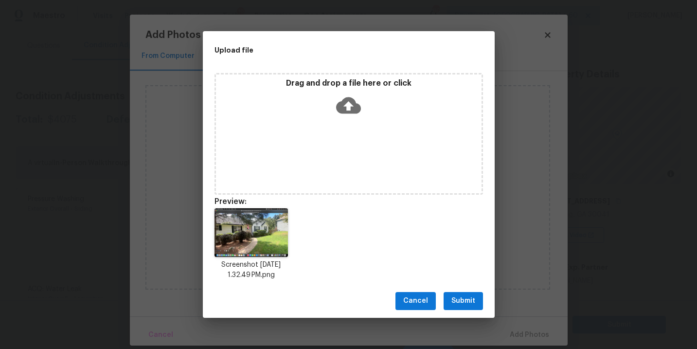
click at [462, 292] on button "Submit" at bounding box center [463, 301] width 39 height 18
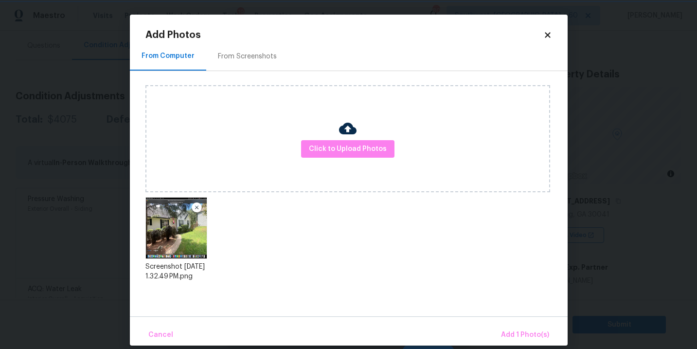
click at [462, 293] on div "Upload file Drag and drop a file here or click Cancel Submit" at bounding box center [348, 174] width 697 height 349
click at [525, 328] on button "Add 1 Photo(s)" at bounding box center [525, 334] width 56 height 21
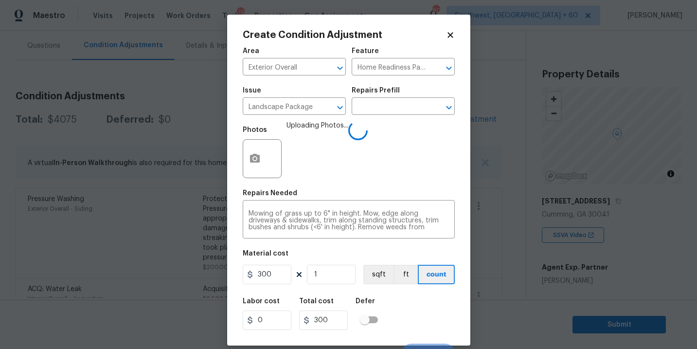
click at [424, 322] on div "Labor cost 0 Total cost 300 Defer" at bounding box center [349, 314] width 212 height 44
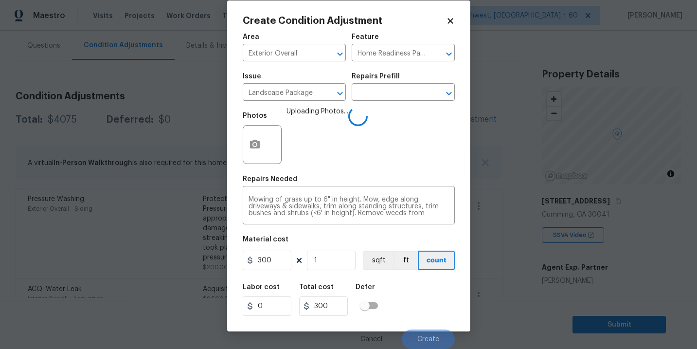
click at [421, 311] on div "Labor cost 0 Total cost 300 Defer" at bounding box center [349, 300] width 212 height 44
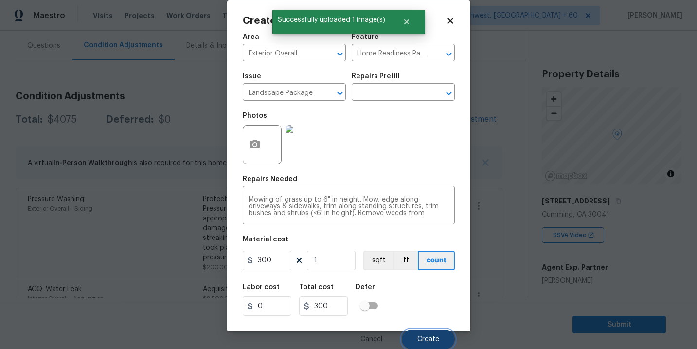
click at [421, 330] on button "Create" at bounding box center [428, 338] width 53 height 19
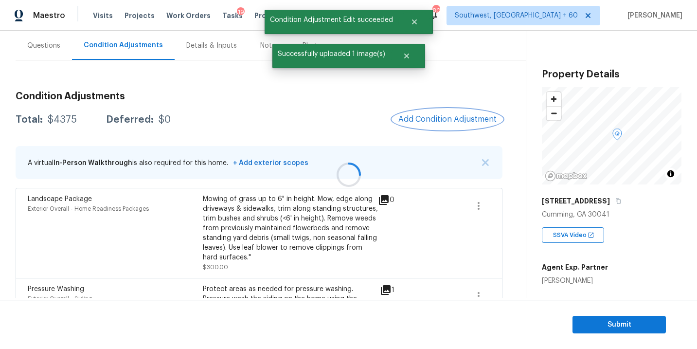
scroll to position [0, 0]
click at [445, 109] on button "Add Condition Adjustment" at bounding box center [447, 119] width 110 height 20
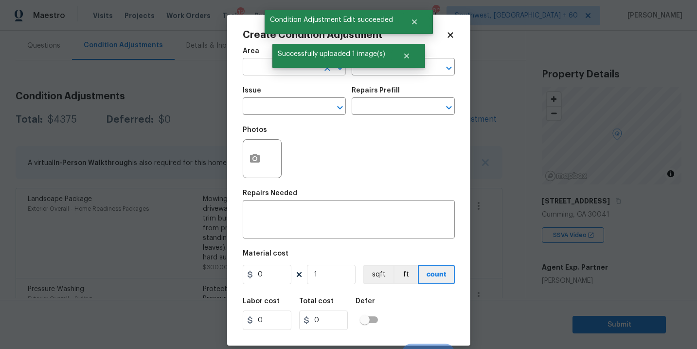
click at [249, 69] on input "text" at bounding box center [281, 67] width 76 height 15
click at [270, 102] on li "Exterior Overall" at bounding box center [294, 106] width 103 height 16
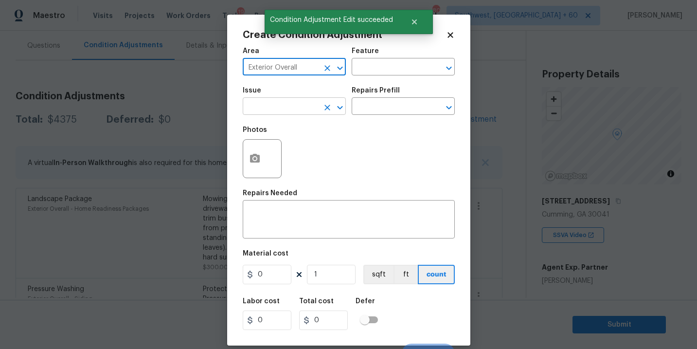
type input "Exterior Overall"
click at [278, 102] on input "text" at bounding box center [281, 107] width 76 height 15
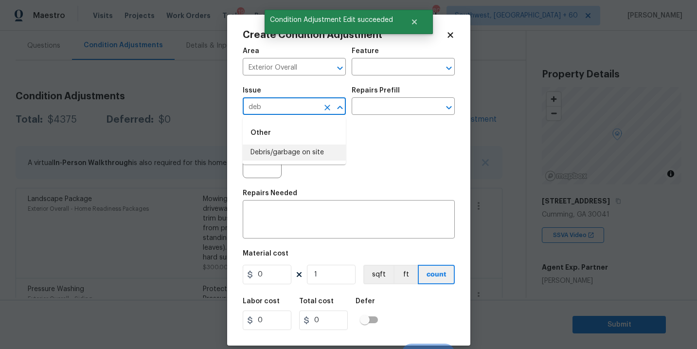
drag, startPoint x: 282, startPoint y: 155, endPoint x: 287, endPoint y: 153, distance: 5.9
click at [282, 155] on li "Debris/garbage on site" at bounding box center [294, 152] width 103 height 16
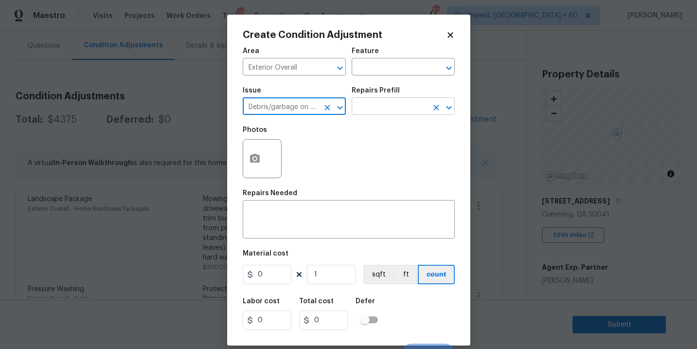
type input "Debris/garbage on site"
click at [392, 105] on input "text" at bounding box center [390, 107] width 76 height 15
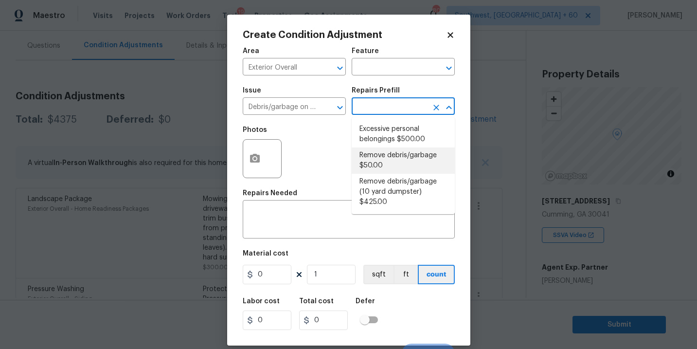
click at [390, 159] on li "Remove debris/garbage $50.00" at bounding box center [403, 160] width 103 height 26
type textarea "Remove, haul off, and properly dispose of any debris left by seller to offsite …"
type input "50"
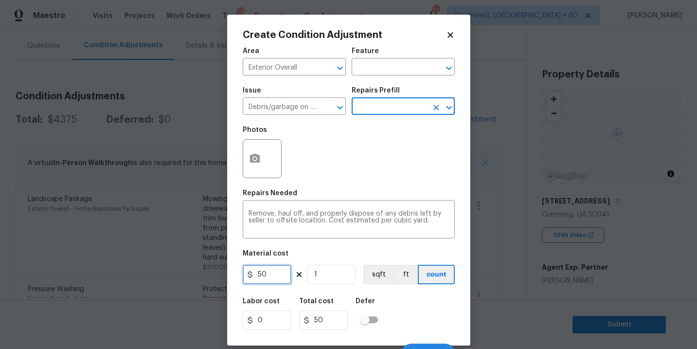
click at [259, 276] on input "50" at bounding box center [267, 274] width 49 height 19
type input "250"
click at [264, 170] on div at bounding box center [262, 158] width 39 height 39
click at [334, 200] on div "Repairs Needed" at bounding box center [349, 196] width 212 height 13
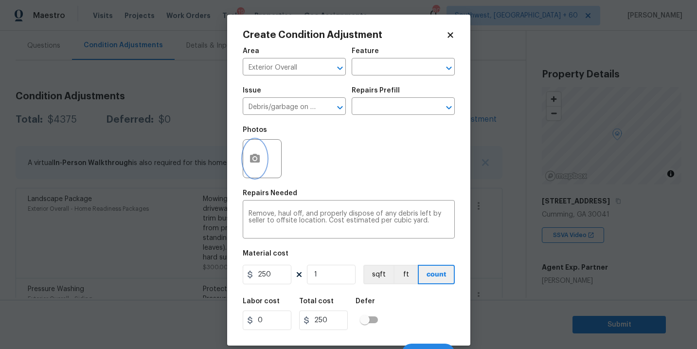
click at [257, 159] on icon "button" at bounding box center [255, 158] width 10 height 9
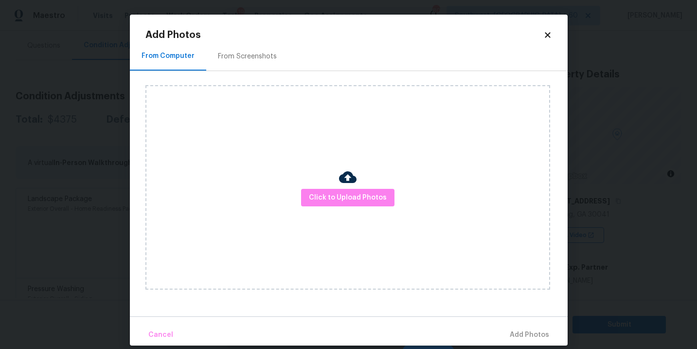
click at [315, 185] on div "Click to Upload Photos" at bounding box center [347, 187] width 405 height 204
click at [333, 191] on button "Click to Upload Photos" at bounding box center [347, 198] width 93 height 18
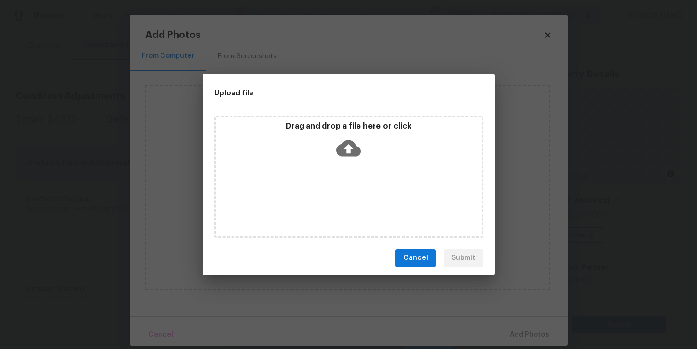
click at [347, 158] on icon at bounding box center [348, 148] width 25 height 25
click at [423, 253] on span "Cancel" at bounding box center [415, 258] width 25 height 12
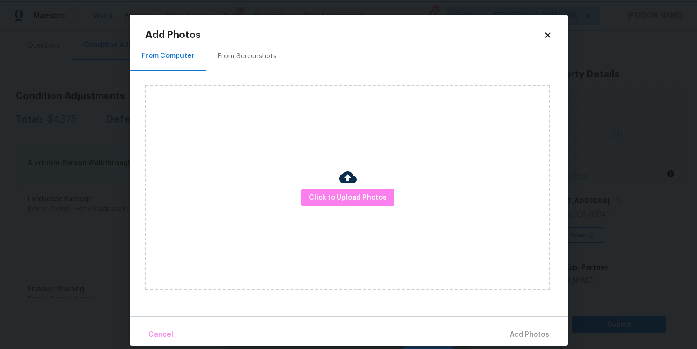
click at [616, 231] on body "Maestro Visits Projects Work Orders Tasks 19 Properties Geo Assignments 805 Sou…" at bounding box center [348, 174] width 697 height 349
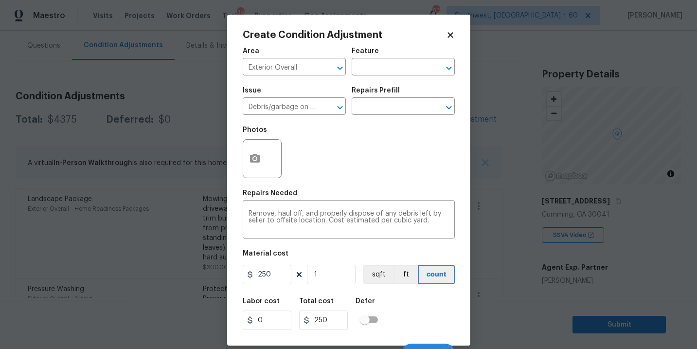
click at [616, 231] on body "Maestro Visits Projects Work Orders Tasks 19 Properties Geo Assignments 805 Sou…" at bounding box center [348, 174] width 697 height 349
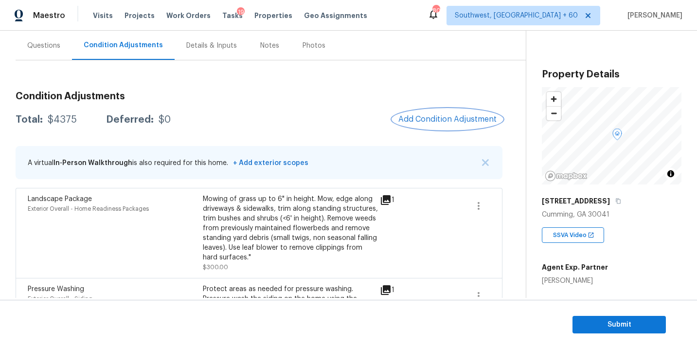
click at [462, 120] on span "Add Condition Adjustment" at bounding box center [447, 119] width 98 height 9
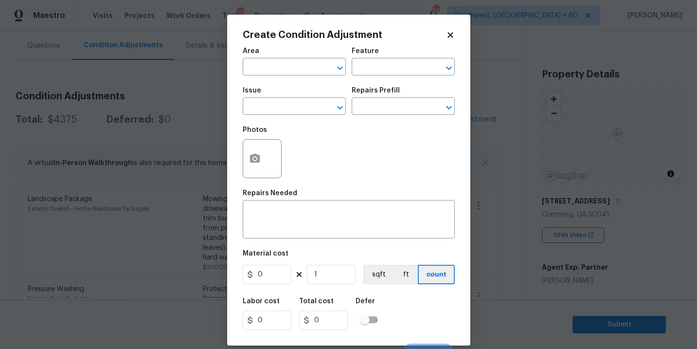
click at [289, 77] on span "Area ​" at bounding box center [294, 61] width 103 height 39
click at [279, 74] on input "text" at bounding box center [281, 67] width 76 height 15
click at [282, 110] on li "Interior Overall" at bounding box center [294, 106] width 103 height 16
type input "Interior Overall"
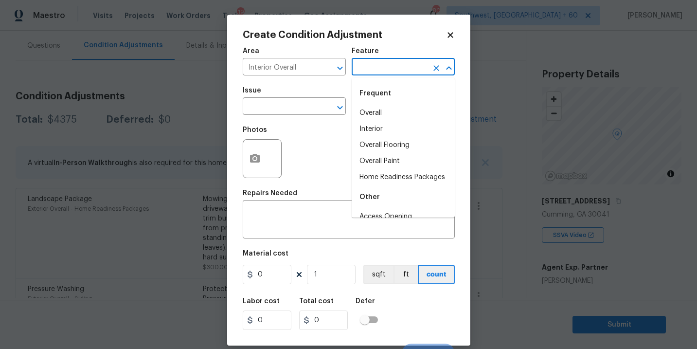
click at [381, 60] on input "text" at bounding box center [390, 67] width 76 height 15
click at [386, 157] on li "Overall Paint" at bounding box center [403, 161] width 103 height 16
type input "Overall Paint"
click at [290, 107] on input "text" at bounding box center [281, 107] width 76 height 15
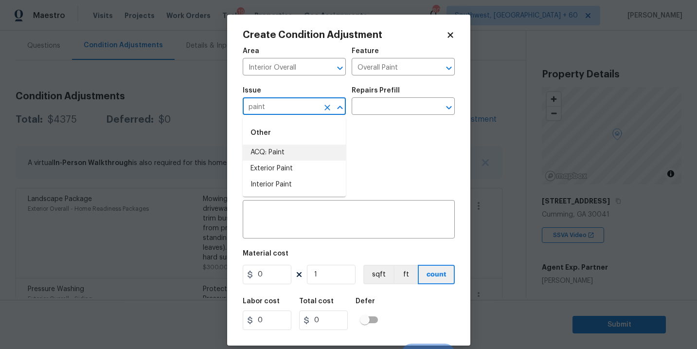
click at [283, 151] on li "ACQ: Paint" at bounding box center [294, 152] width 103 height 16
type input "ACQ: Paint"
click at [347, 131] on div "Photos" at bounding box center [349, 152] width 212 height 63
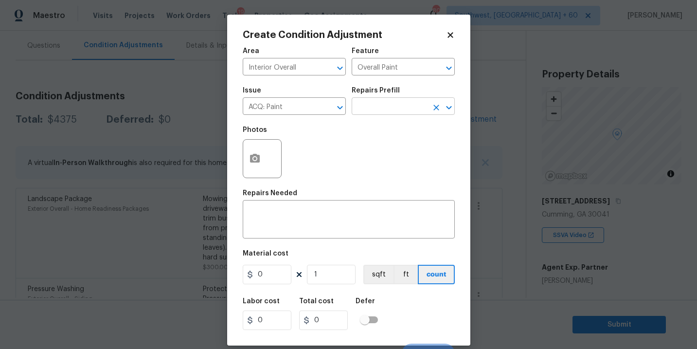
click at [391, 107] on input "text" at bounding box center [390, 107] width 76 height 15
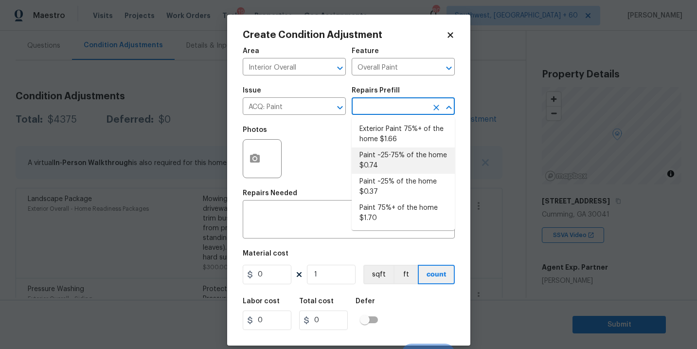
click at [392, 154] on li "Paint ~25-75% of the home $0.74" at bounding box center [403, 160] width 103 height 26
type input "Acquisition"
type textarea "Acquisition Scope: ~25 - 75% of the home needs interior paint"
type input "0.74"
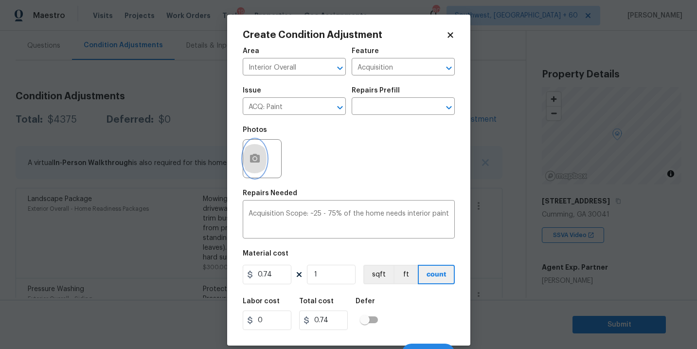
click at [254, 166] on button "button" at bounding box center [254, 159] width 23 height 38
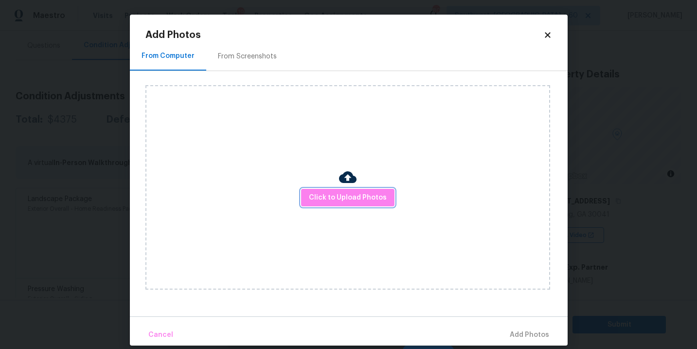
click at [355, 202] on span "Click to Upload Photos" at bounding box center [348, 198] width 78 height 12
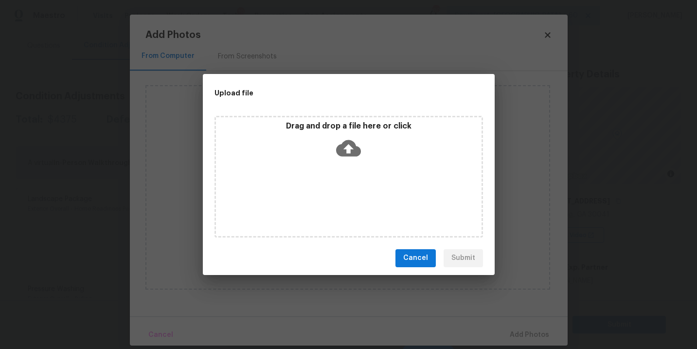
click at [362, 161] on div "Drag and drop a file here or click" at bounding box center [349, 142] width 266 height 42
